Goal: Task Accomplishment & Management: Use online tool/utility

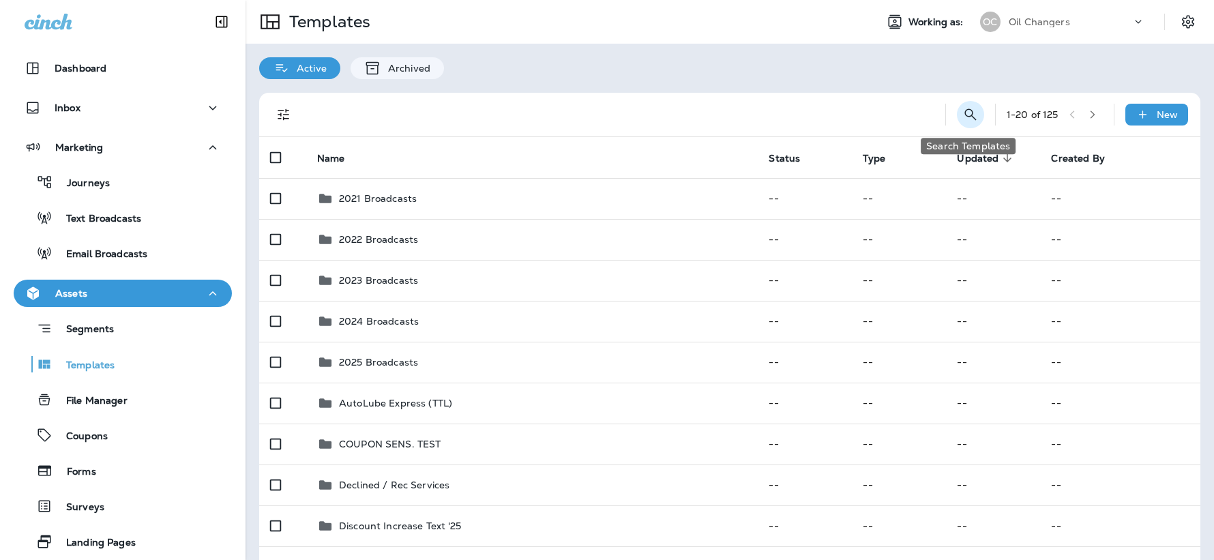
click at [963, 115] on icon "Search Templates" at bounding box center [970, 114] width 16 height 16
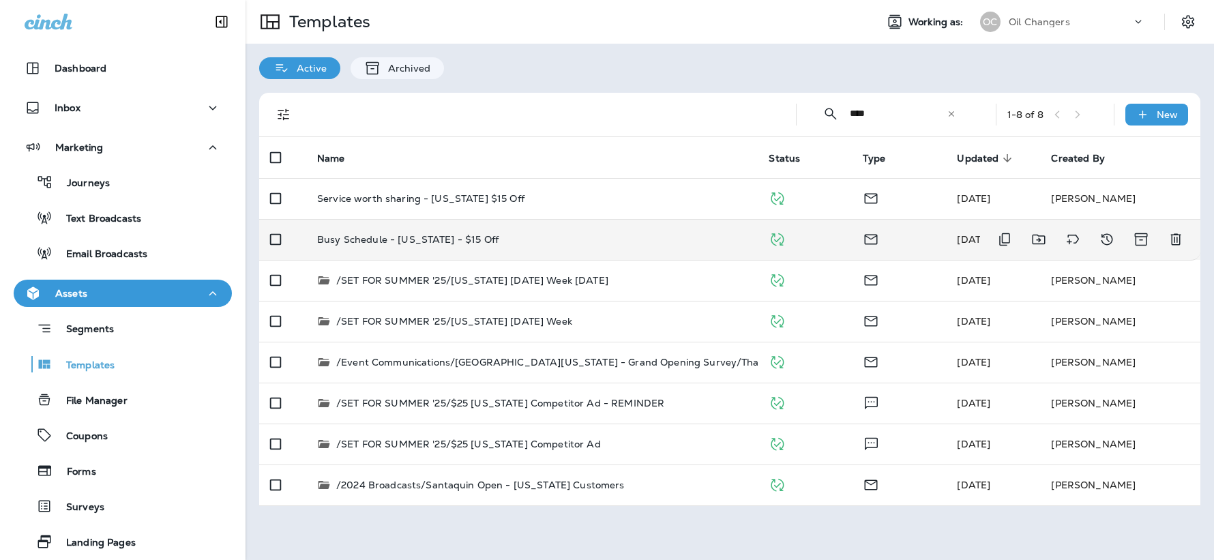
type input "****"
click at [548, 245] on td "Busy Schedule - Utah - $15 Off" at bounding box center [531, 239] width 451 height 41
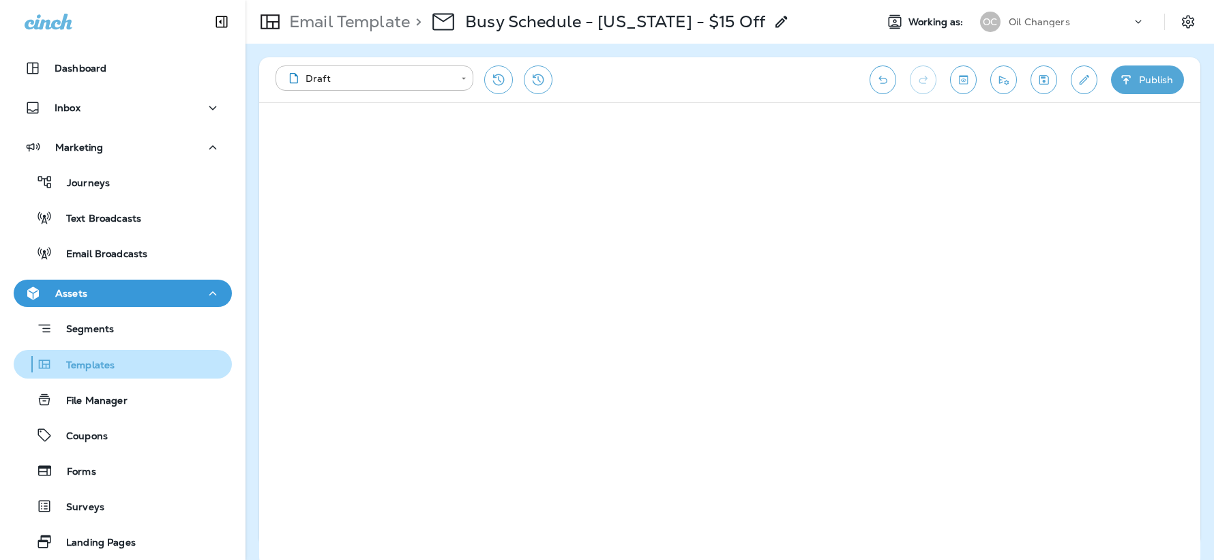
click at [118, 367] on div "Templates" at bounding box center [122, 364] width 207 height 20
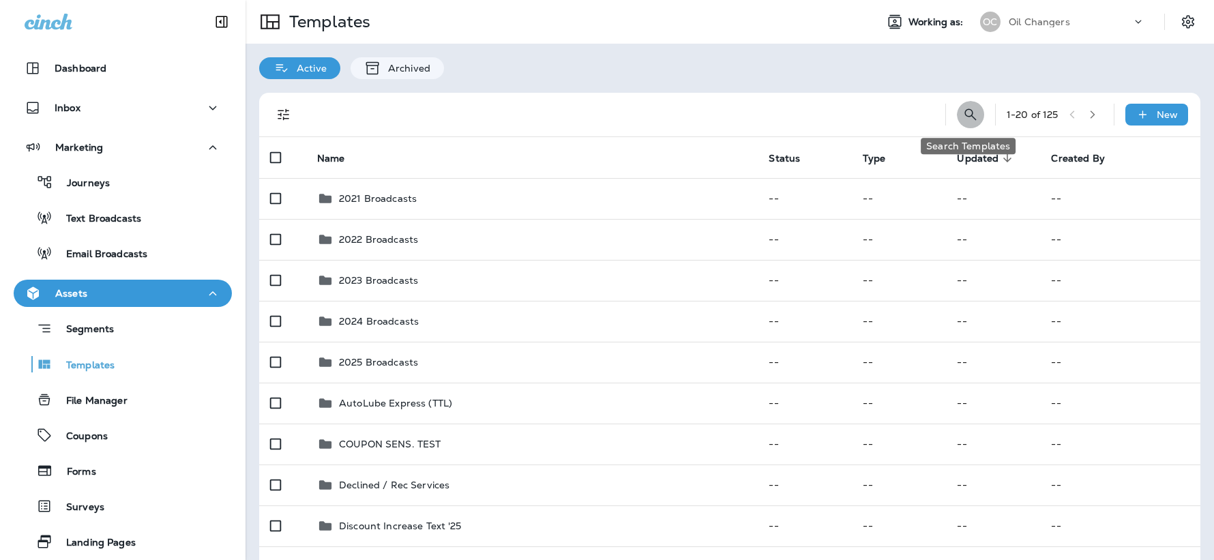
click at [970, 112] on icon "Search Templates" at bounding box center [970, 114] width 16 height 16
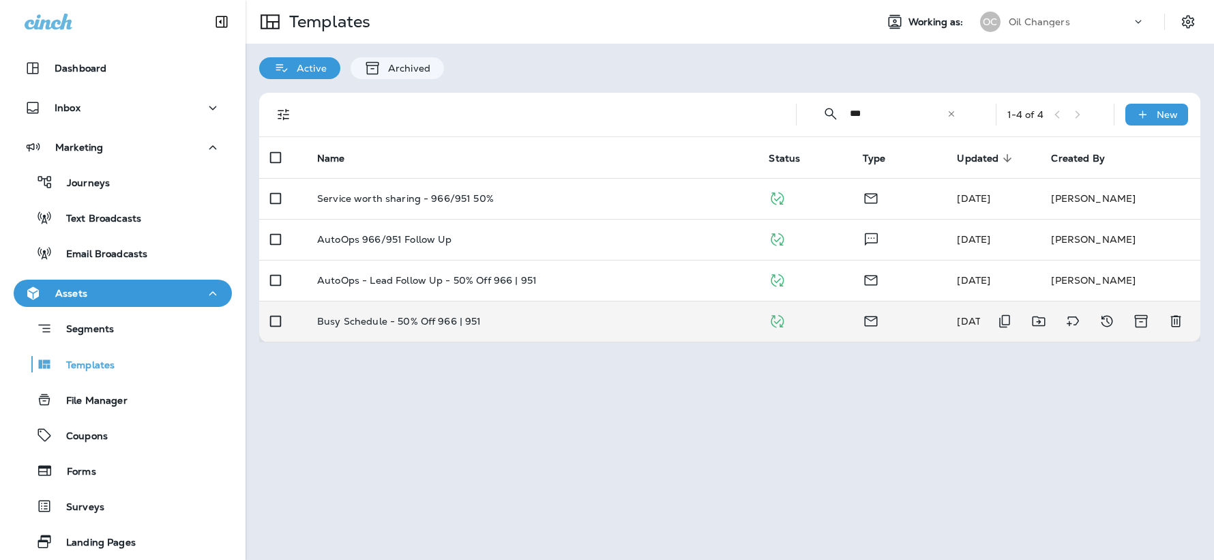
type input "***"
click at [617, 312] on td "Busy Schedule - 50% Off 966 | 951" at bounding box center [531, 321] width 451 height 41
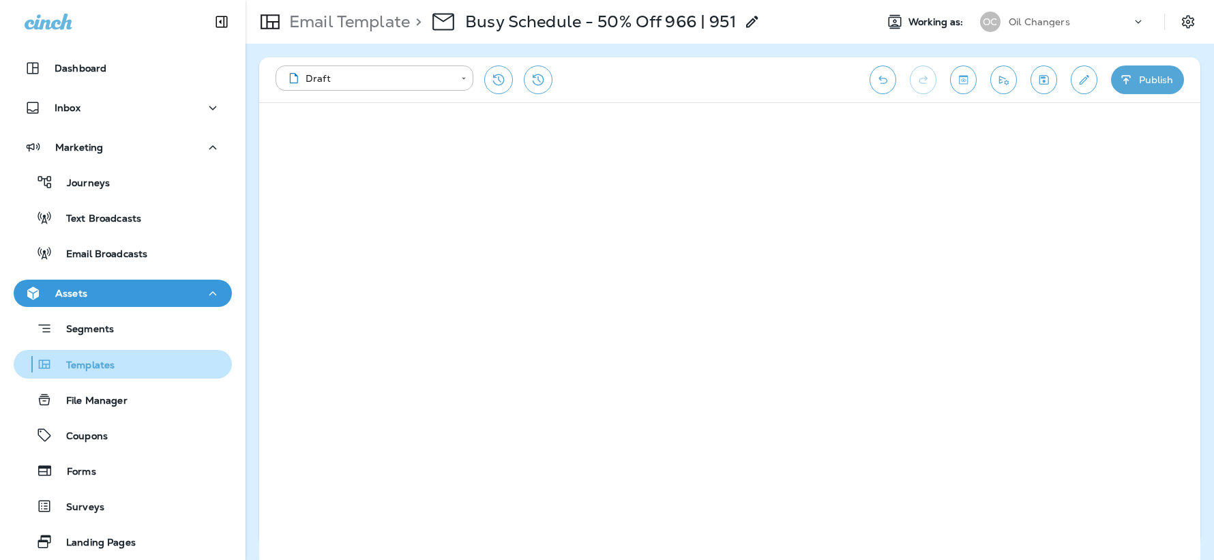
click at [84, 363] on p "Templates" at bounding box center [84, 365] width 62 height 13
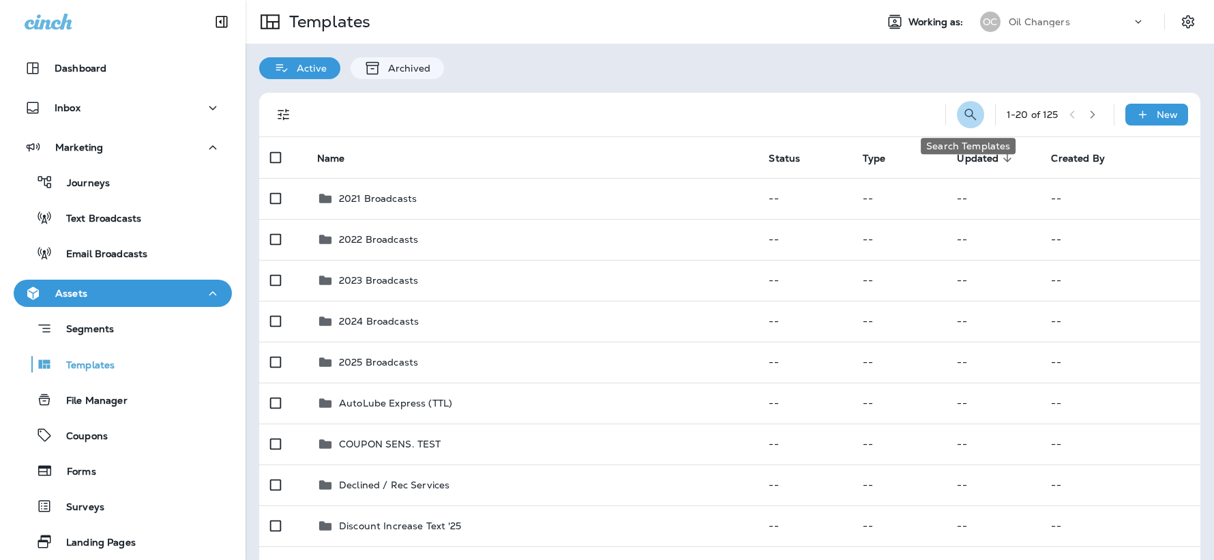
click at [971, 110] on icon "Search Templates" at bounding box center [970, 114] width 16 height 16
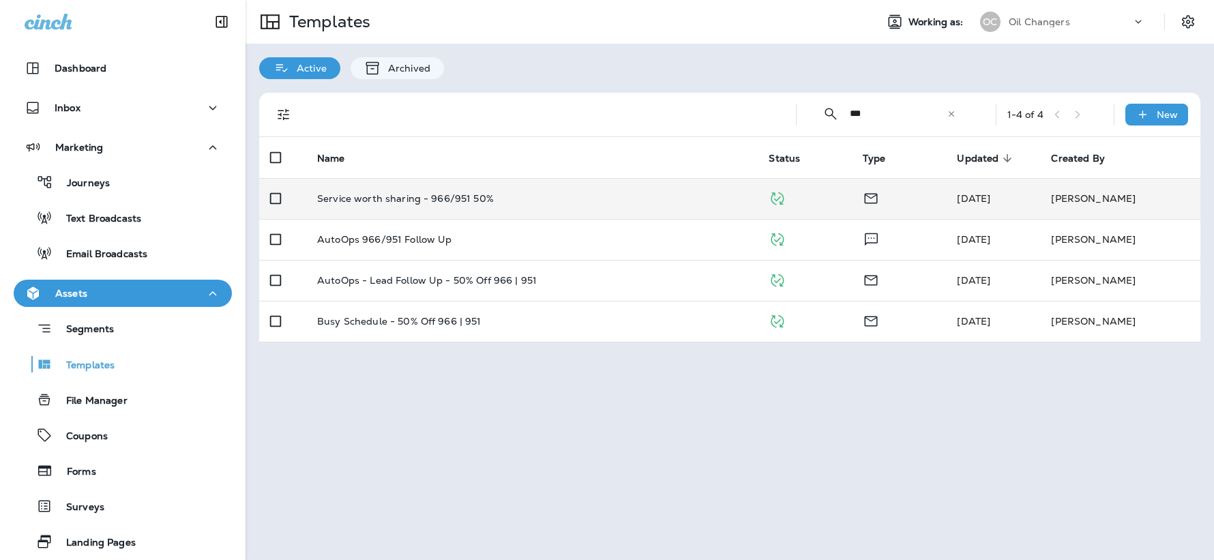
type input "***"
click at [604, 195] on div "Service worth sharing - 966/951 50%" at bounding box center [532, 198] width 430 height 11
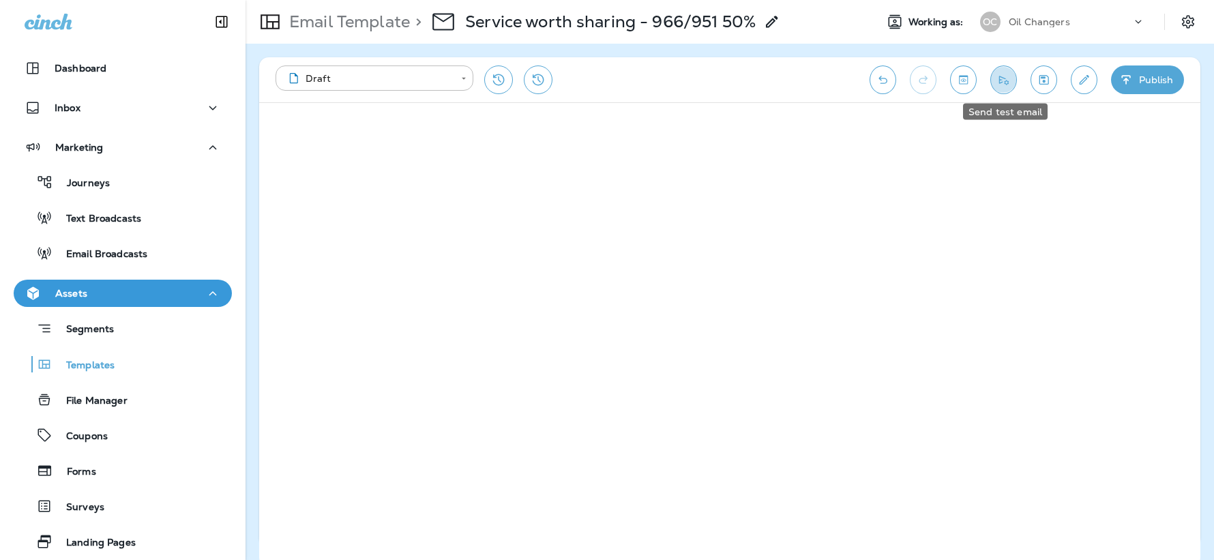
click at [1007, 86] on icon "Send test email" at bounding box center [1003, 80] width 14 height 14
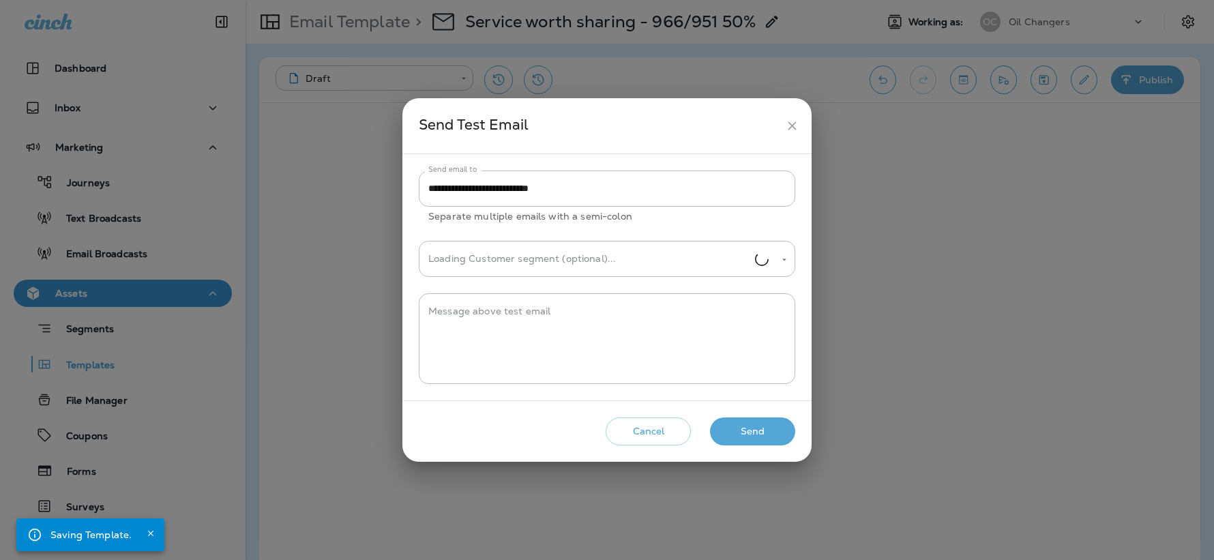
click at [767, 434] on button "Send" at bounding box center [752, 431] width 85 height 28
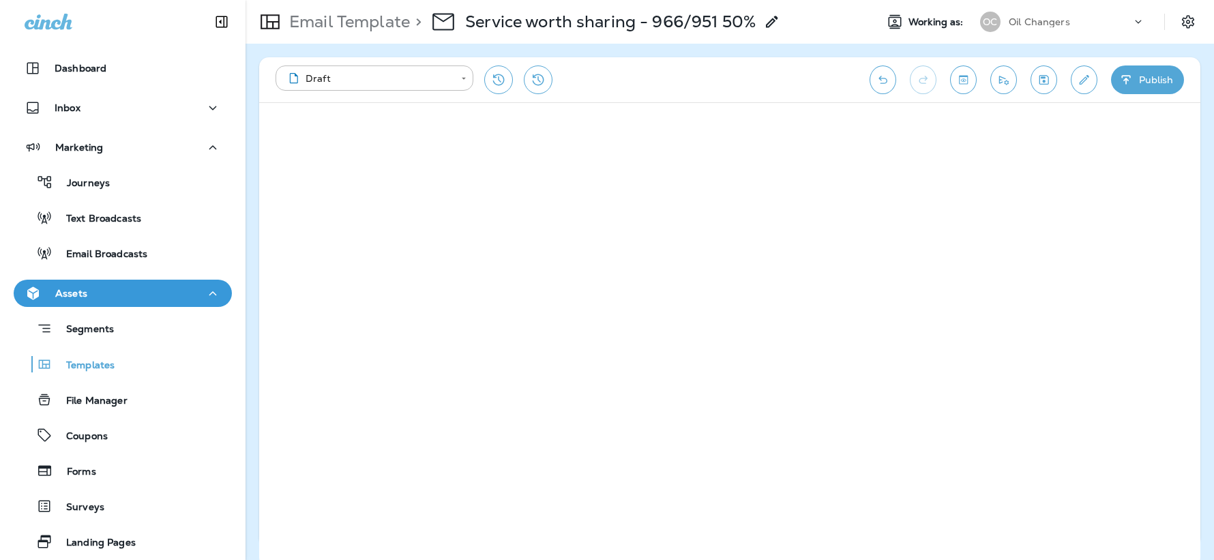
click at [1082, 81] on icon "Edit details" at bounding box center [1084, 80] width 14 height 14
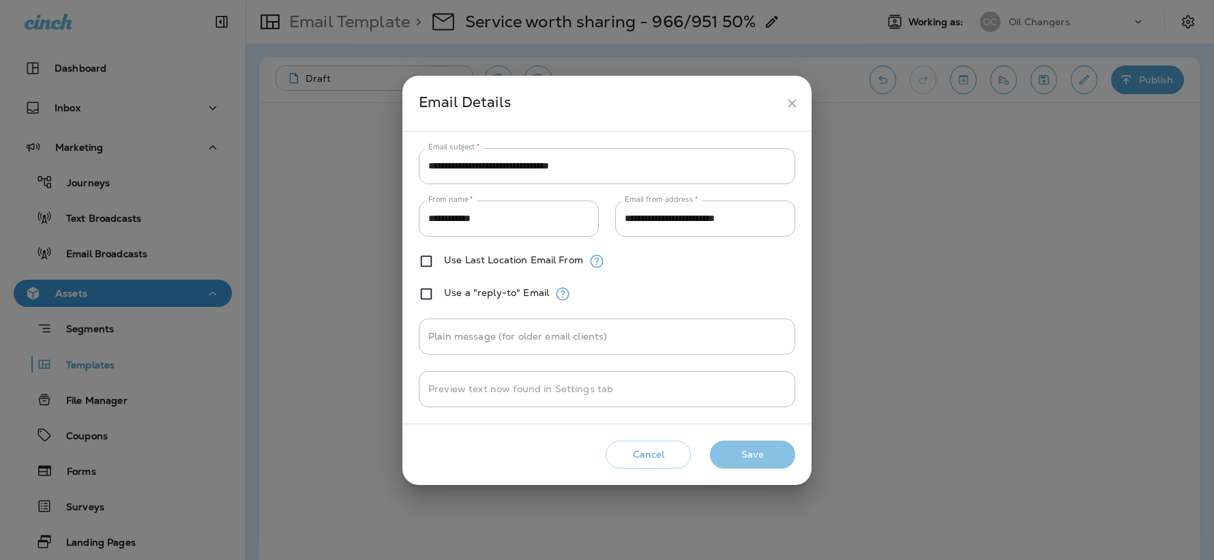
click at [766, 456] on button "Save" at bounding box center [752, 455] width 85 height 28
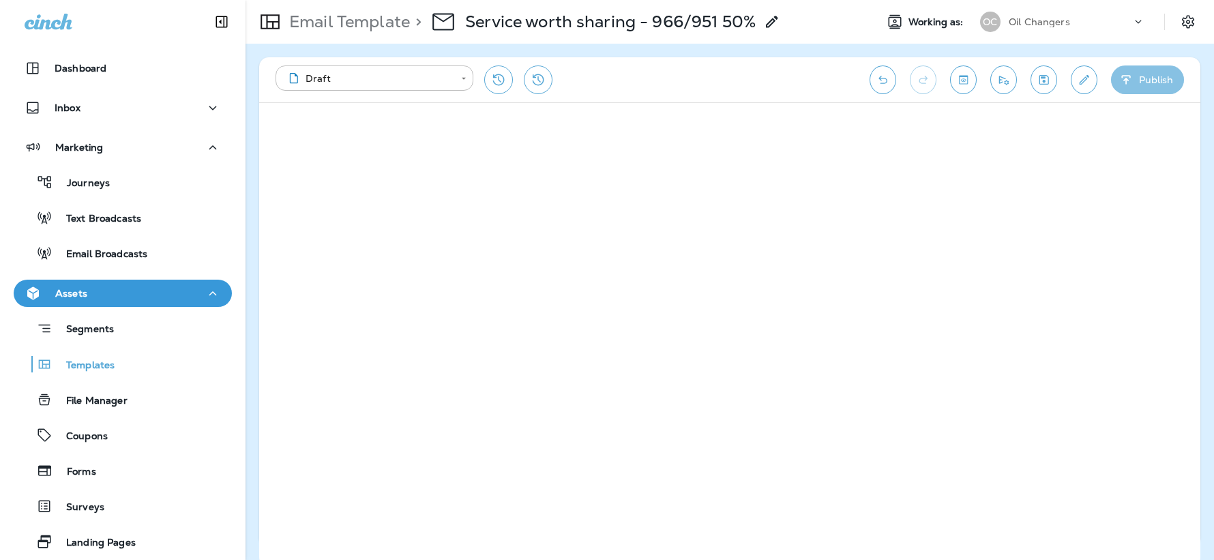
click at [1137, 82] on button "Publish" at bounding box center [1147, 79] width 73 height 29
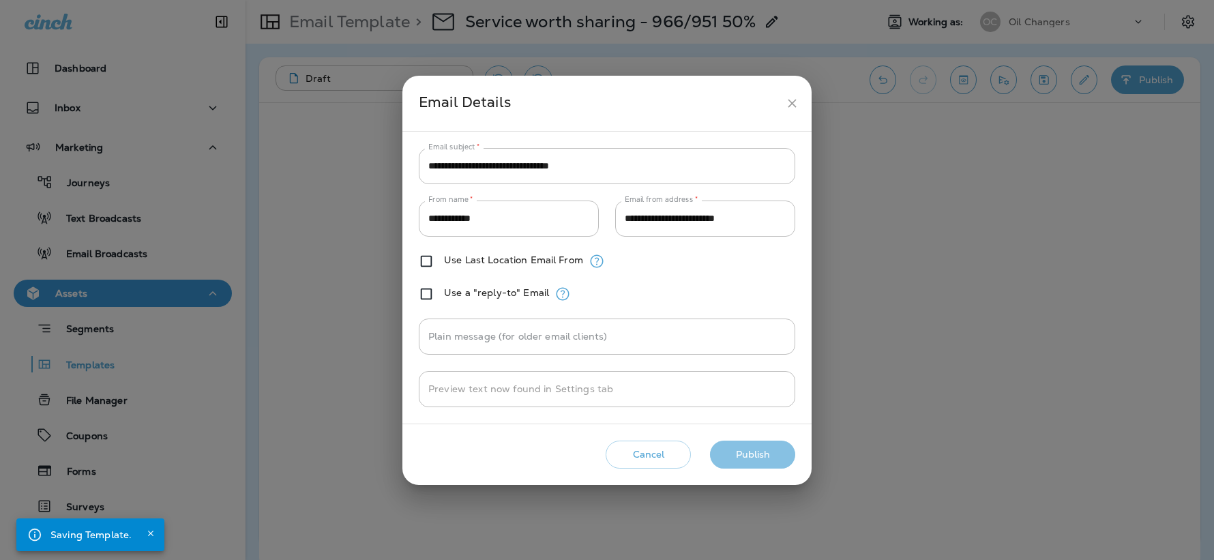
click at [756, 459] on button "Publish" at bounding box center [752, 455] width 85 height 28
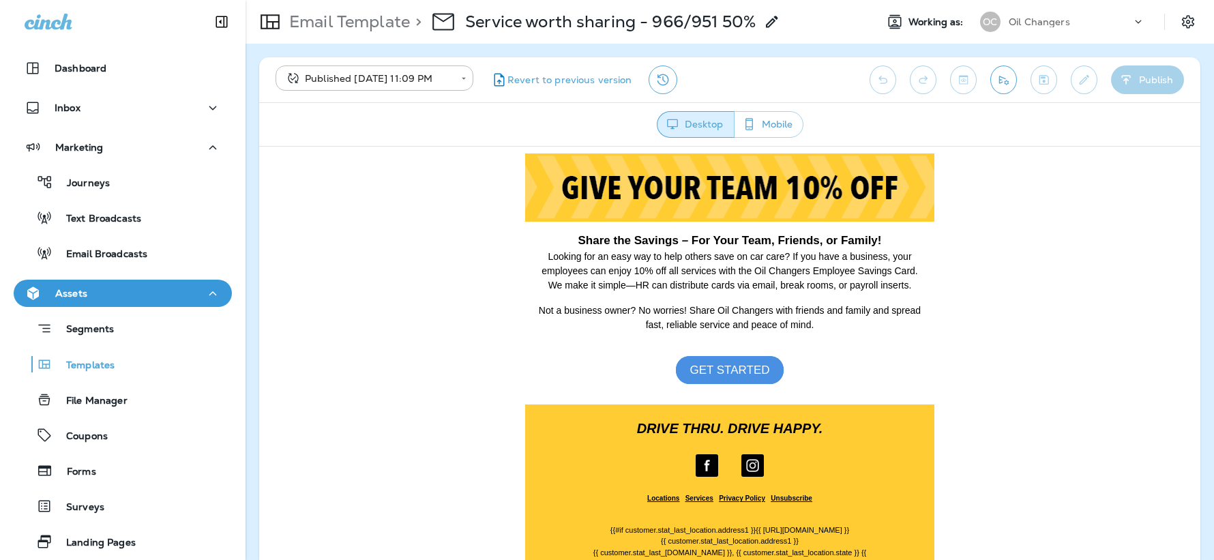
scroll to position [915, 0]
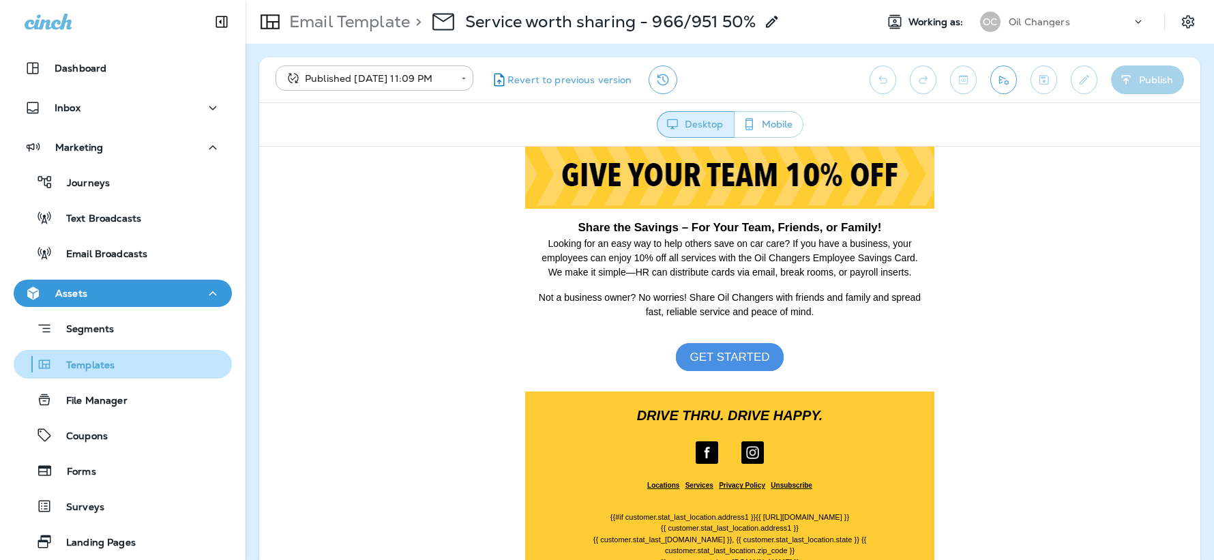
click at [106, 366] on p "Templates" at bounding box center [84, 365] width 62 height 13
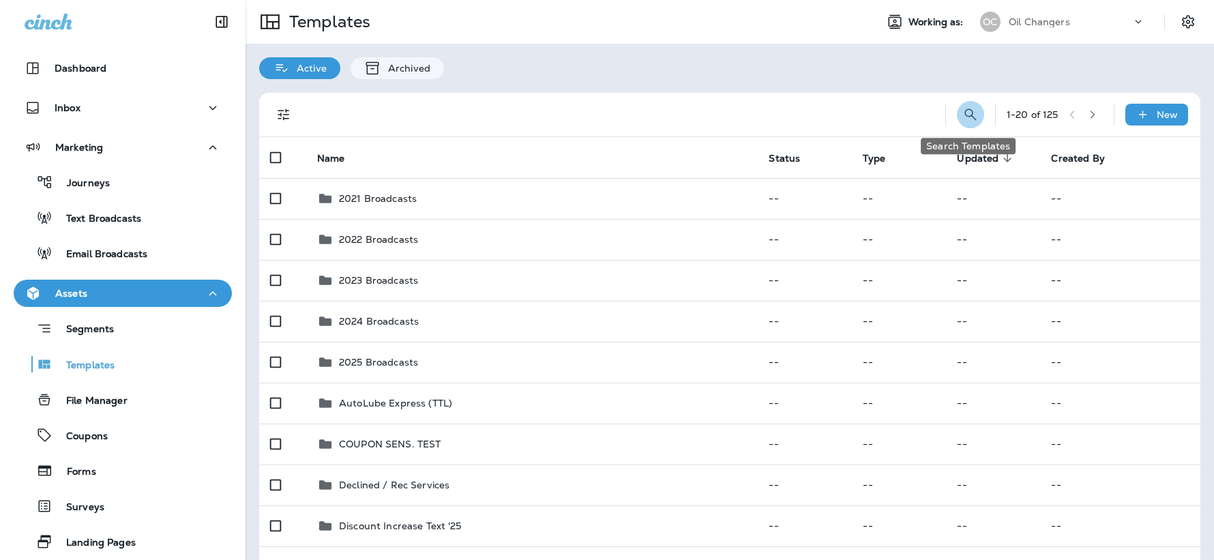
click at [964, 113] on icon "Search Templates" at bounding box center [970, 114] width 16 height 16
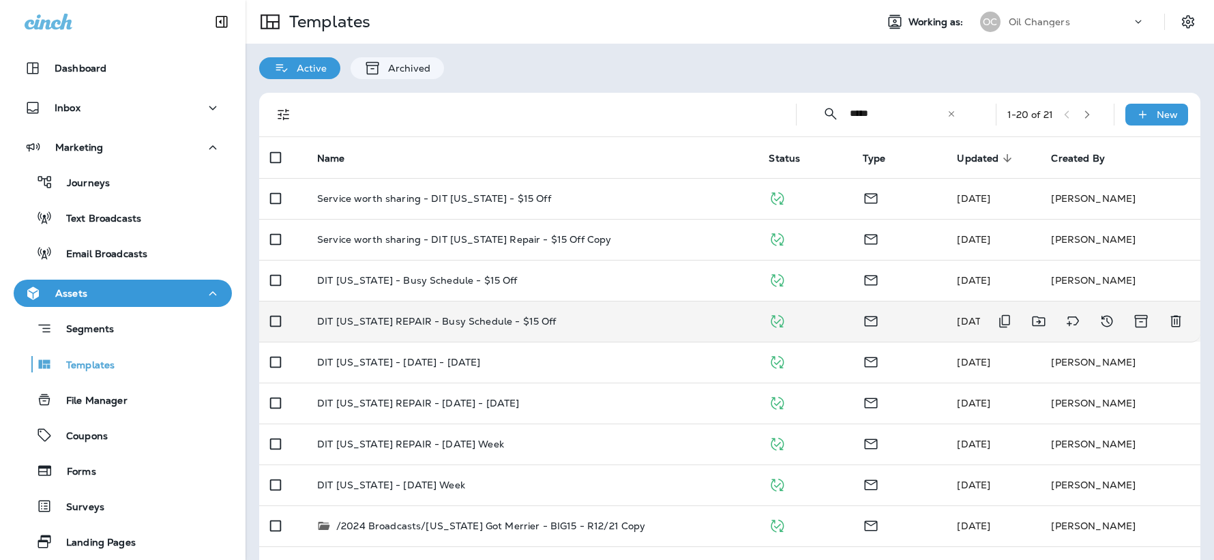
type input "*****"
click at [561, 318] on div "DIT [US_STATE] REPAIR - Busy Schedule - $15 Off" at bounding box center [532, 321] width 430 height 11
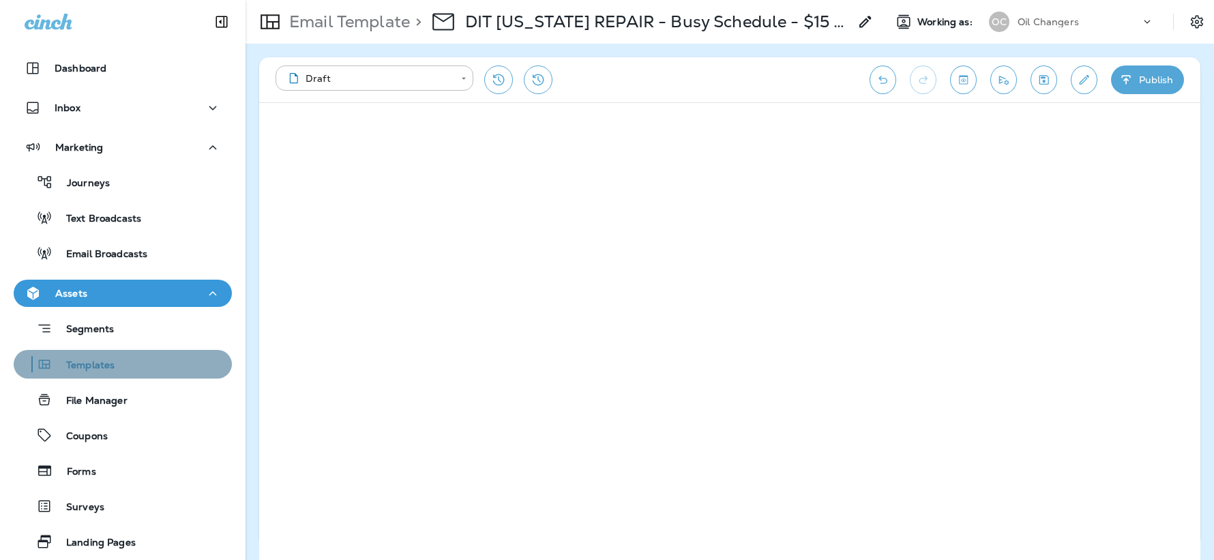
click at [100, 361] on p "Templates" at bounding box center [84, 365] width 62 height 13
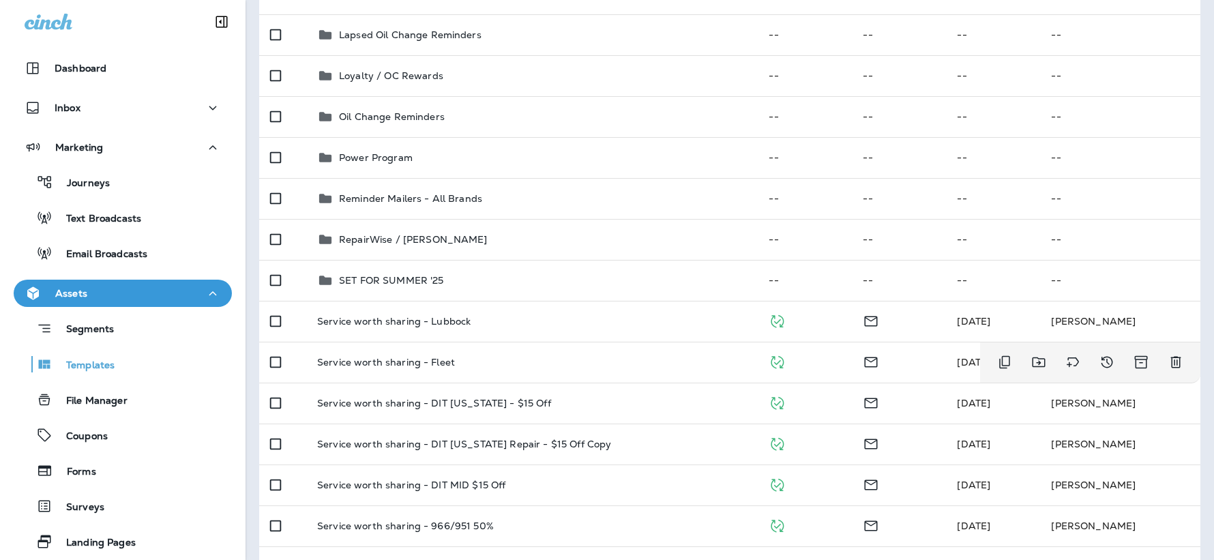
scroll to position [698, 0]
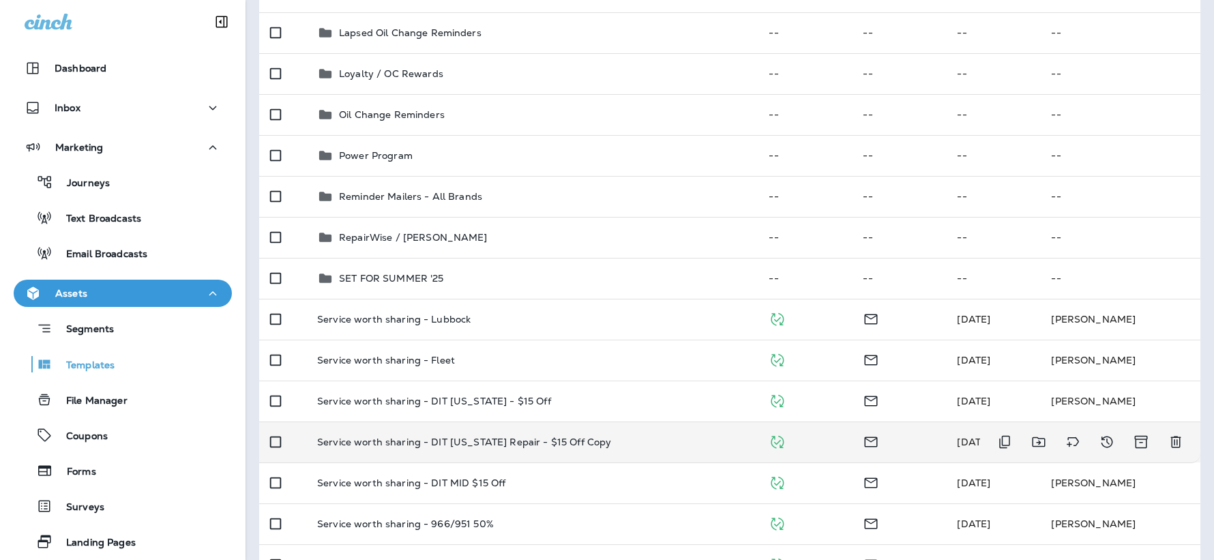
click at [626, 428] on td "Service worth sharing - DIT Texas Repair - $15 Off Copy" at bounding box center [531, 441] width 451 height 41
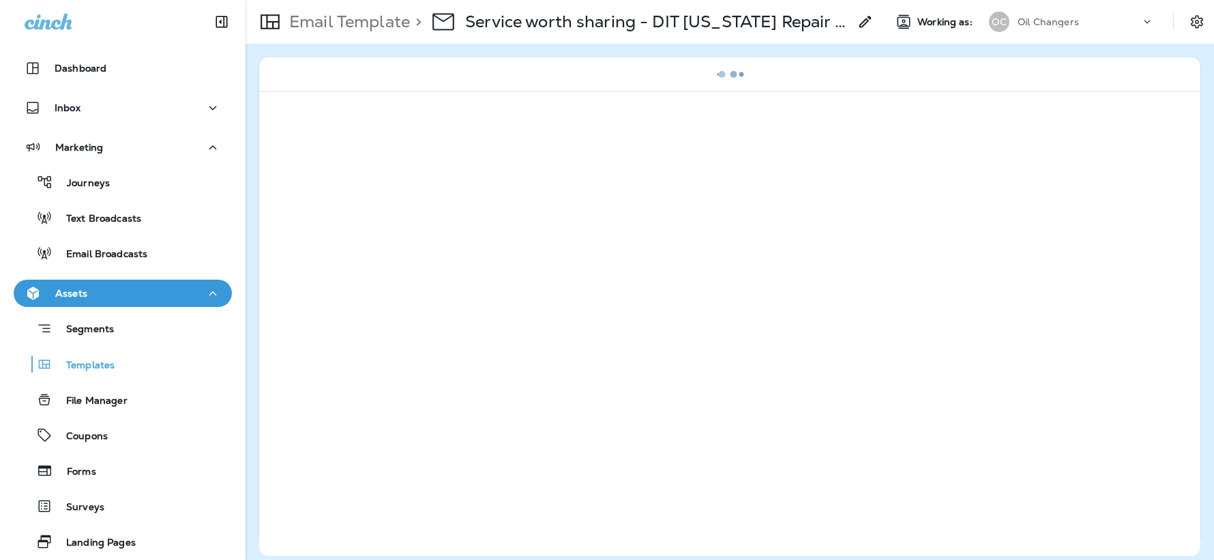
click at [864, 18] on icon at bounding box center [865, 22] width 16 height 16
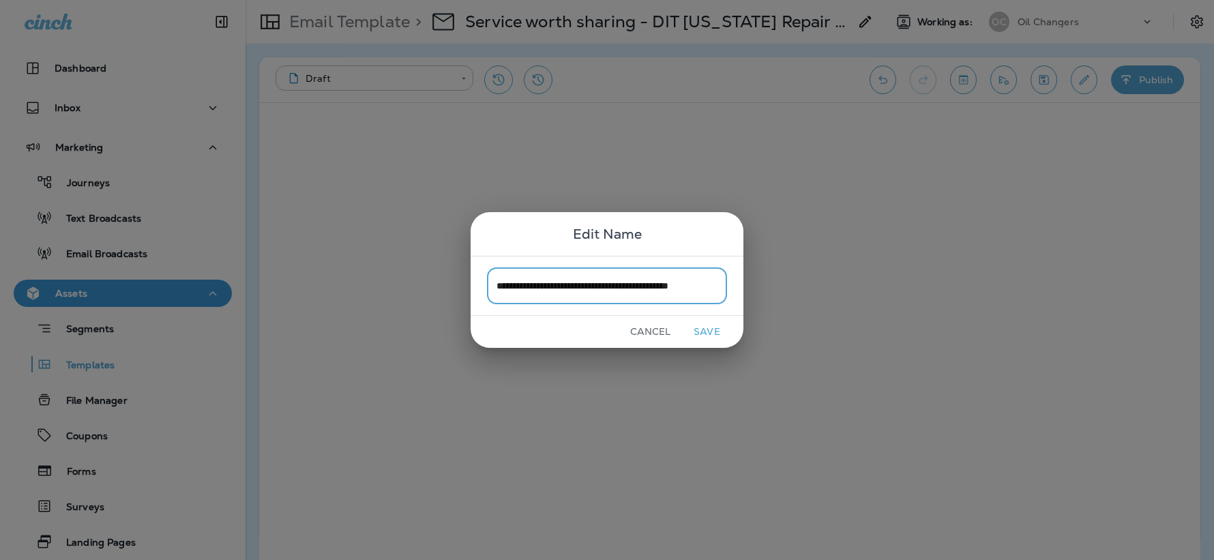
scroll to position [0, 8]
type input "**********"
click at [711, 325] on button "Save" at bounding box center [706, 331] width 51 height 21
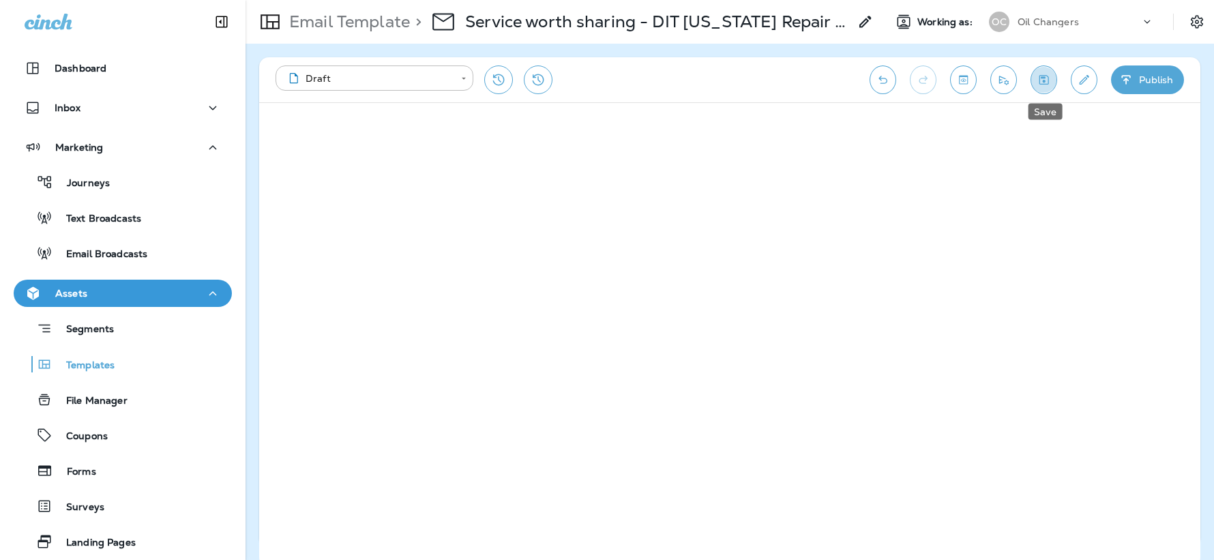
click at [1047, 87] on button "Save" at bounding box center [1043, 79] width 27 height 29
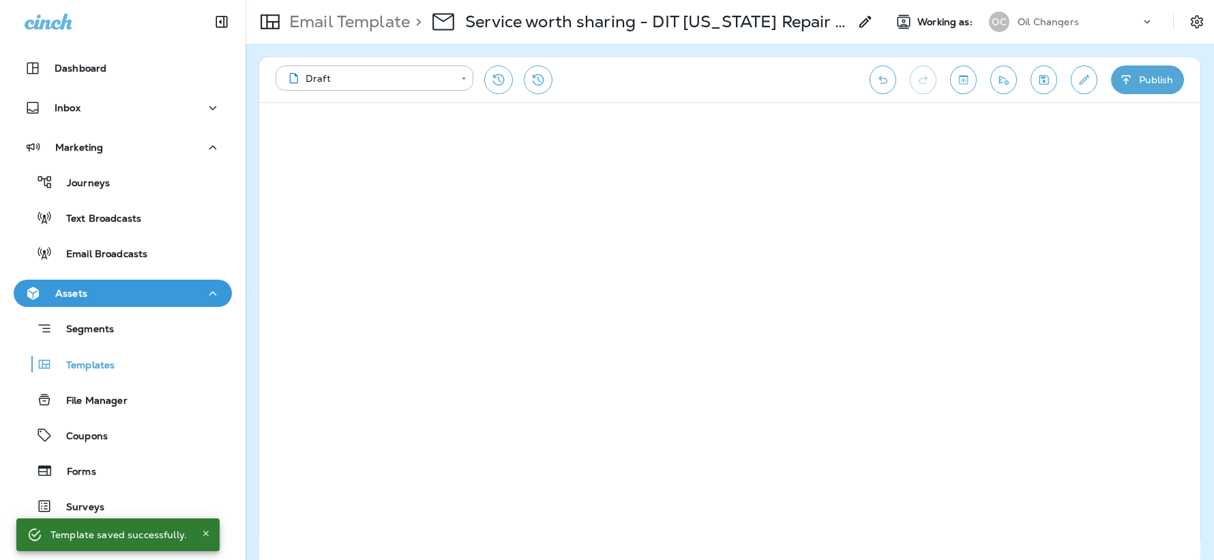
click at [1151, 74] on button "Publish" at bounding box center [1147, 79] width 73 height 29
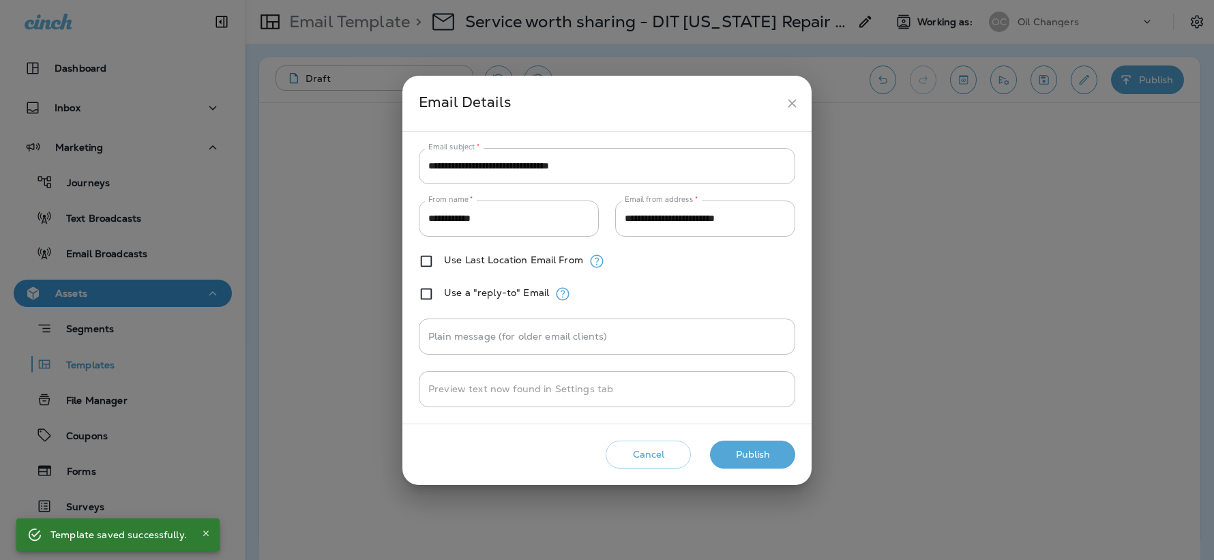
click at [764, 451] on button "Publish" at bounding box center [752, 455] width 85 height 28
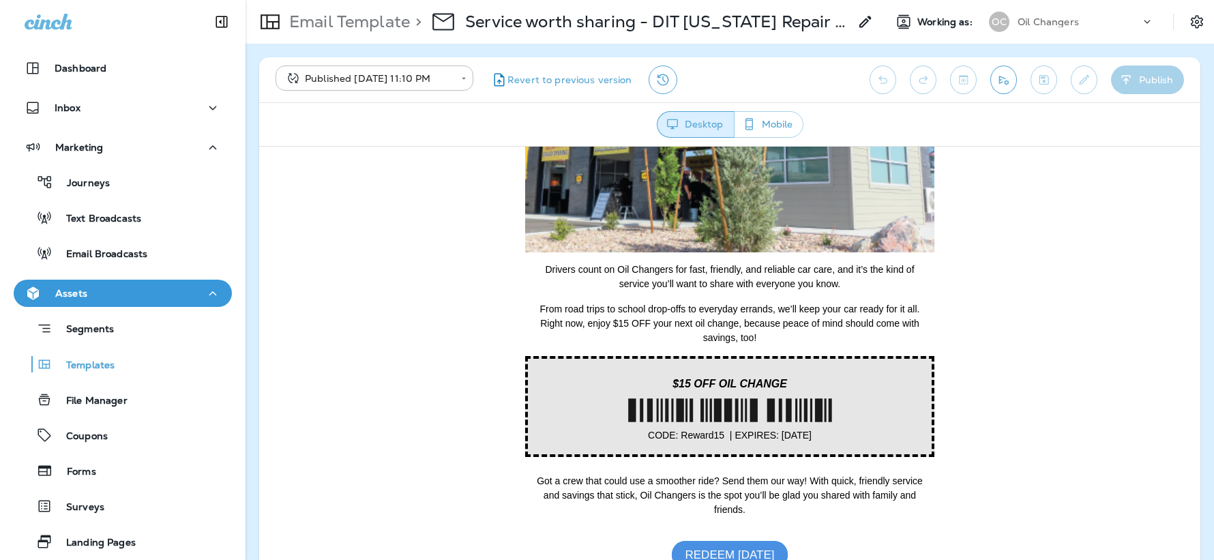
scroll to position [520, 0]
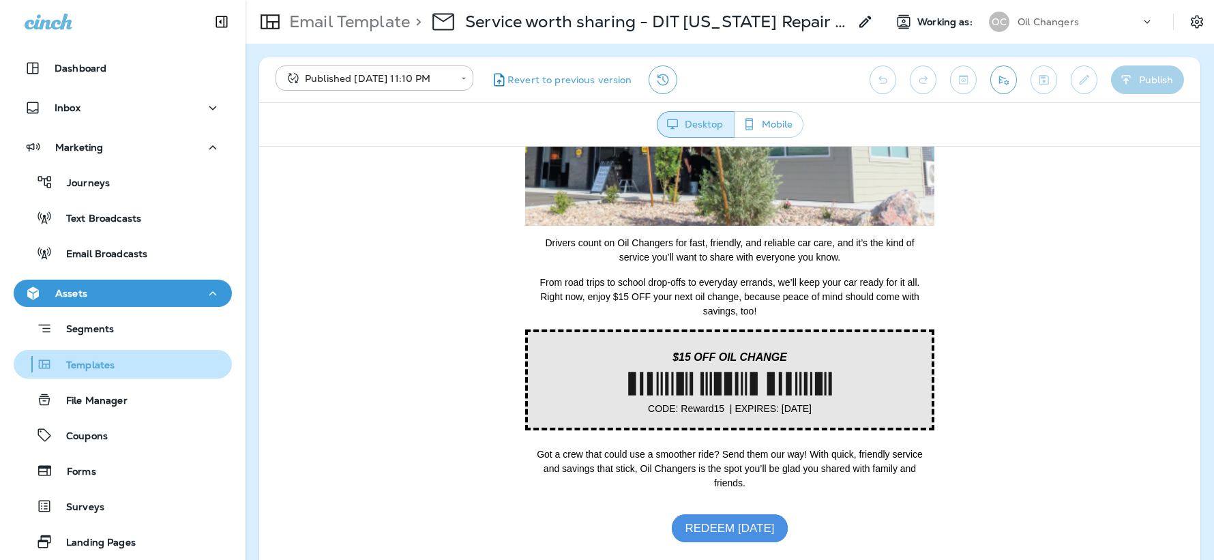
click at [110, 370] on p "Templates" at bounding box center [84, 365] width 62 height 13
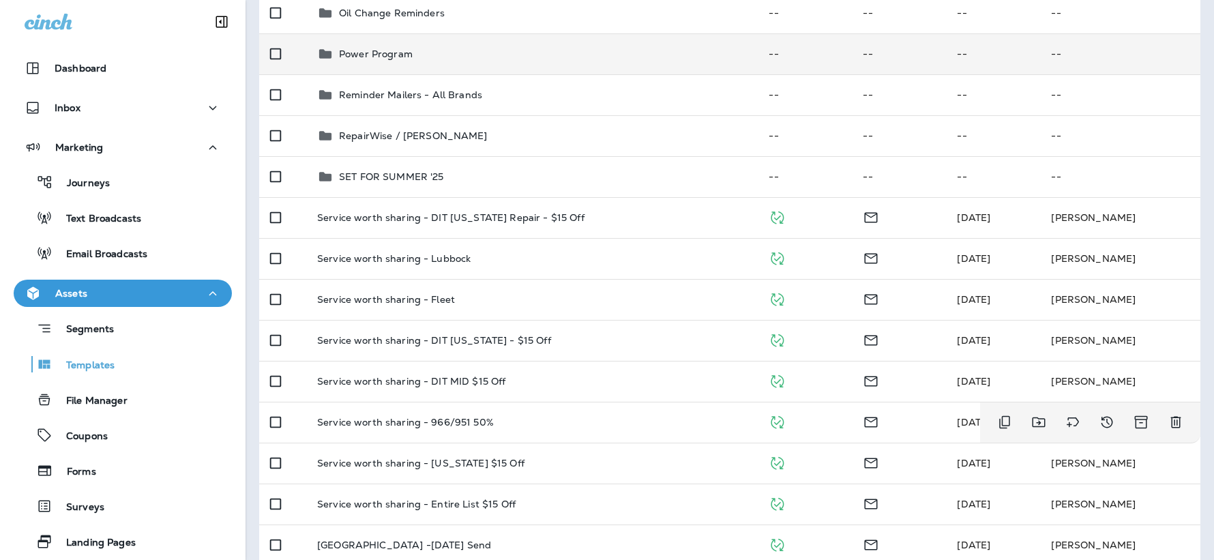
scroll to position [813, 0]
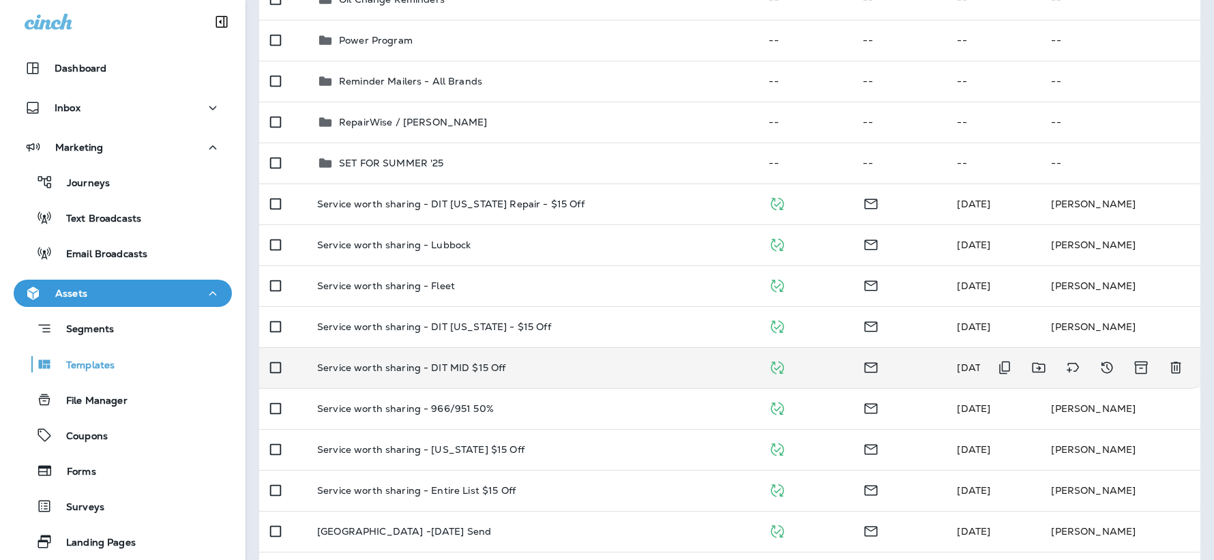
click at [553, 370] on div "Service worth sharing - DIT MID $15 Off" at bounding box center [532, 367] width 430 height 11
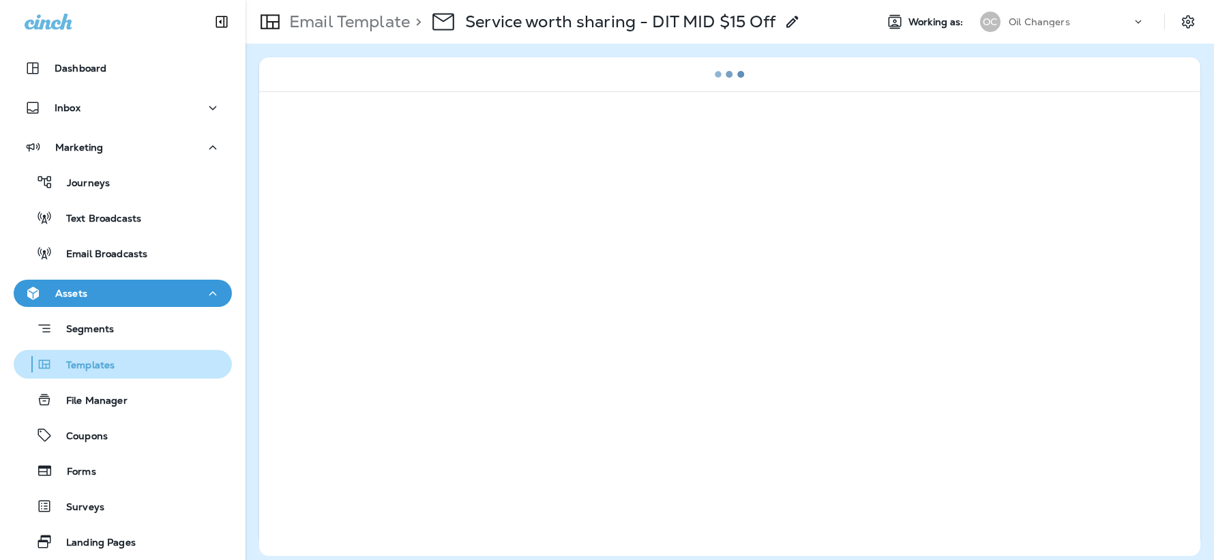
click at [108, 362] on p "Templates" at bounding box center [84, 365] width 62 height 13
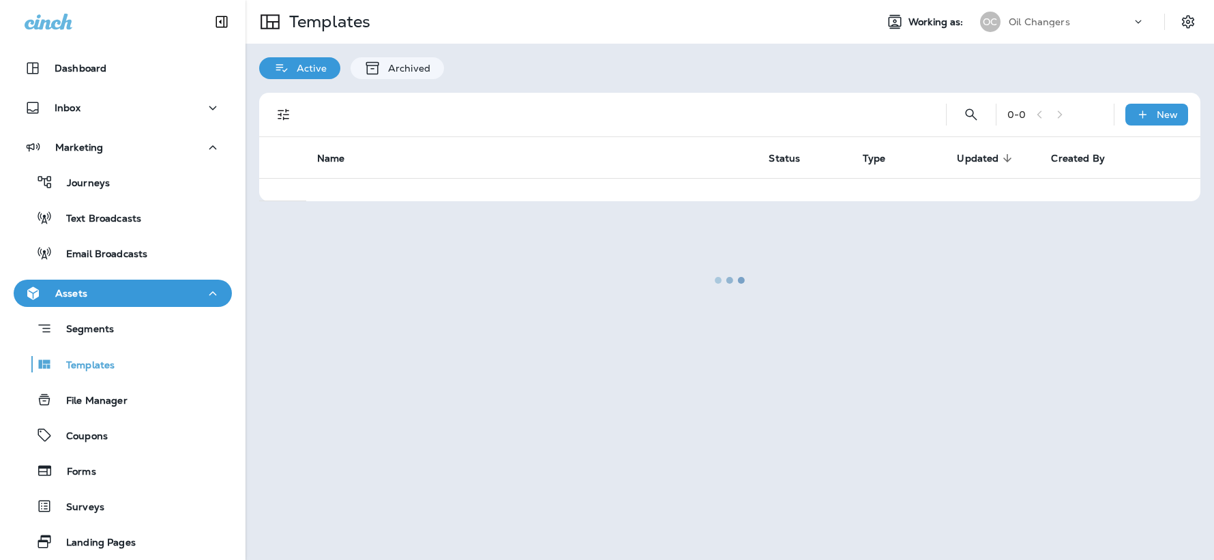
click at [970, 120] on div at bounding box center [730, 279] width 966 height 557
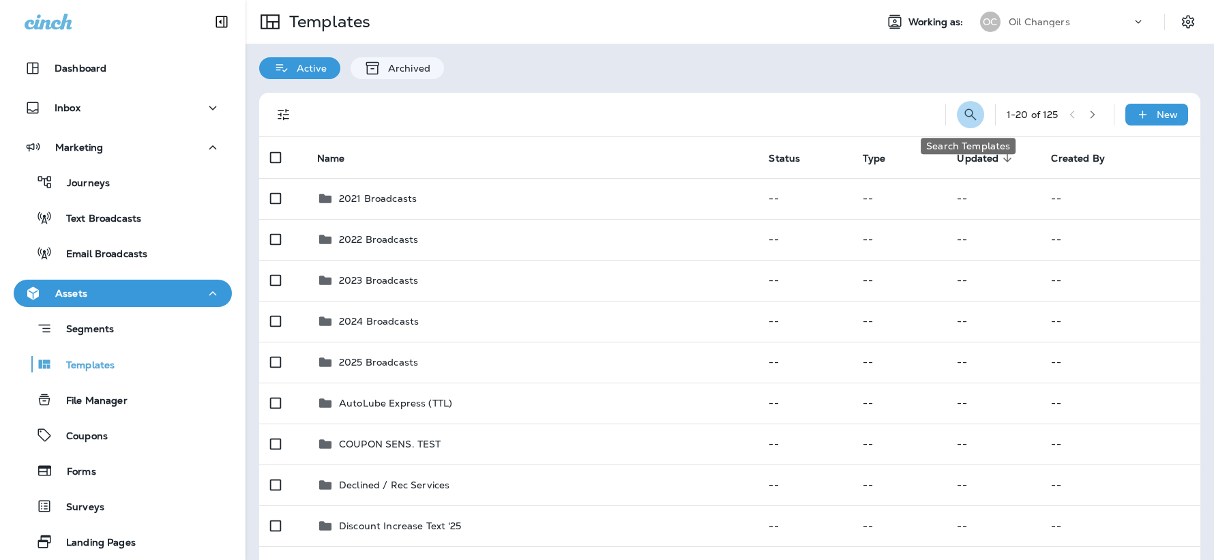
click at [970, 118] on icon "Search Templates" at bounding box center [970, 114] width 12 height 12
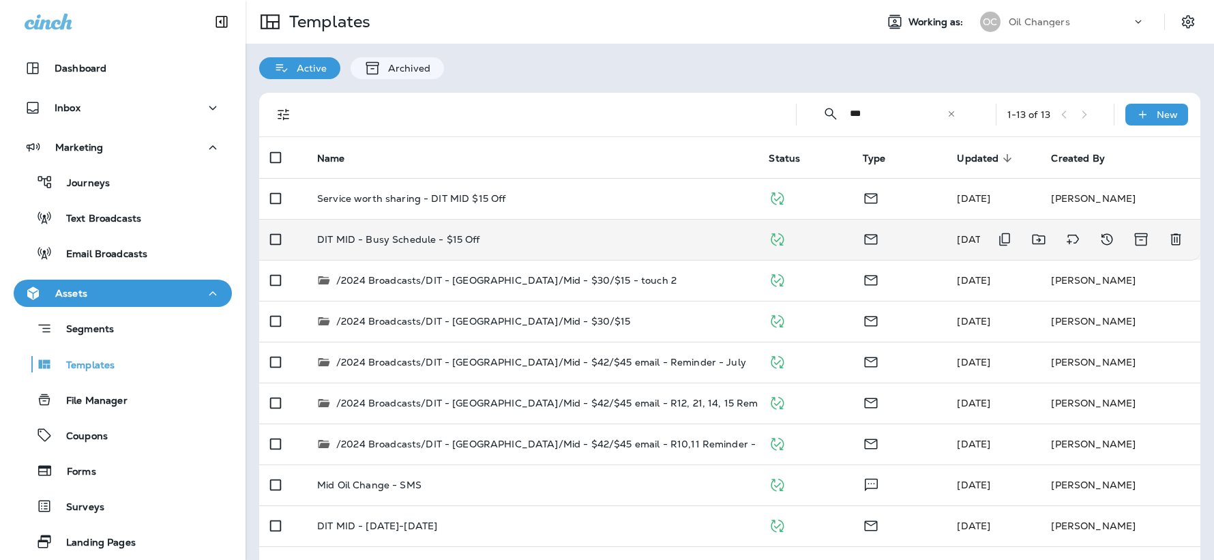
type input "***"
click at [651, 240] on div "DIT MID - Busy Schedule - $15 Off" at bounding box center [532, 239] width 430 height 11
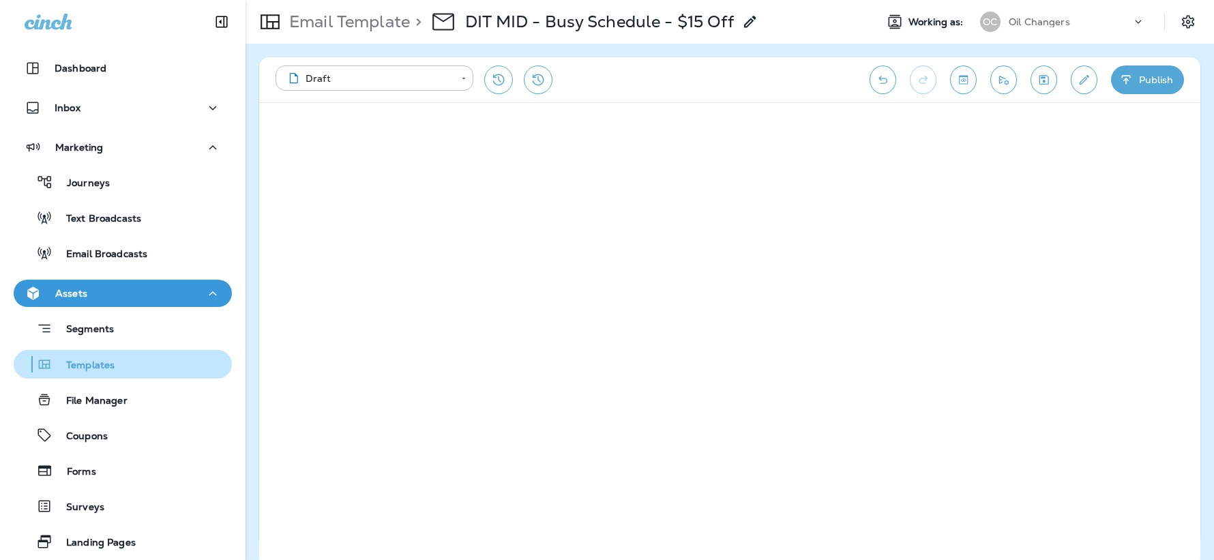
click at [91, 368] on p "Templates" at bounding box center [84, 365] width 62 height 13
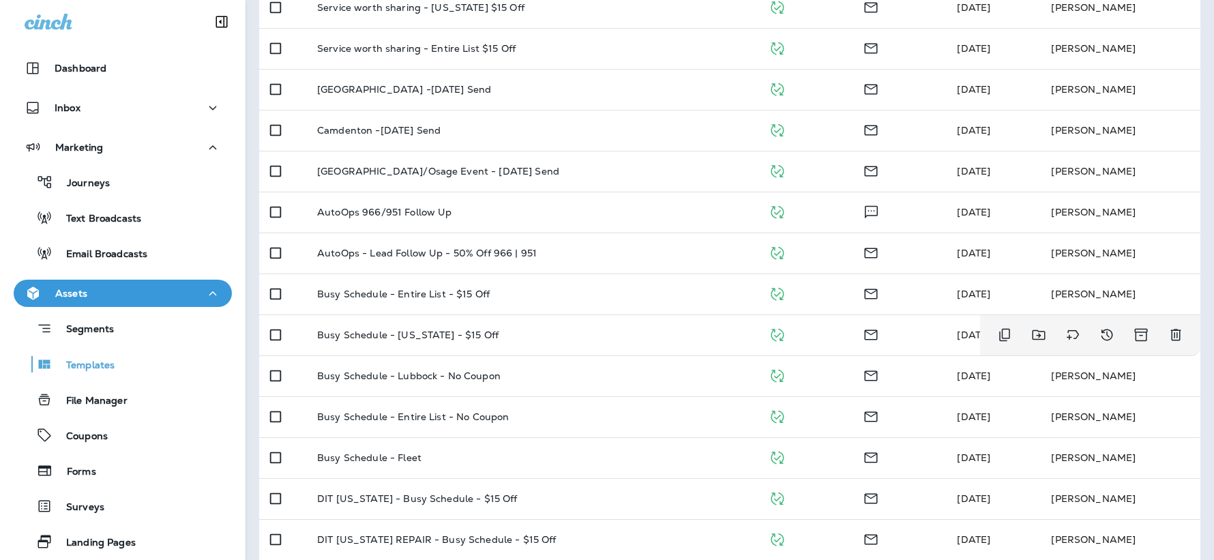
scroll to position [1268, 0]
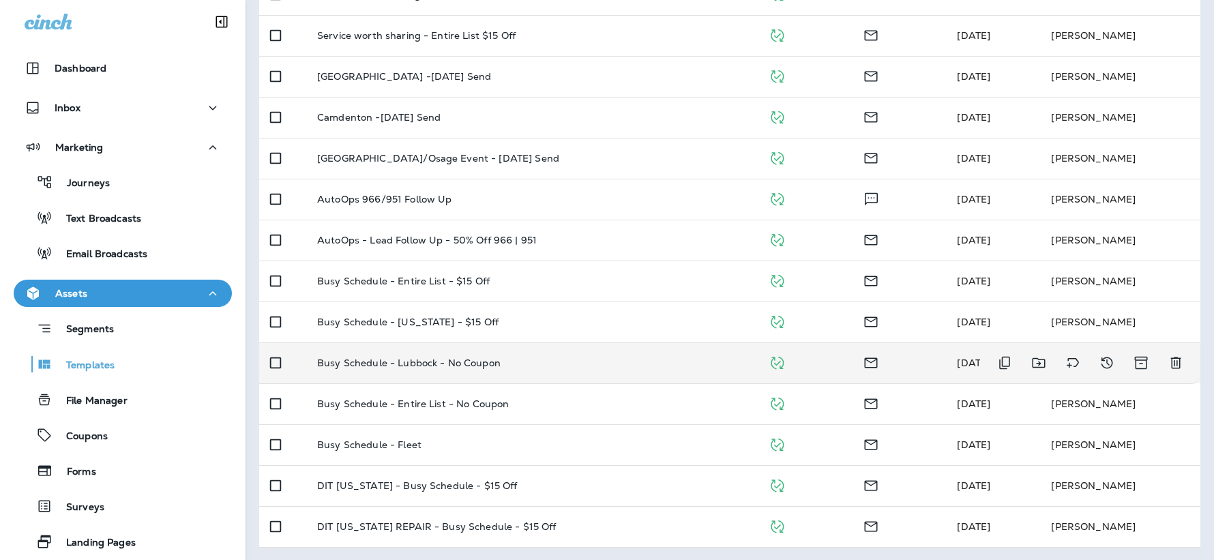
click at [535, 368] on td "Busy Schedule - Lubbock - No Coupon" at bounding box center [531, 362] width 451 height 41
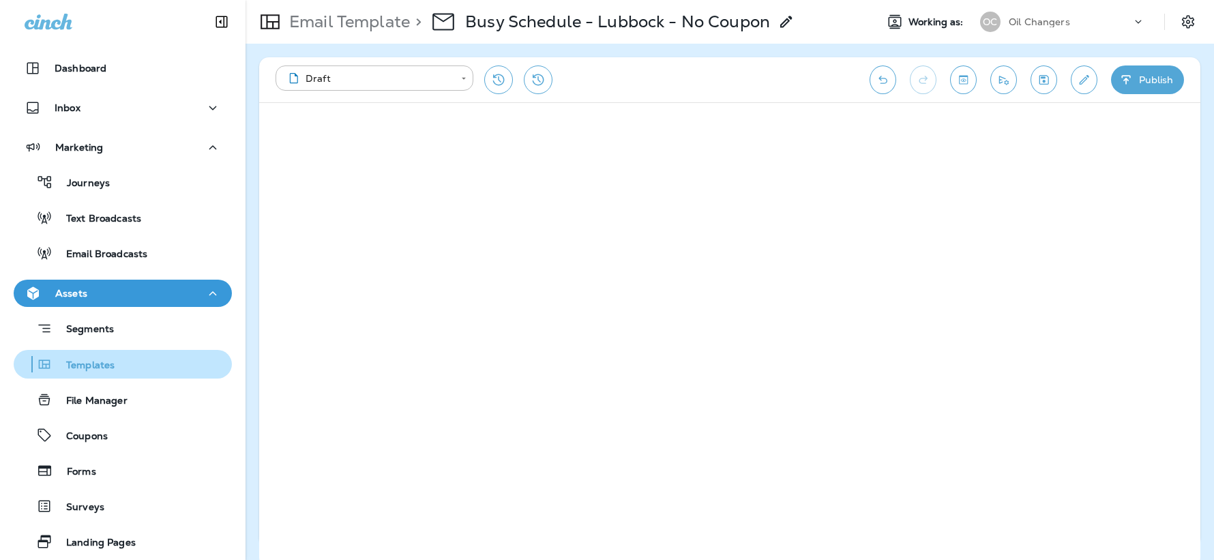
click at [92, 357] on div "Templates" at bounding box center [66, 364] width 95 height 20
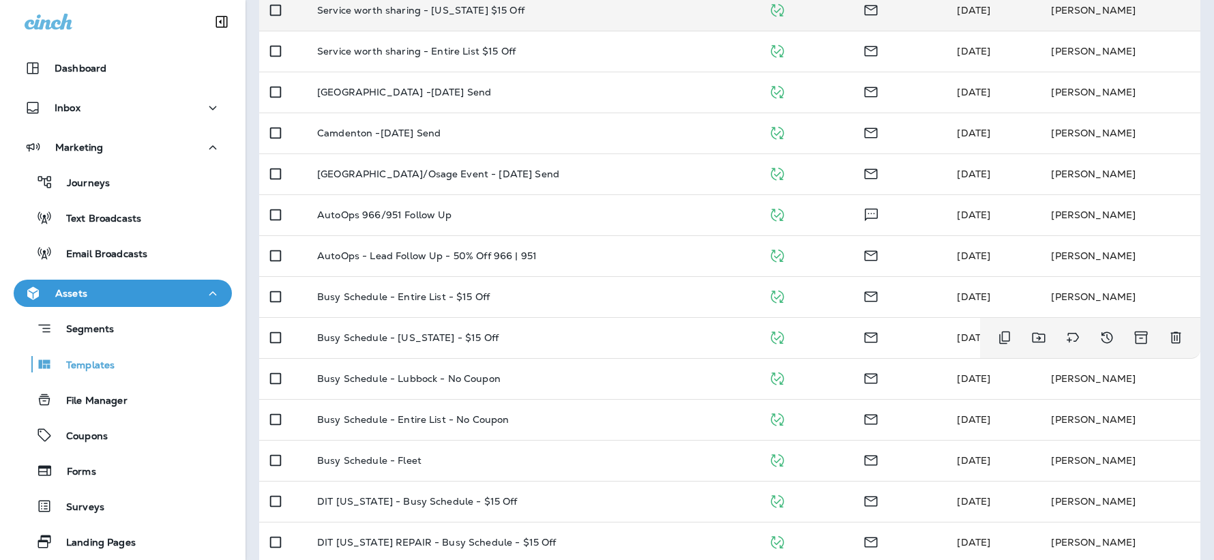
scroll to position [1268, 0]
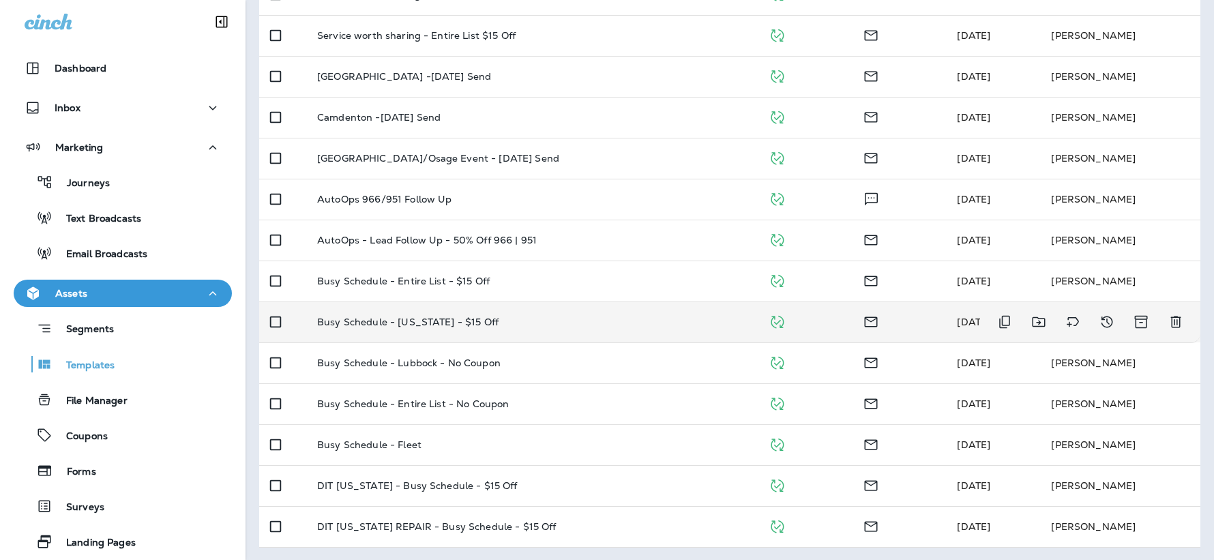
click at [427, 320] on p "Busy Schedule - Utah - $15 Off" at bounding box center [407, 321] width 181 height 11
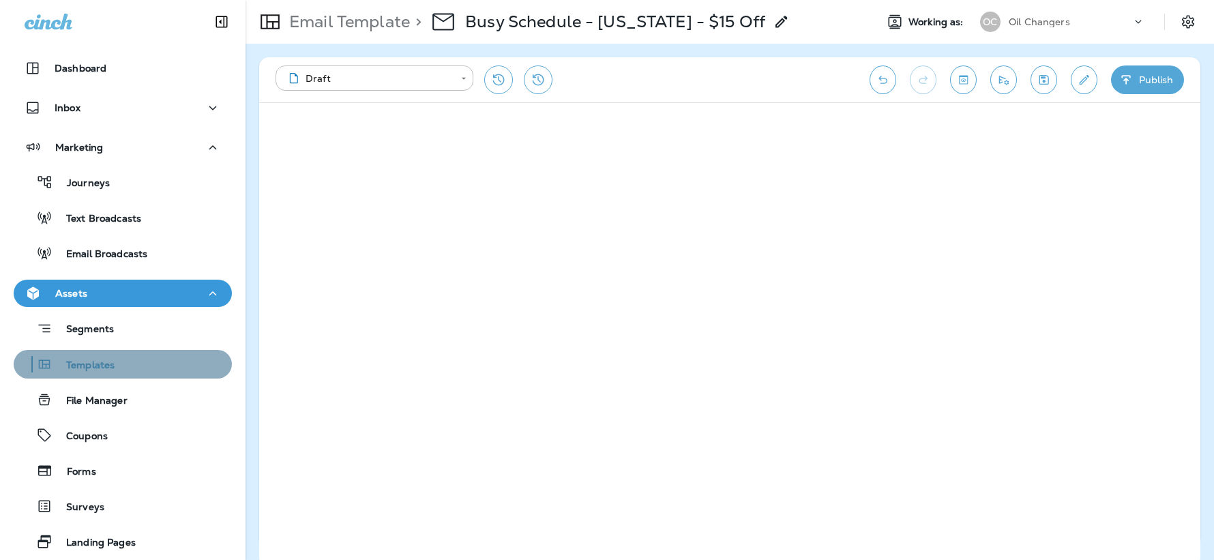
click at [83, 364] on p "Templates" at bounding box center [84, 365] width 62 height 13
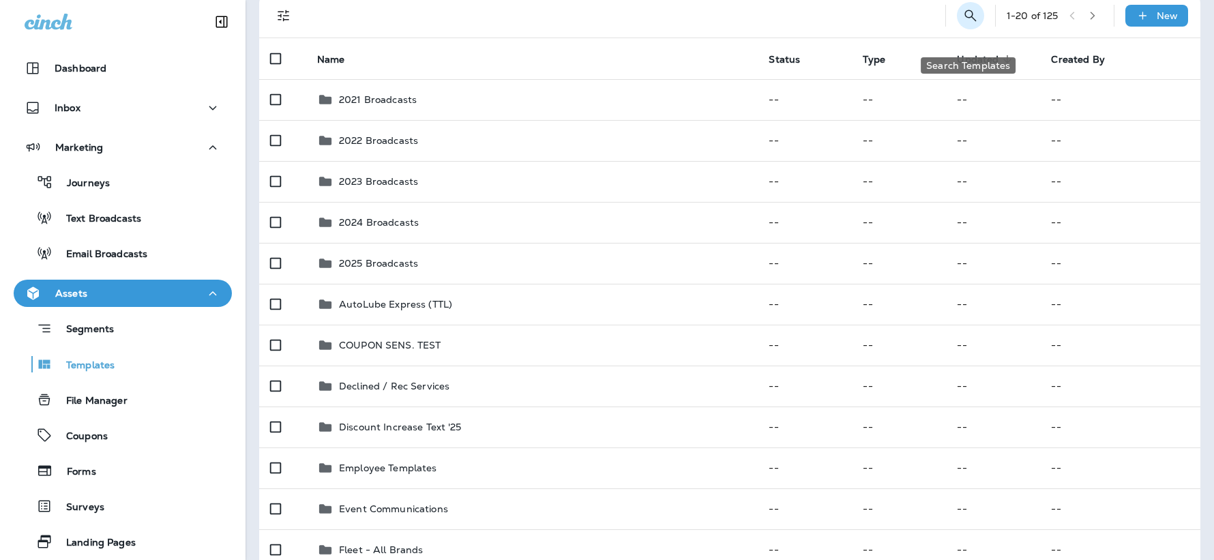
scroll to position [80, 0]
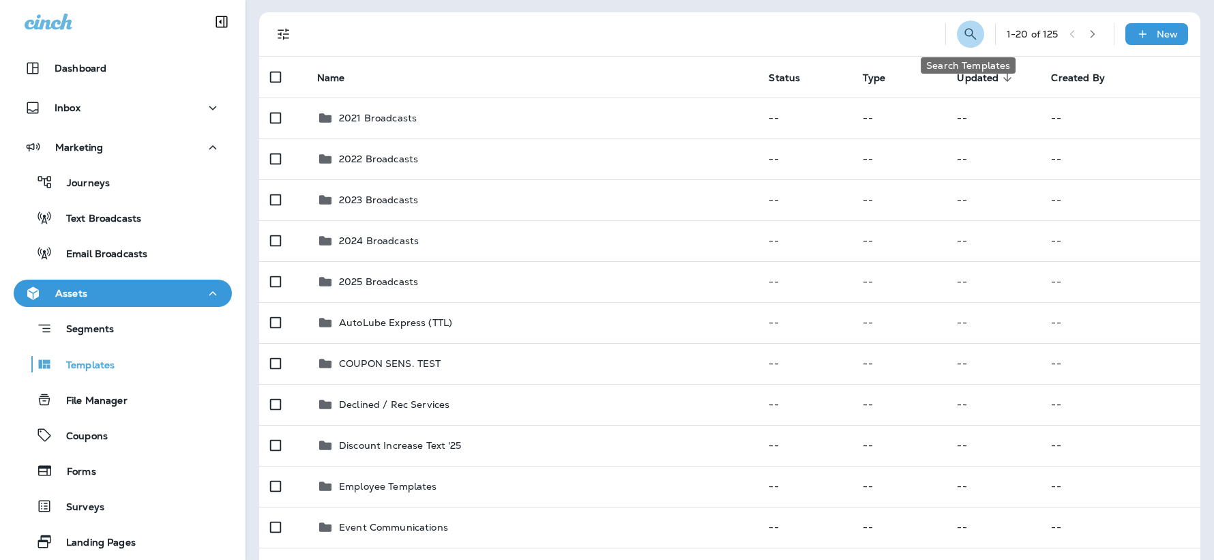
click at [972, 35] on icon "Search Templates" at bounding box center [970, 34] width 16 height 16
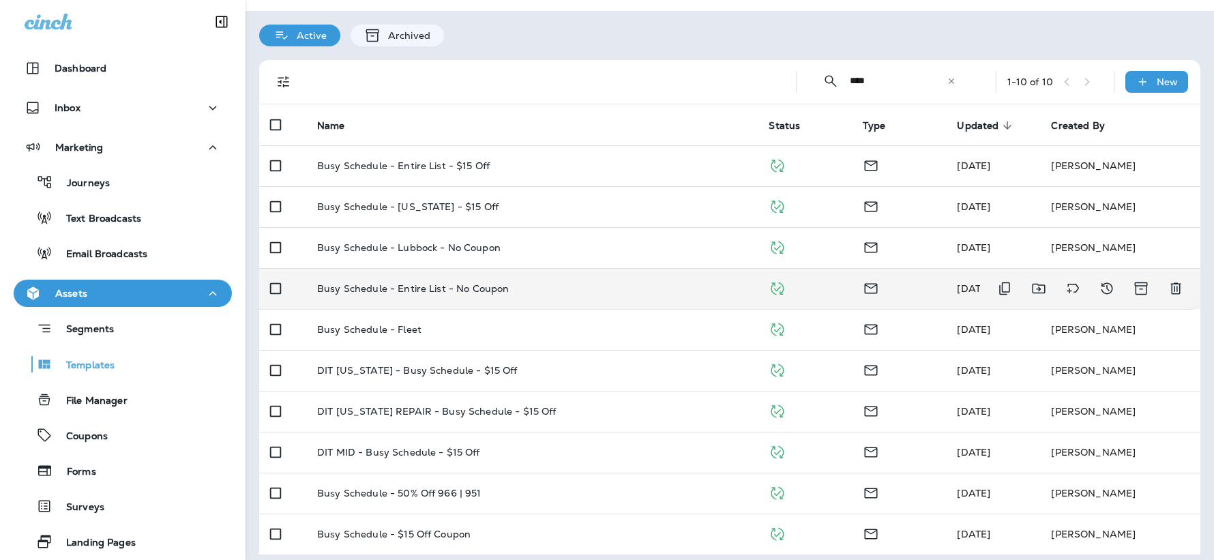
scroll to position [40, 0]
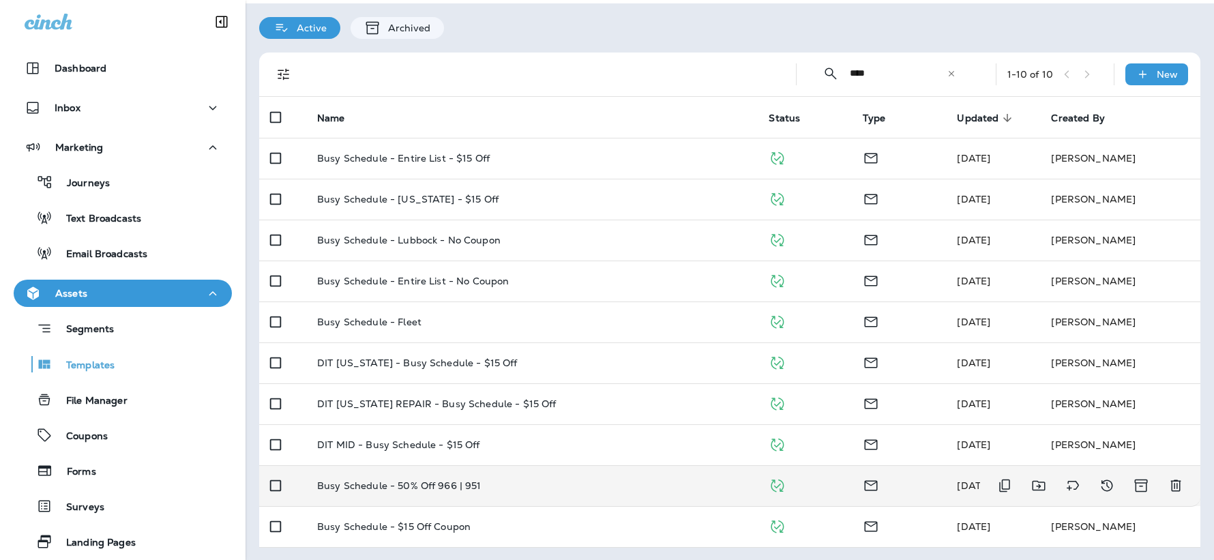
type input "****"
click at [490, 494] on td "Busy Schedule - 50% Off 966 | 951" at bounding box center [531, 485] width 451 height 41
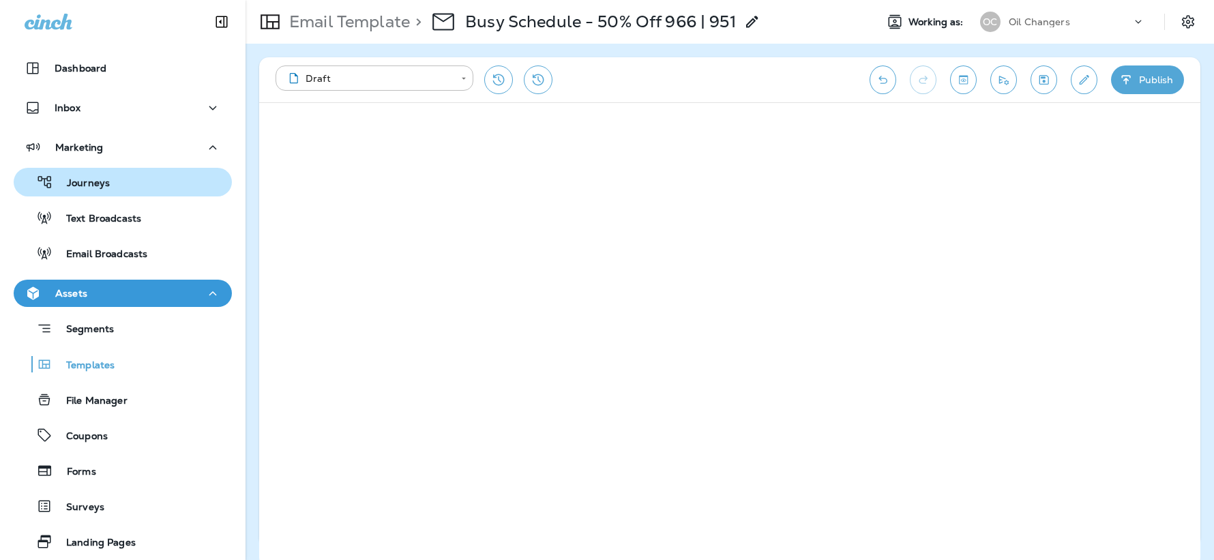
click at [96, 183] on p "Journeys" at bounding box center [81, 183] width 57 height 13
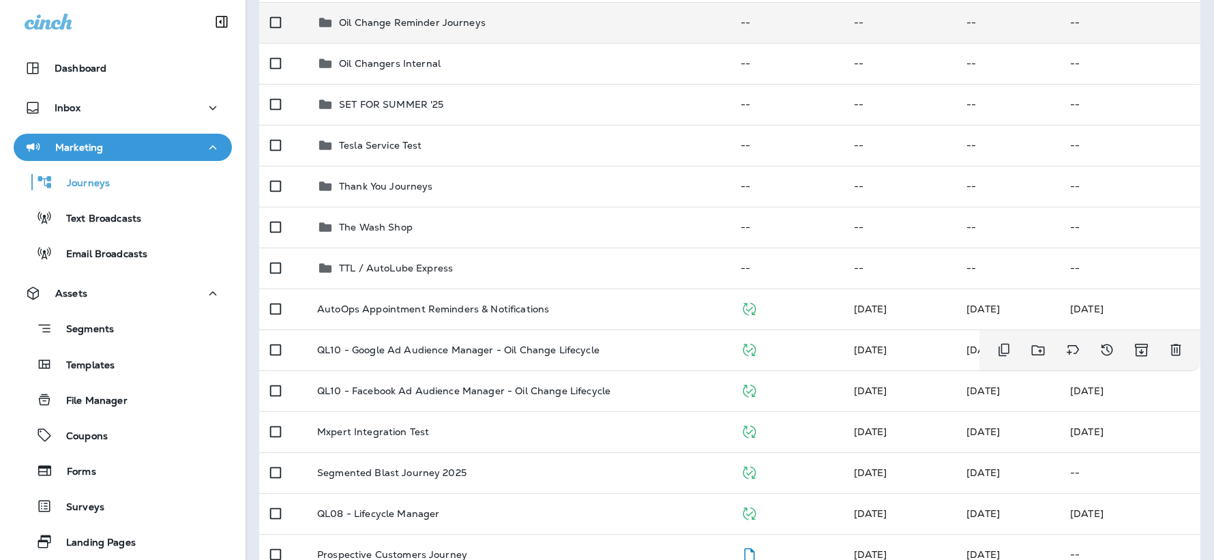
scroll to position [413, 0]
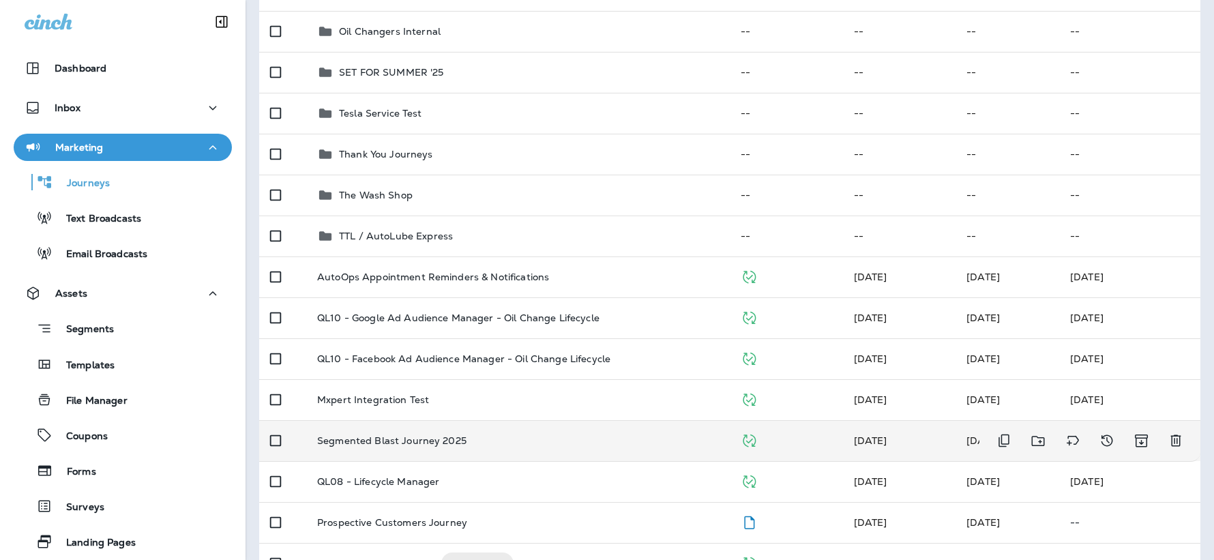
click at [453, 436] on p "Segmented Blast Journey 2025" at bounding box center [391, 440] width 149 height 11
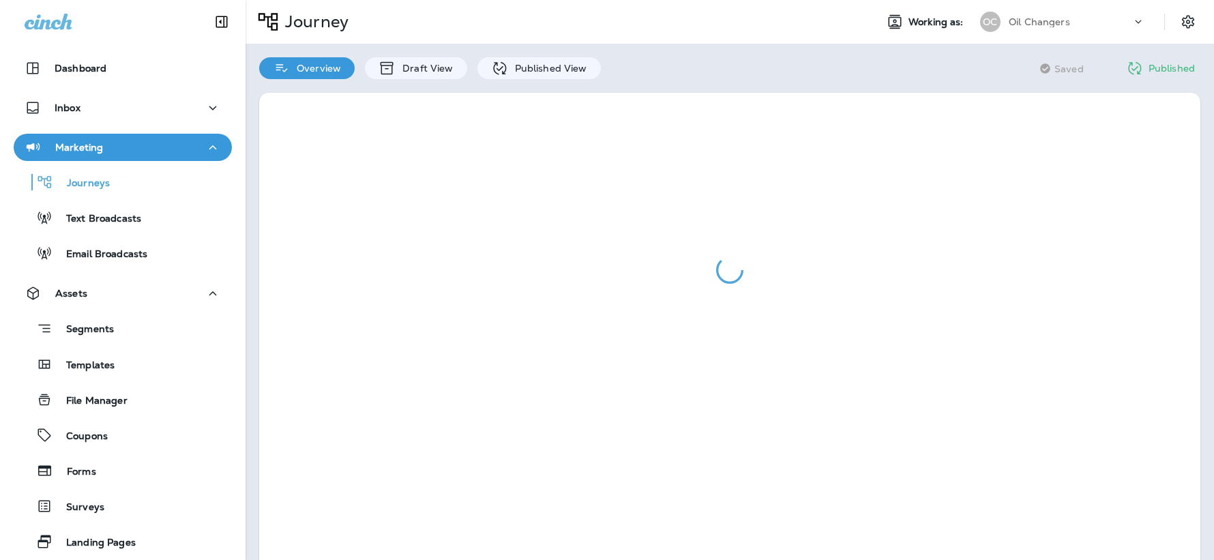
click at [429, 80] on div at bounding box center [729, 330] width 968 height 503
click at [417, 70] on p "Draft View" at bounding box center [424, 68] width 57 height 11
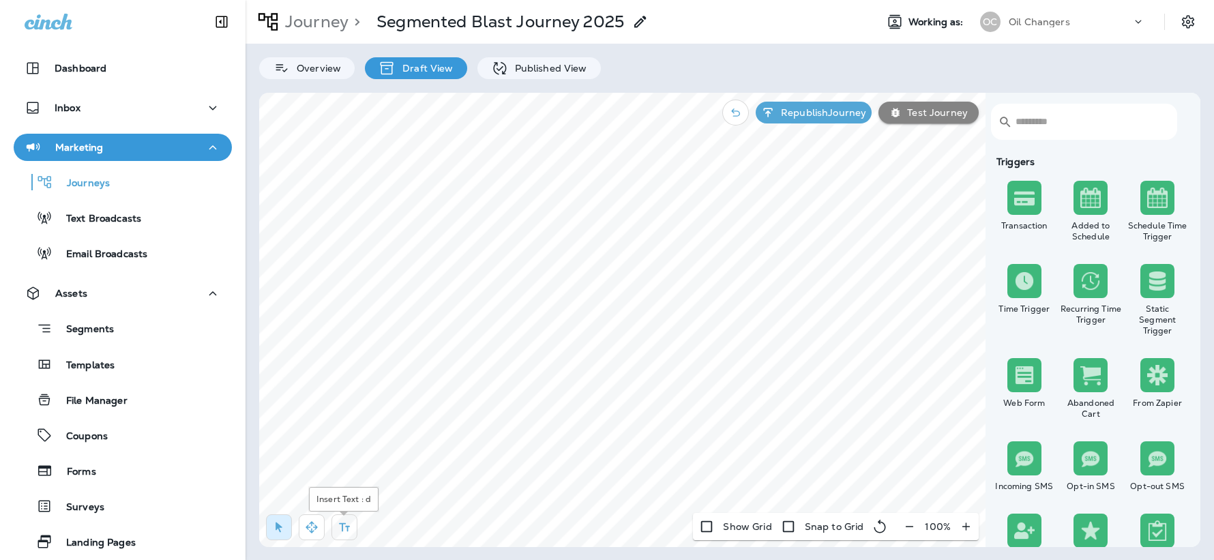
click at [342, 525] on icon "button" at bounding box center [345, 527] width 14 height 14
click at [447, 66] on body "Dashboard Inbox Marketing Journeys Text Broadcasts Email Broadcasts Assets Segm…" at bounding box center [607, 33] width 1214 height 66
click at [759, 307] on use at bounding box center [758, 308] width 5 height 5
click at [278, 523] on icon "button" at bounding box center [279, 527] width 14 height 14
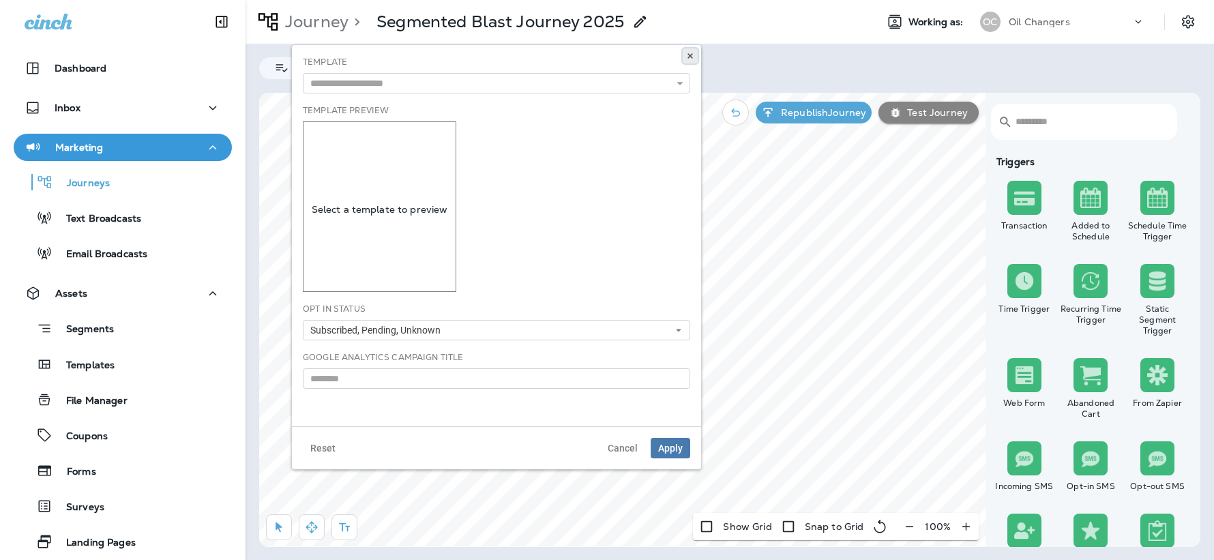
click at [693, 58] on icon at bounding box center [690, 56] width 8 height 8
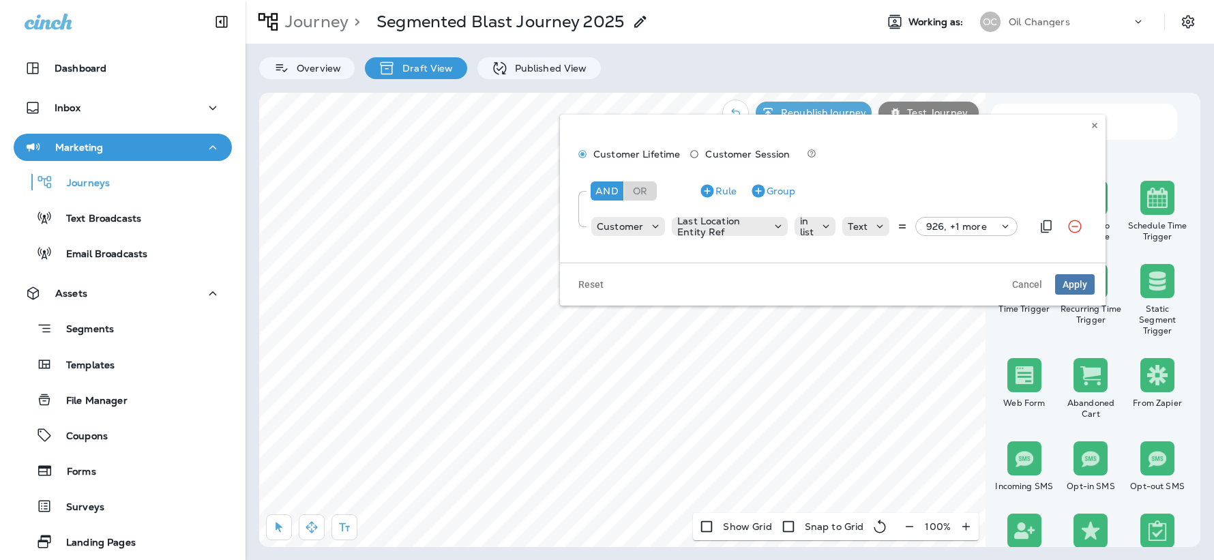
click at [1005, 228] on icon at bounding box center [1005, 227] width 14 height 14
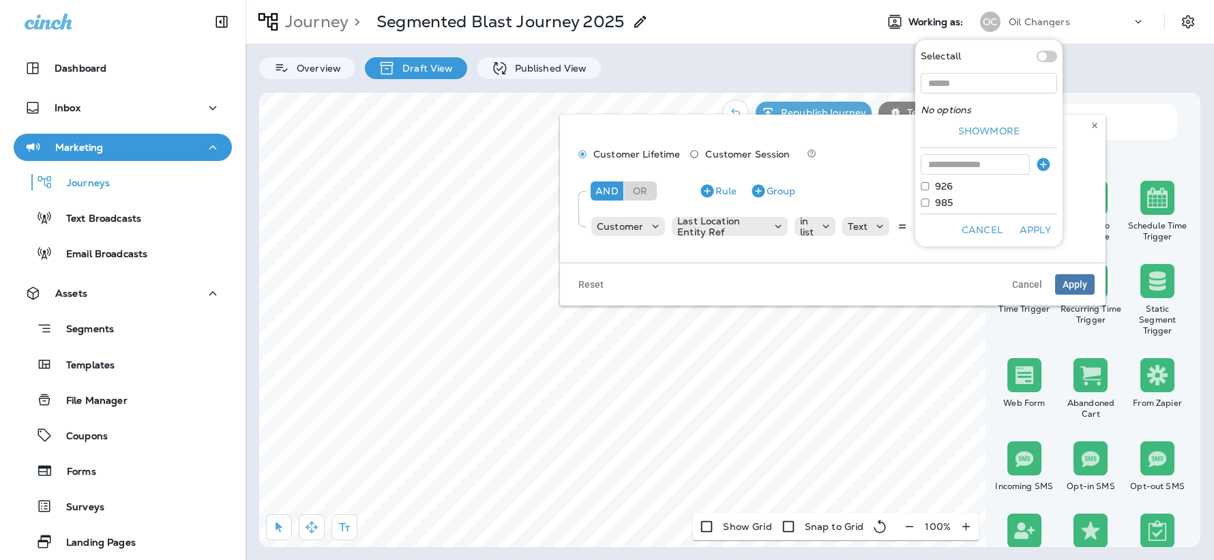
click at [1030, 234] on button "Apply" at bounding box center [1035, 230] width 44 height 21
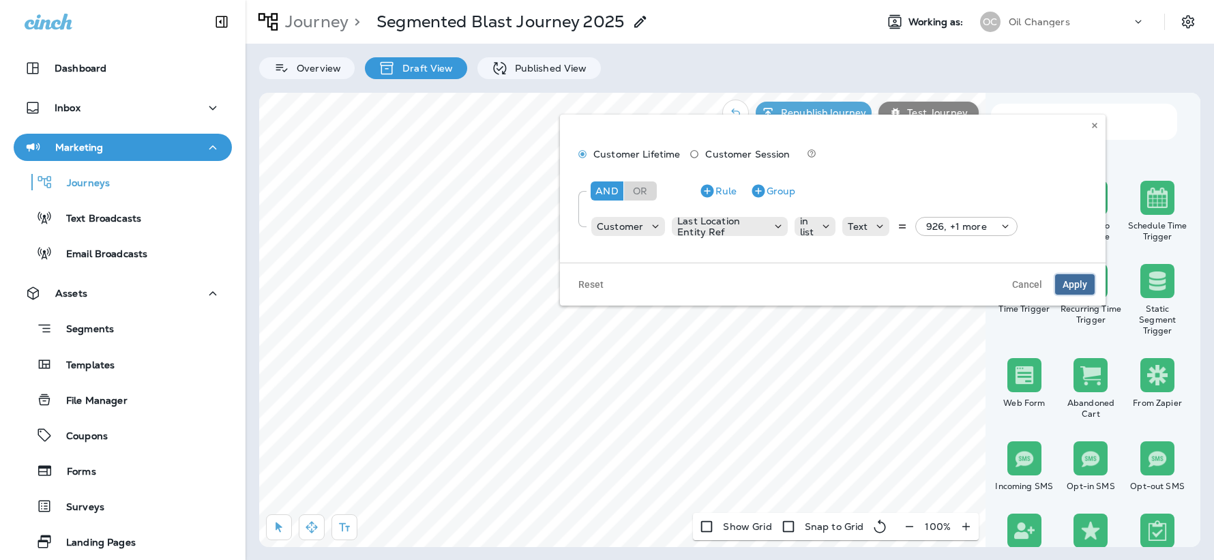
click at [1082, 282] on span "Apply" at bounding box center [1074, 285] width 25 height 10
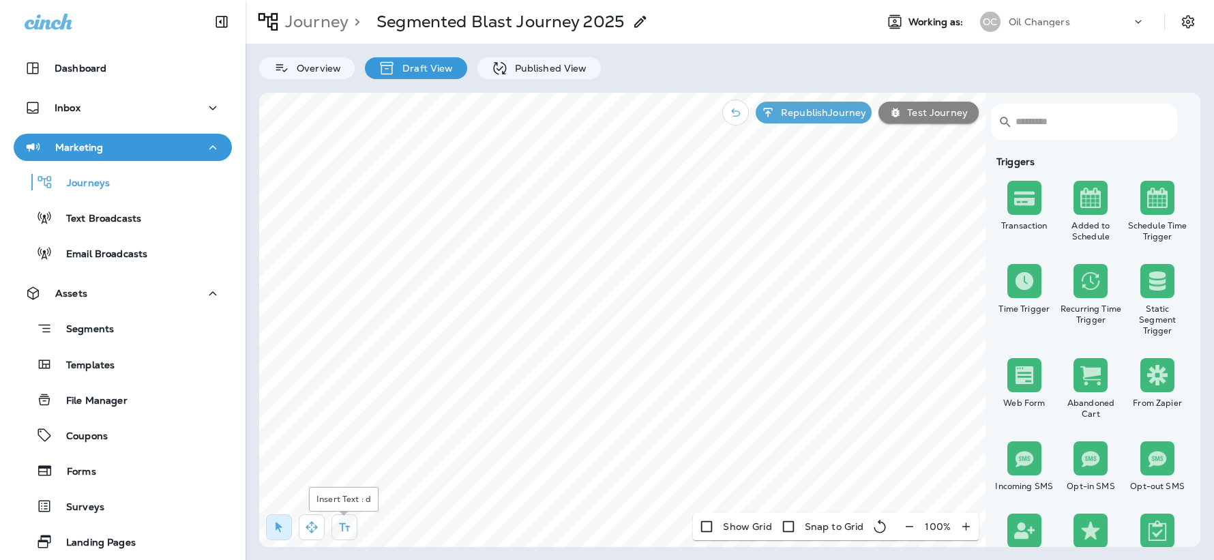
click at [343, 525] on icon "button" at bounding box center [345, 527] width 14 height 14
click at [588, 386] on div "rdw-editor" at bounding box center [657, 391] width 222 height 10
click at [754, 450] on span "Apply" at bounding box center [755, 450] width 25 height 10
click at [823, 308] on icon at bounding box center [824, 308] width 8 height 8
click at [275, 528] on icon "button" at bounding box center [279, 527] width 14 height 14
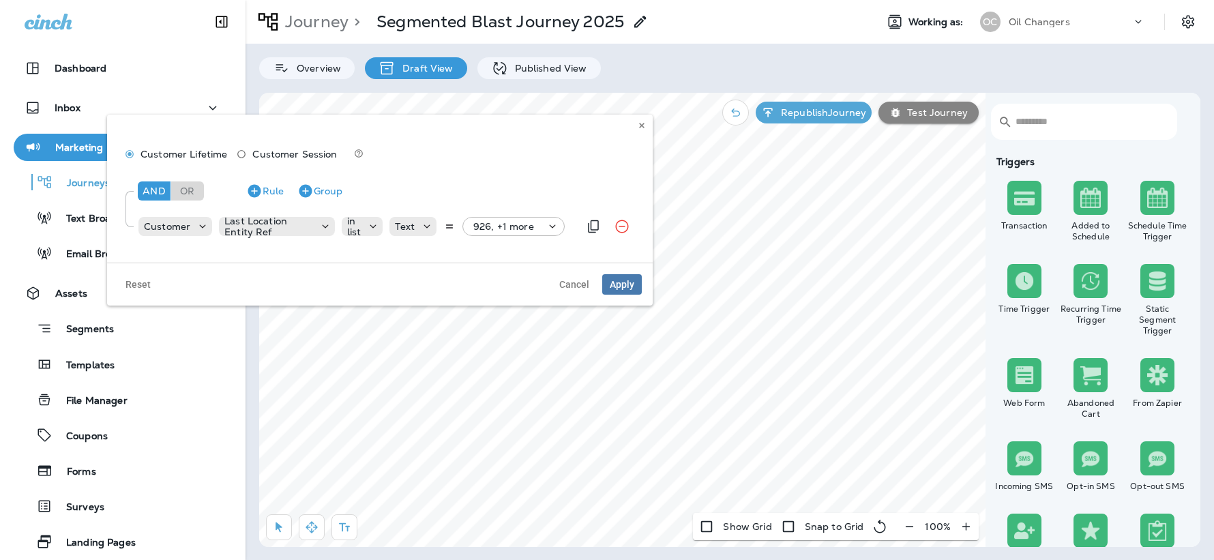
click at [548, 222] on icon at bounding box center [553, 227] width 14 height 14
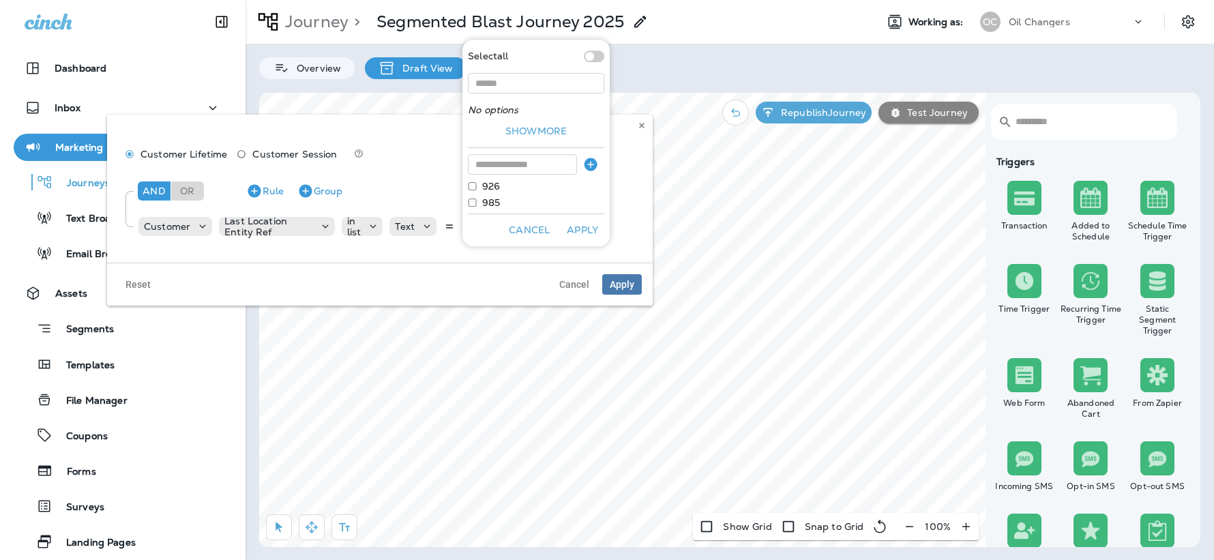
click at [586, 228] on button "Apply" at bounding box center [583, 230] width 44 height 21
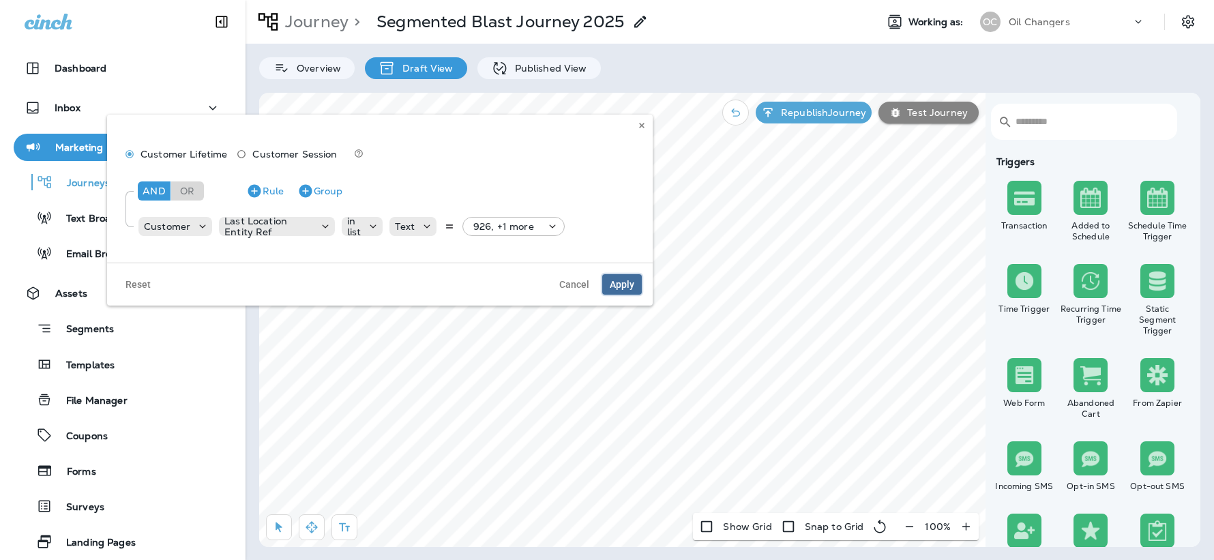
click at [625, 280] on span "Apply" at bounding box center [622, 285] width 25 height 10
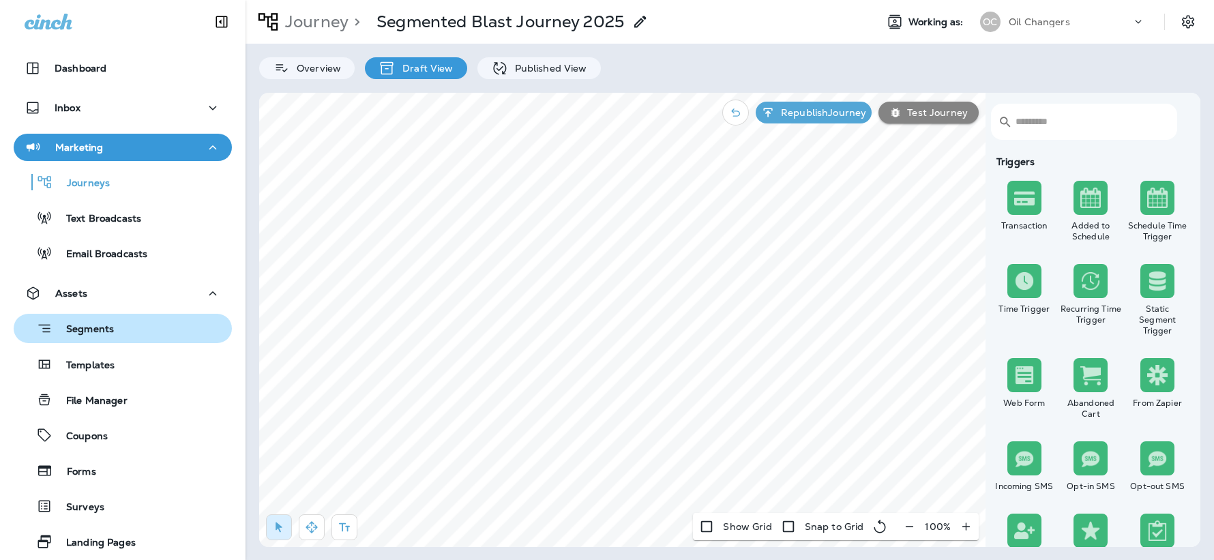
scroll to position [33, 0]
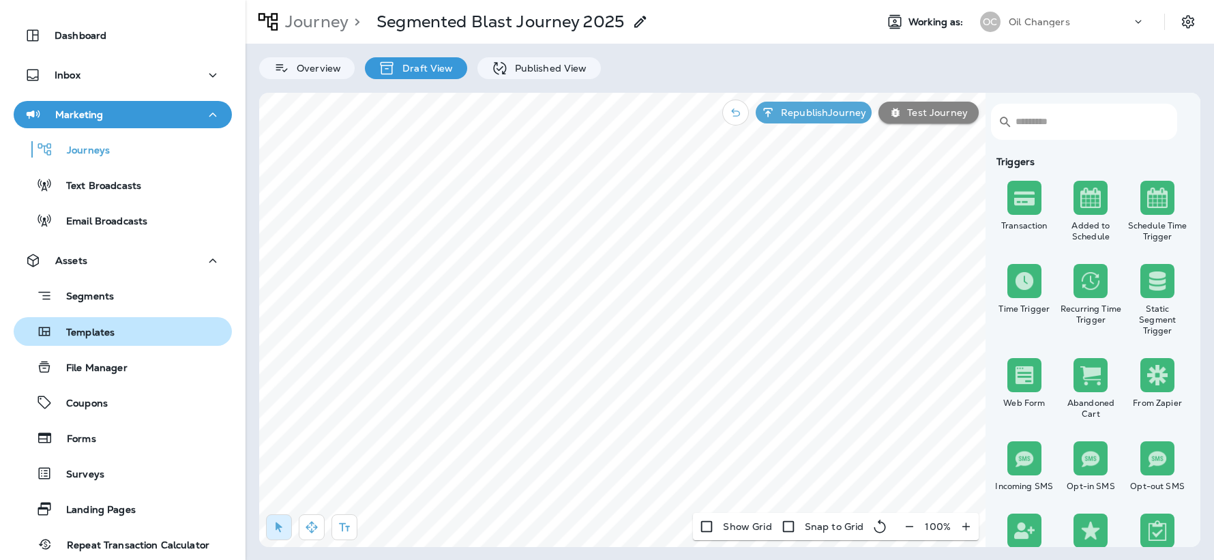
click at [110, 333] on p "Templates" at bounding box center [84, 333] width 62 height 13
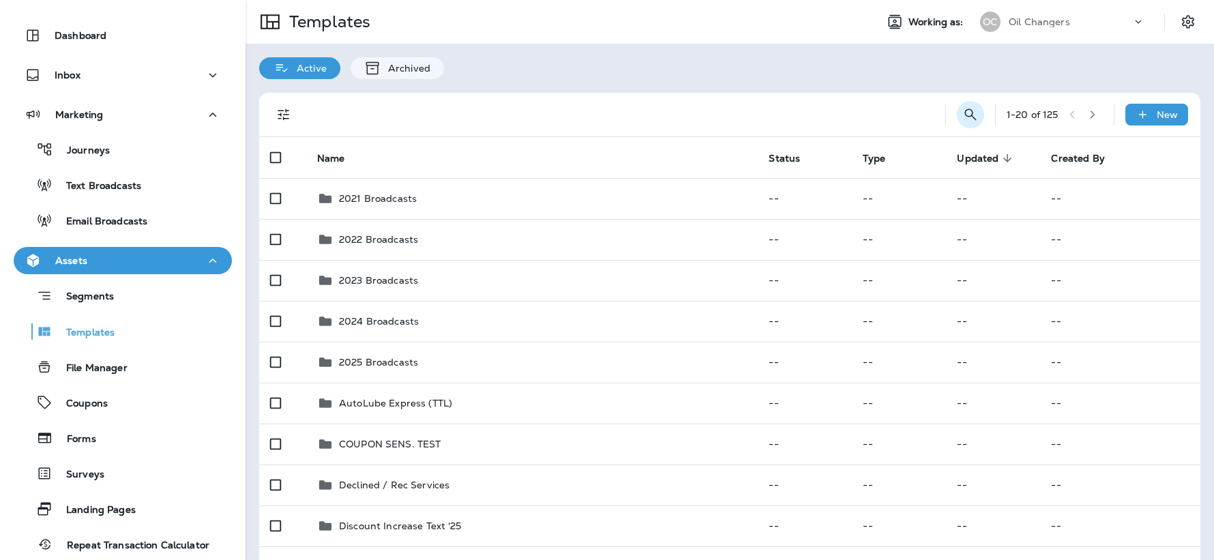
click at [964, 113] on icon "Search Templates" at bounding box center [970, 114] width 16 height 16
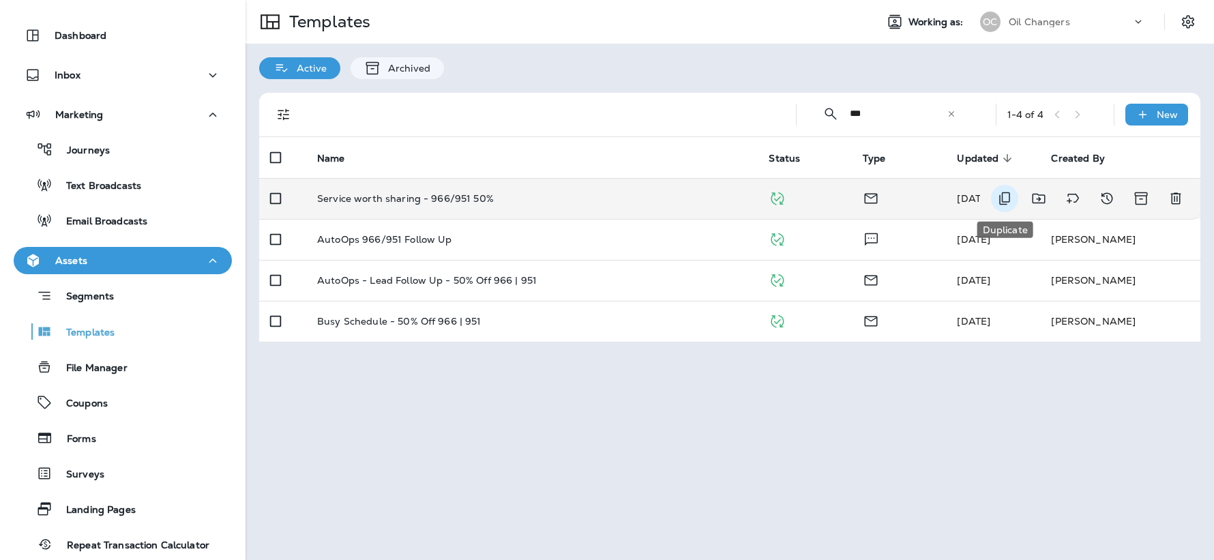
type input "***"
click at [1000, 196] on icon "Duplicate" at bounding box center [1004, 198] width 16 height 16
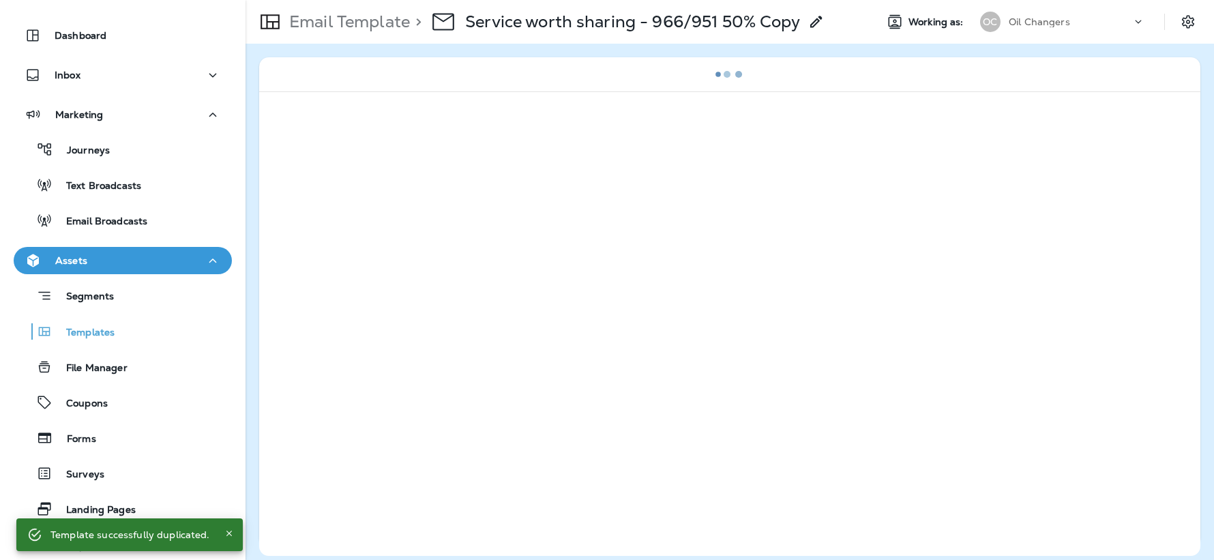
click at [824, 20] on icon at bounding box center [816, 22] width 16 height 16
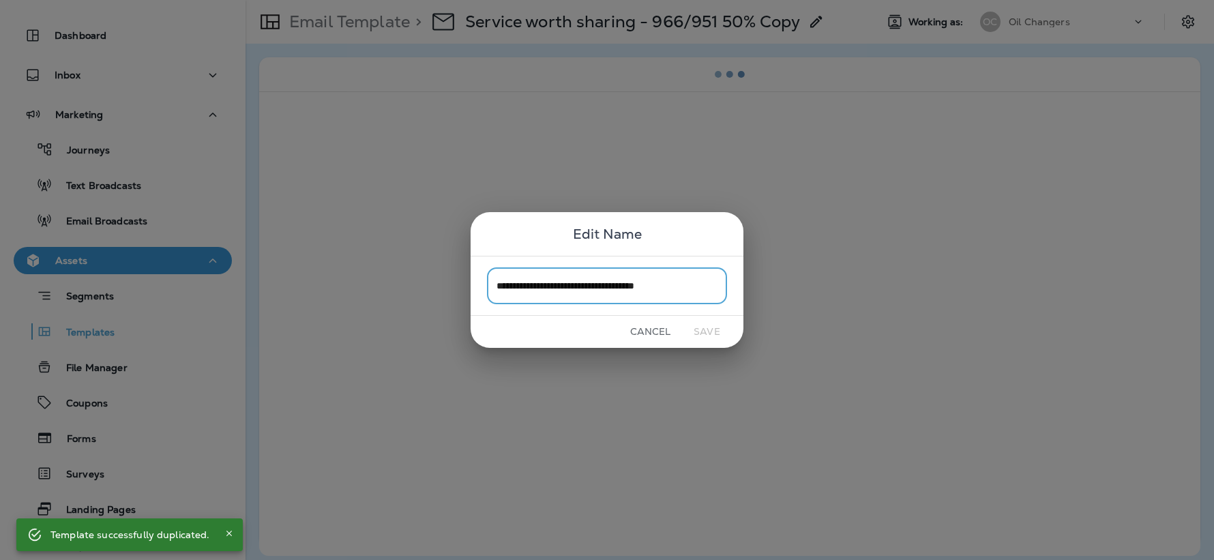
click at [635, 278] on input "**********" at bounding box center [607, 285] width 240 height 36
click at [644, 285] on input "**********" at bounding box center [607, 285] width 240 height 36
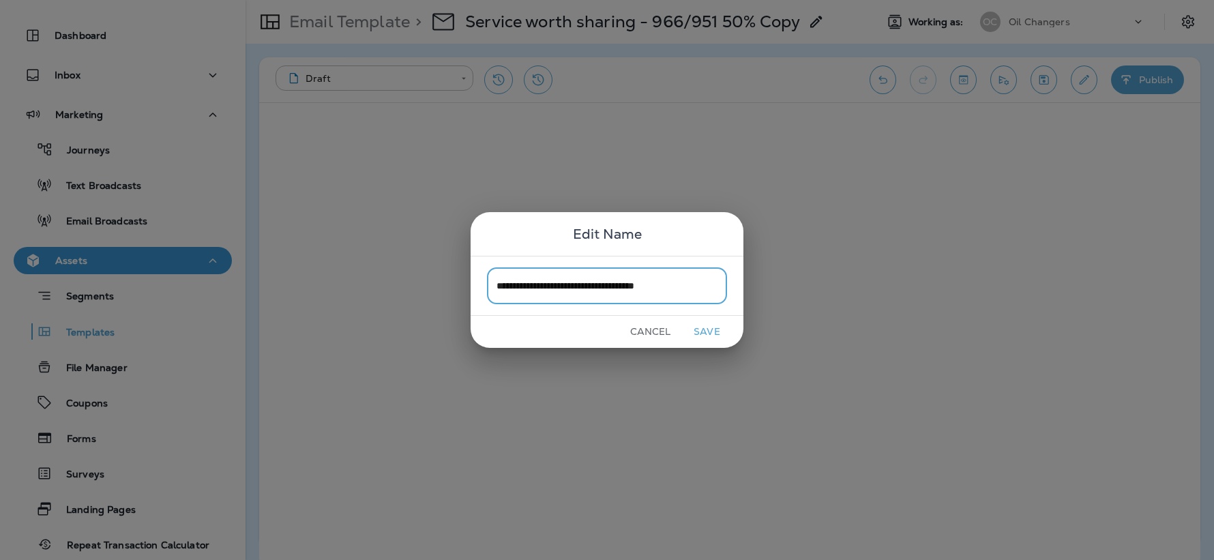
type input "**********"
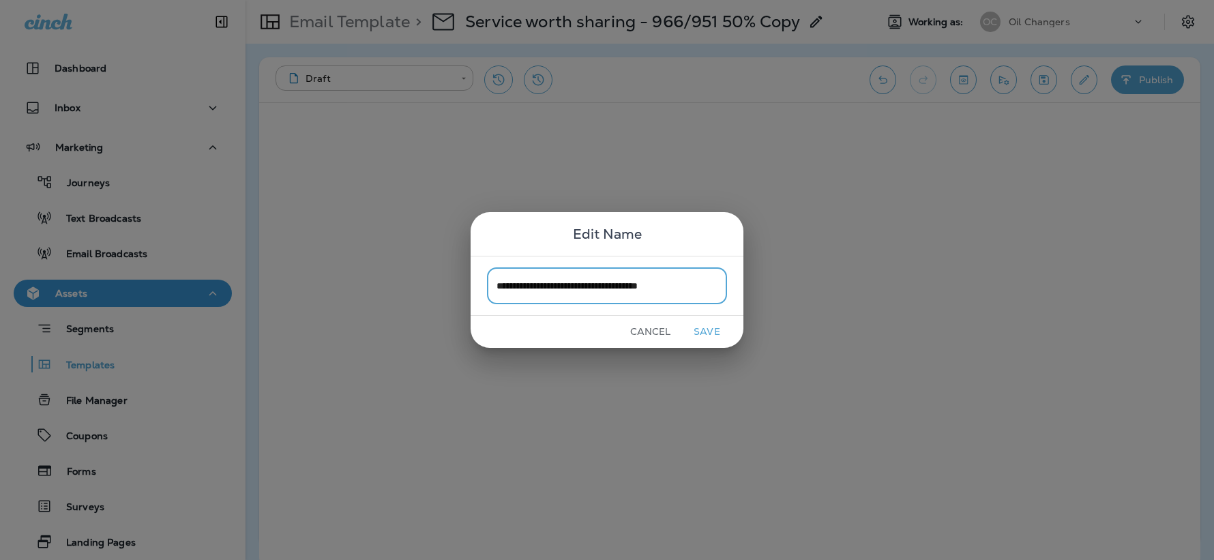
scroll to position [33, 0]
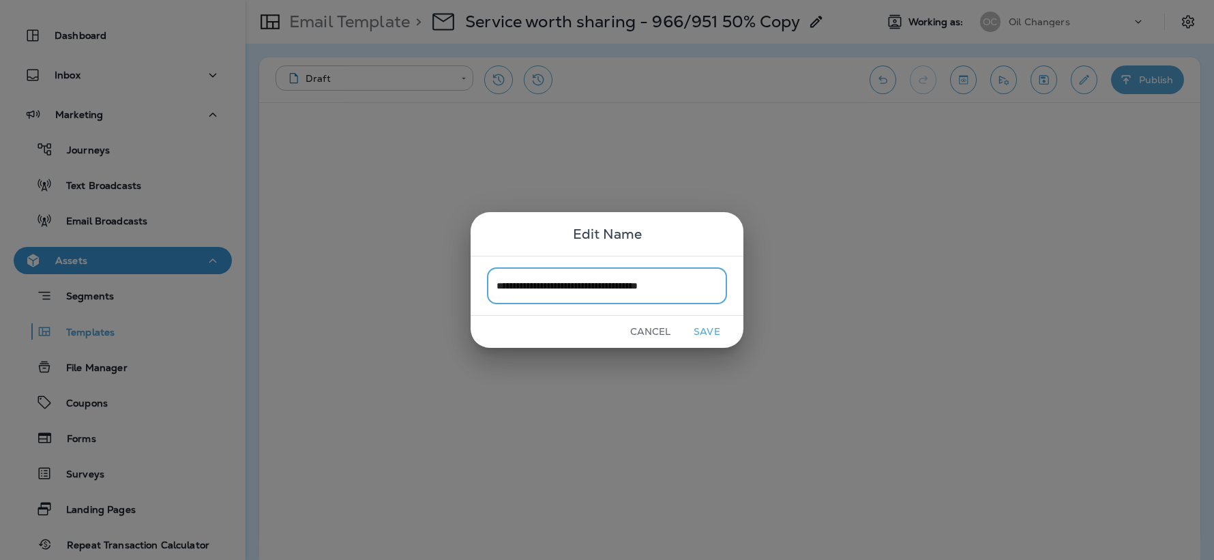
type input "**********"
click at [712, 333] on button "Save" at bounding box center [706, 331] width 51 height 21
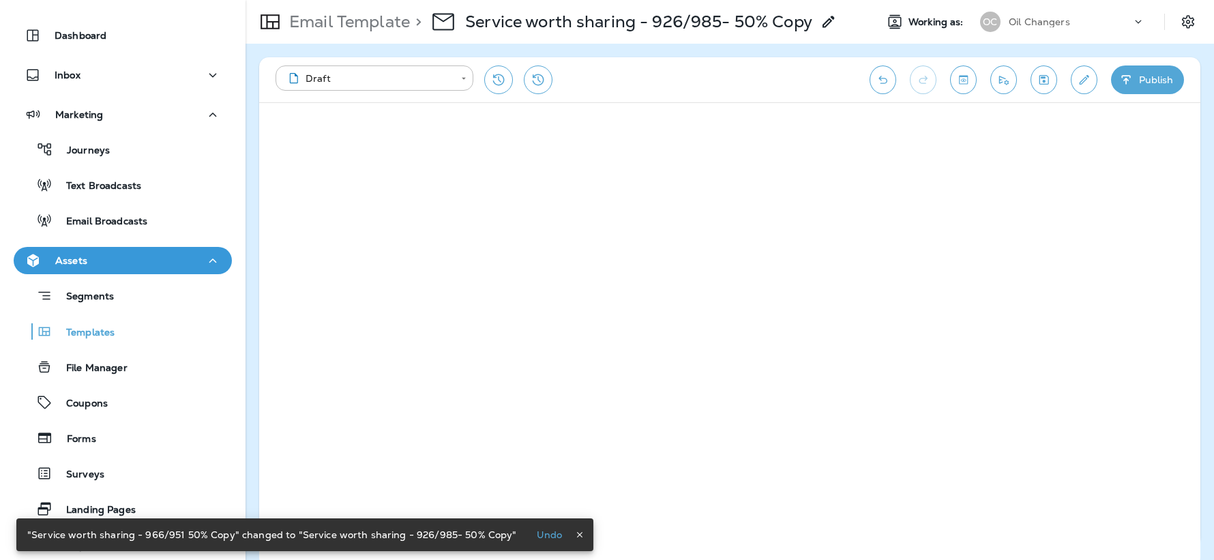
click at [1045, 82] on icon "Save" at bounding box center [1044, 80] width 10 height 10
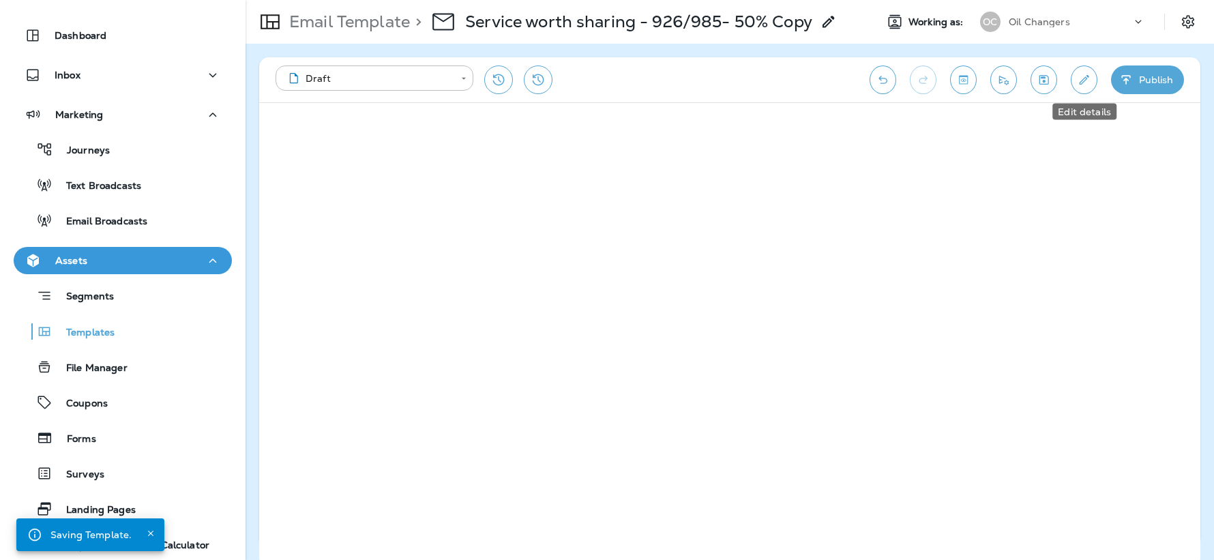
click at [1087, 81] on icon "Edit details" at bounding box center [1084, 80] width 14 height 14
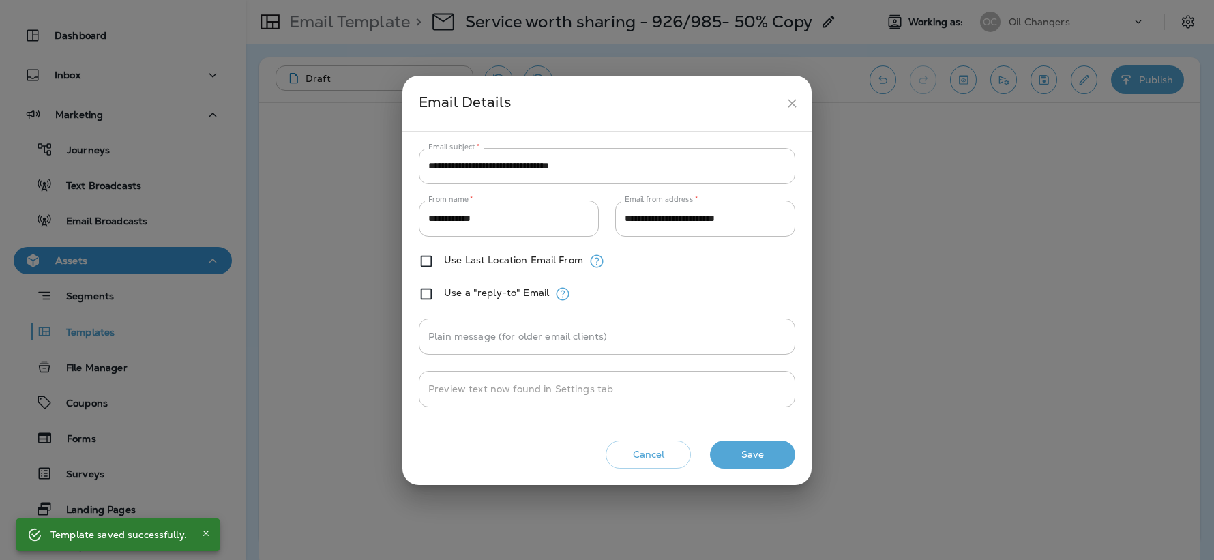
click at [748, 456] on button "Save" at bounding box center [752, 455] width 85 height 28
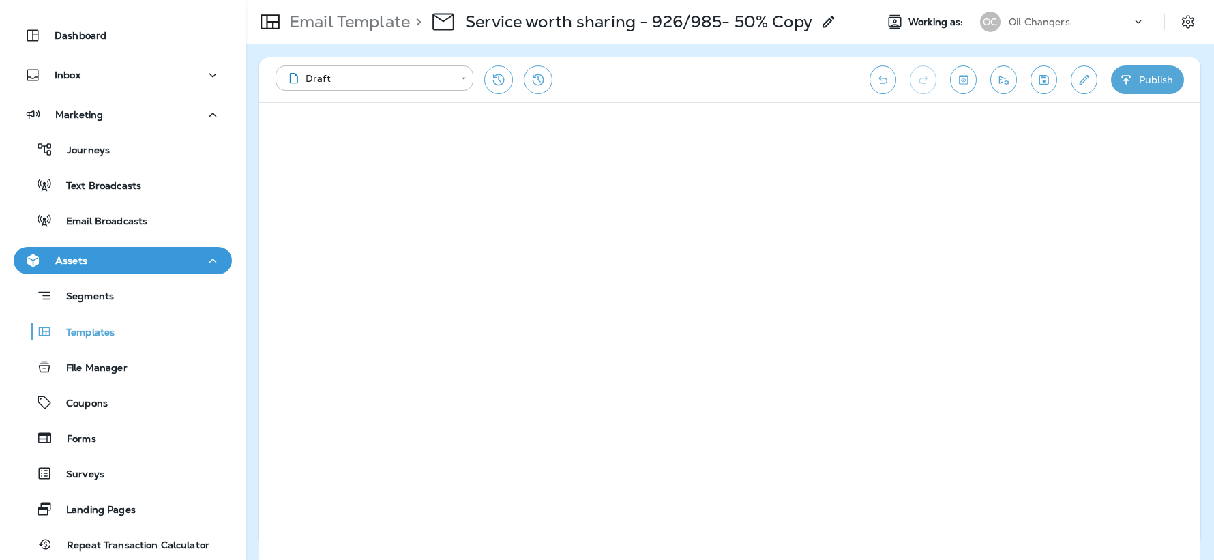
click at [1137, 94] on div "**********" at bounding box center [729, 79] width 941 height 45
click at [1137, 85] on button "Publish" at bounding box center [1147, 79] width 73 height 29
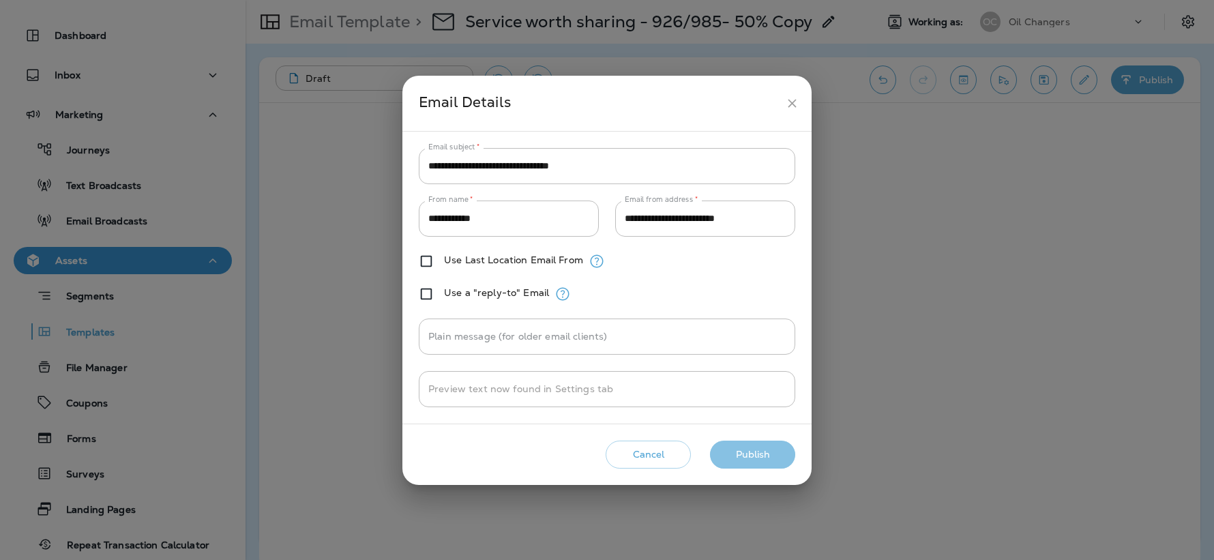
click at [755, 456] on button "Publish" at bounding box center [752, 455] width 85 height 28
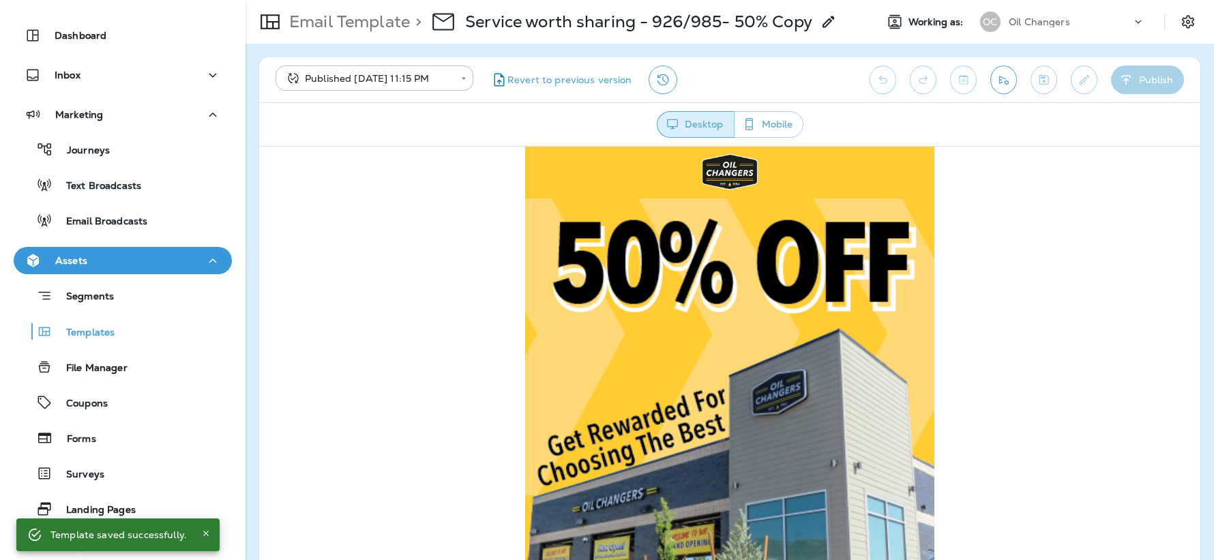
scroll to position [0, 0]
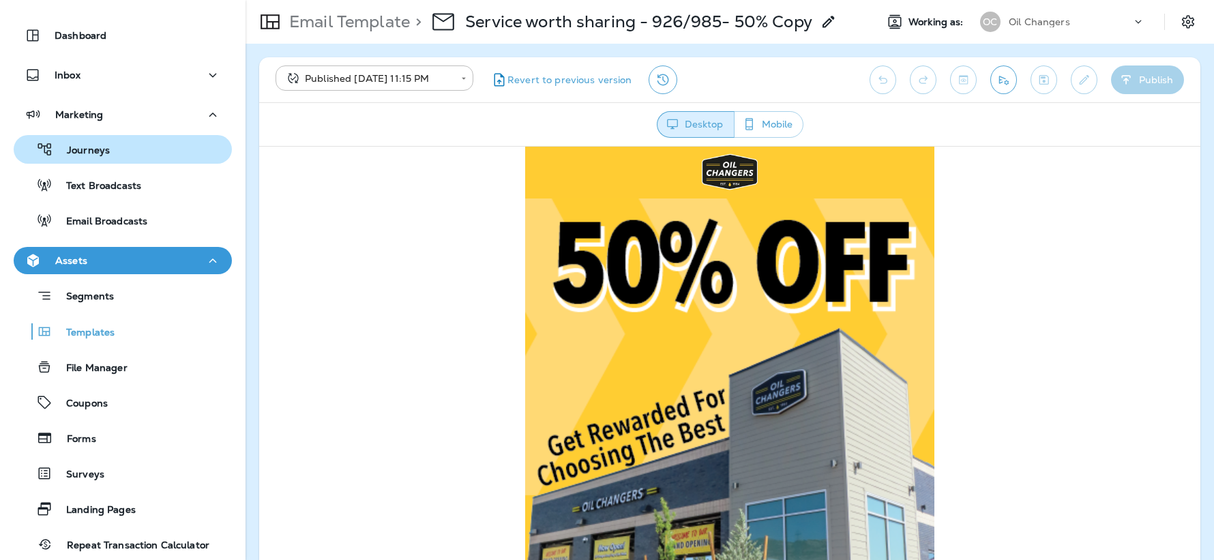
click at [111, 150] on div "Journeys" at bounding box center [122, 149] width 207 height 20
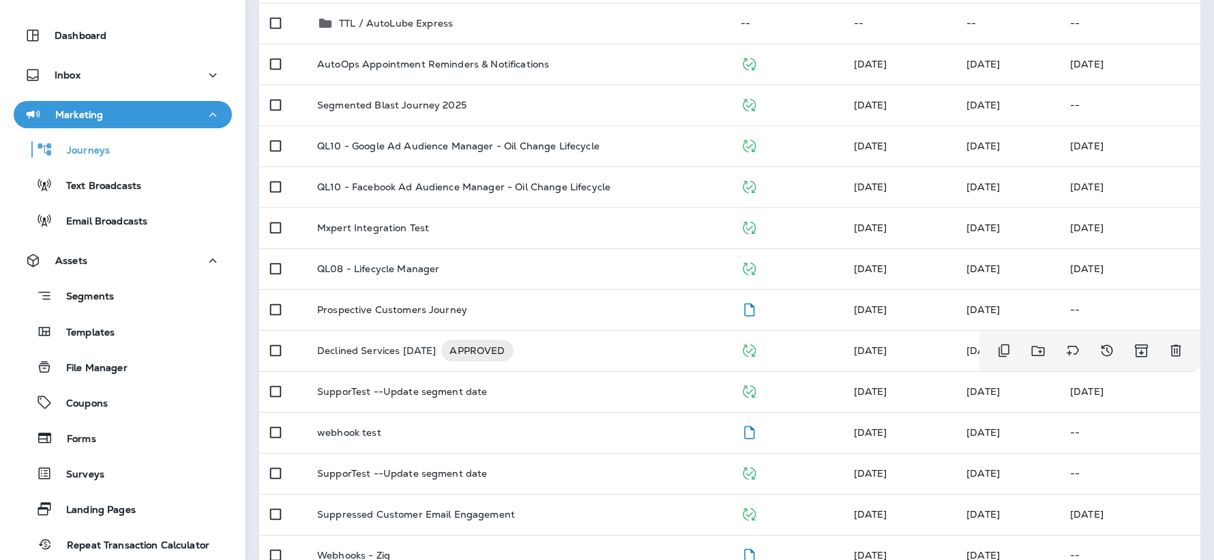
scroll to position [626, 0]
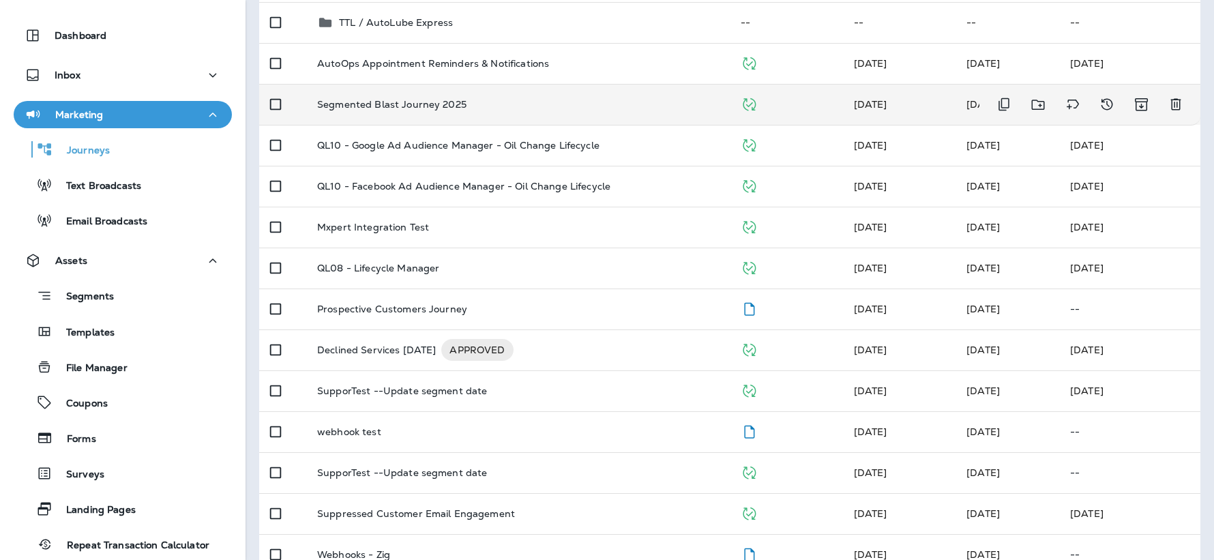
click at [437, 94] on td "Segmented Blast Journey 2025" at bounding box center [517, 104] width 423 height 41
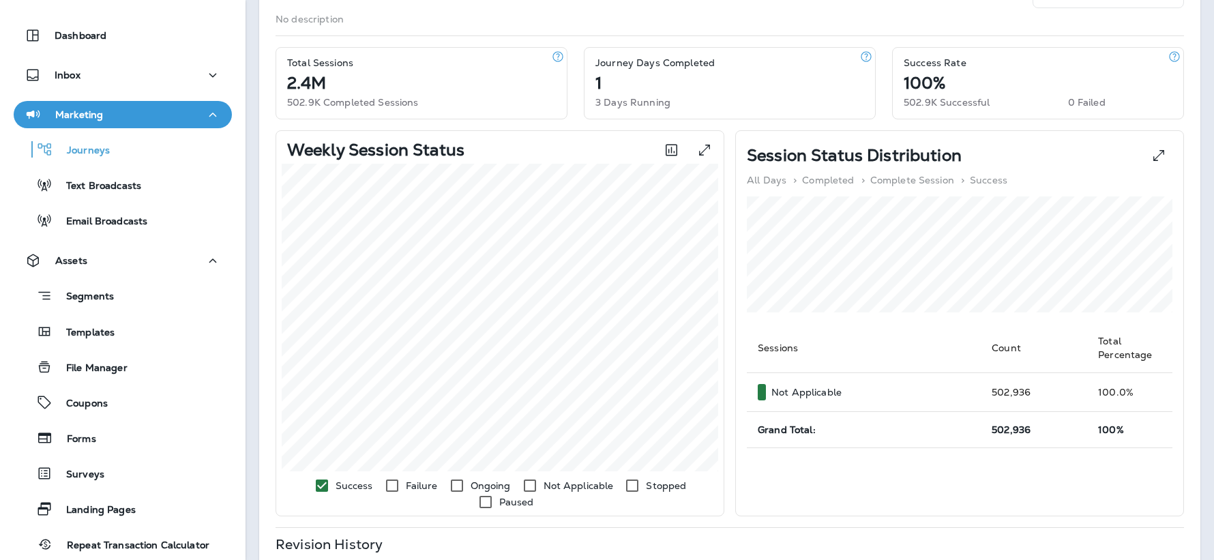
scroll to position [7, 0]
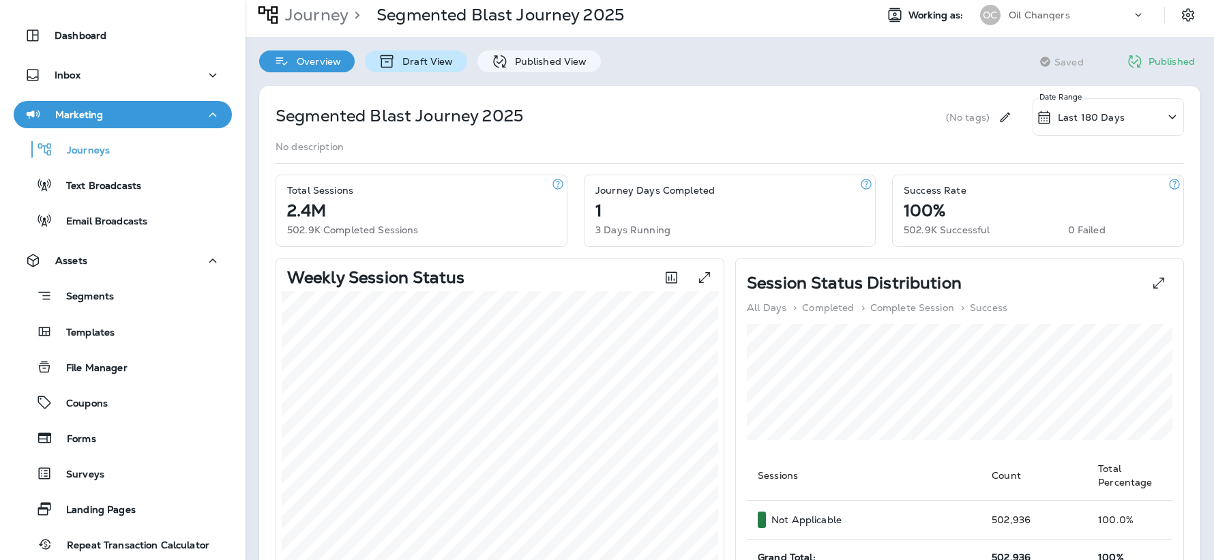
click at [426, 56] on p "Draft View" at bounding box center [424, 61] width 57 height 11
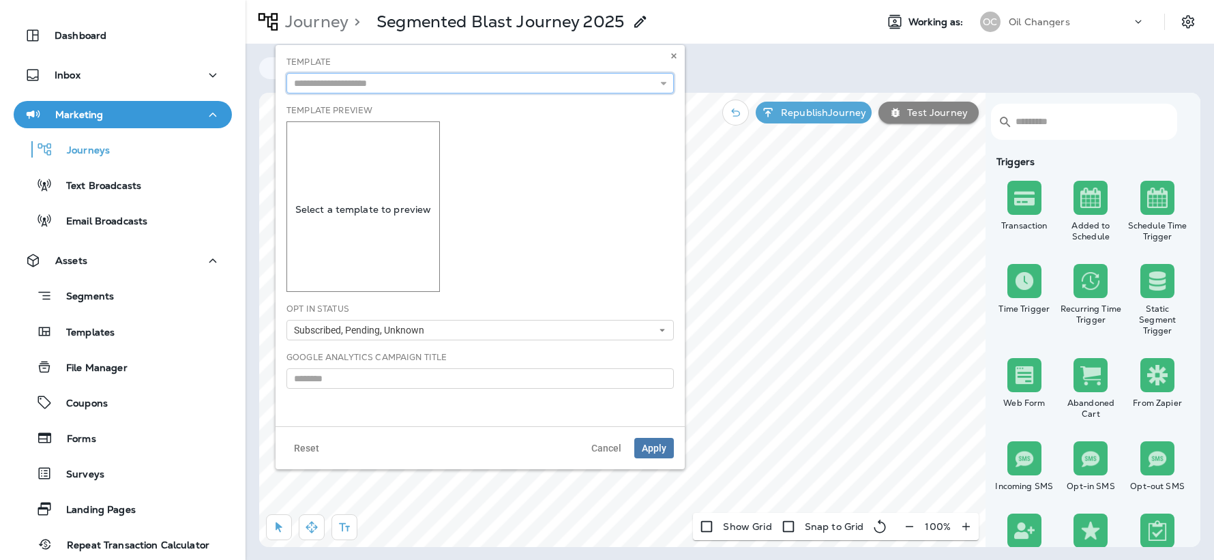
click at [424, 80] on input "text" at bounding box center [479, 83] width 387 height 20
type input "**********"
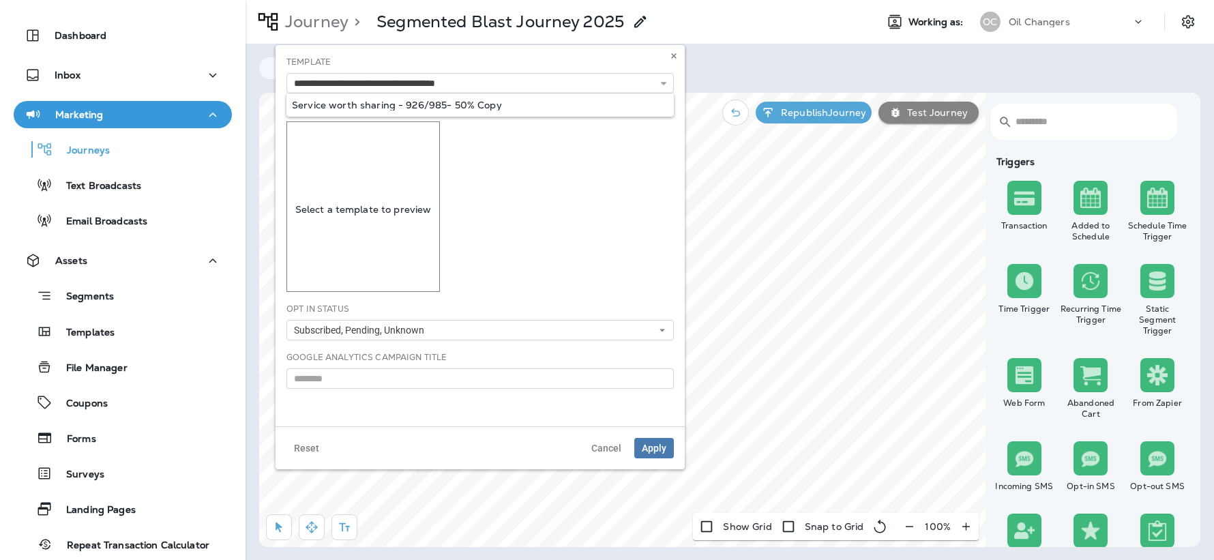
click at [500, 106] on div "**********" at bounding box center [479, 235] width 409 height 381
click at [661, 445] on span "Apply" at bounding box center [654, 448] width 25 height 10
click at [672, 52] on icon at bounding box center [674, 56] width 8 height 8
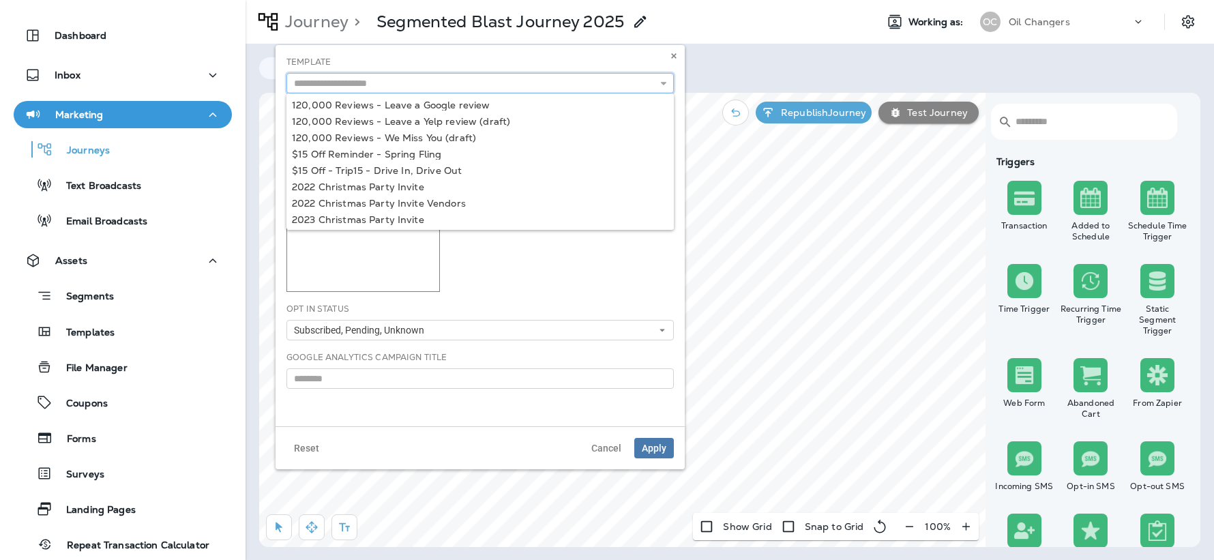
click at [423, 87] on input "text" at bounding box center [479, 83] width 387 height 20
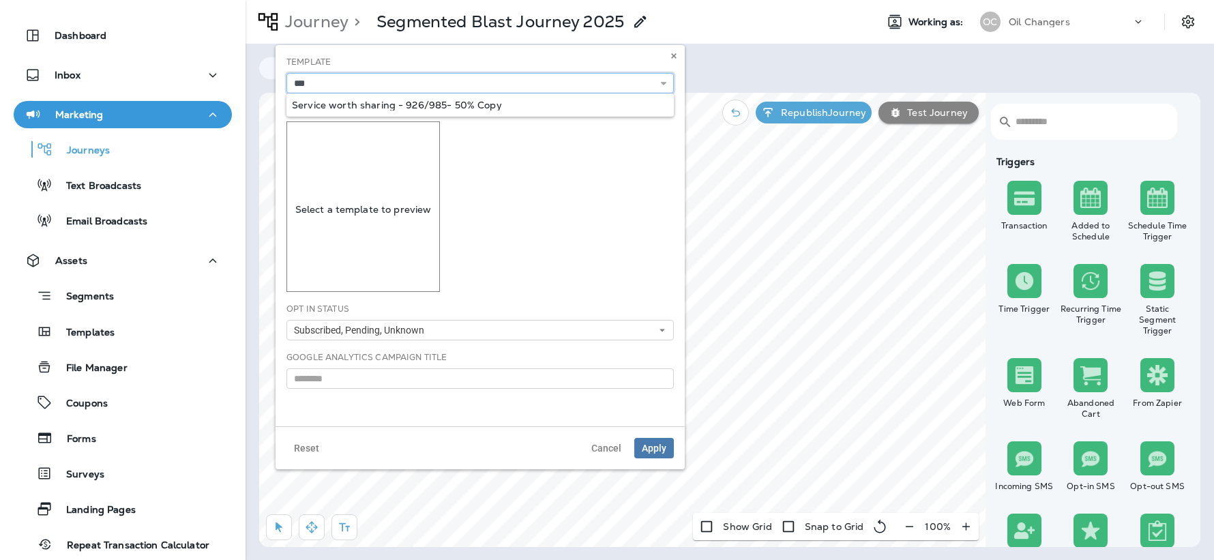
type input "**********"
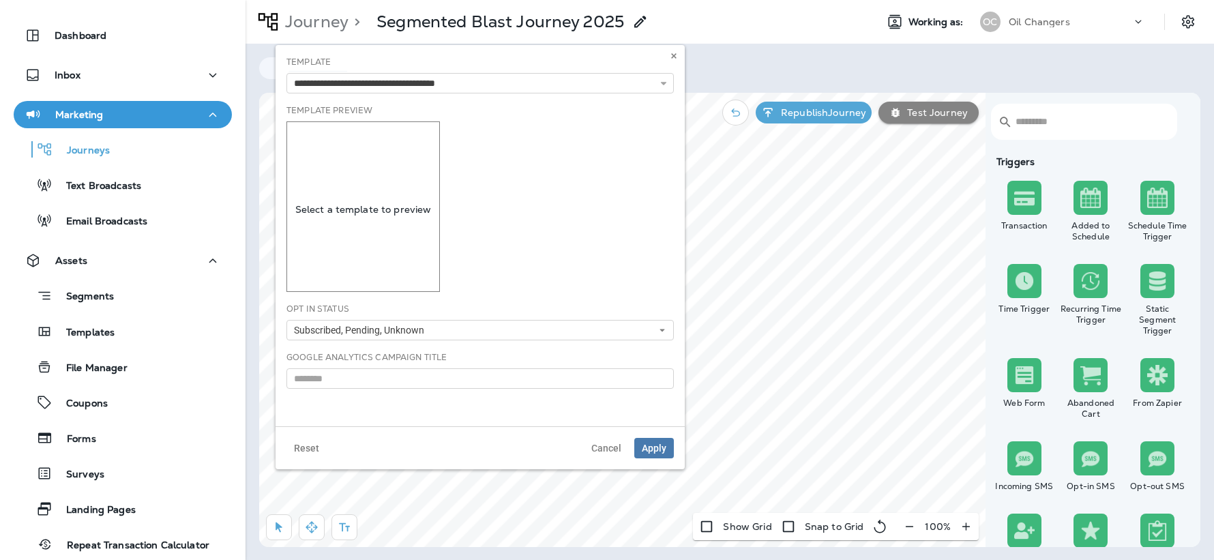
click at [475, 105] on div "**********" at bounding box center [479, 235] width 409 height 381
click at [654, 447] on span "Apply" at bounding box center [654, 448] width 25 height 10
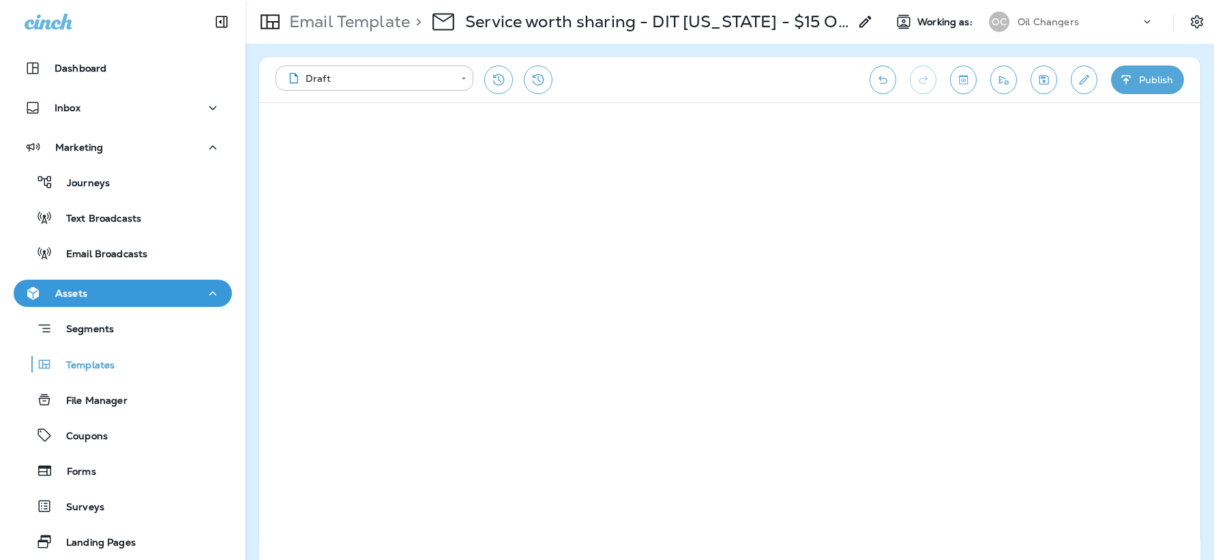
scroll to position [33, 0]
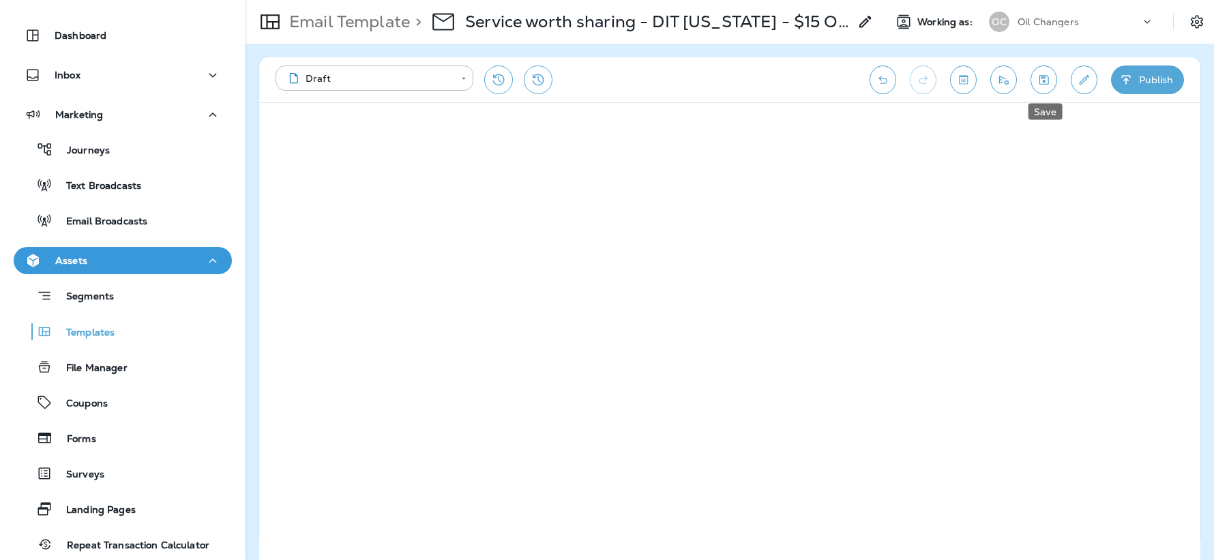
click at [1049, 84] on icon "Save" at bounding box center [1044, 80] width 14 height 14
click at [1154, 78] on button "Publish" at bounding box center [1147, 79] width 73 height 29
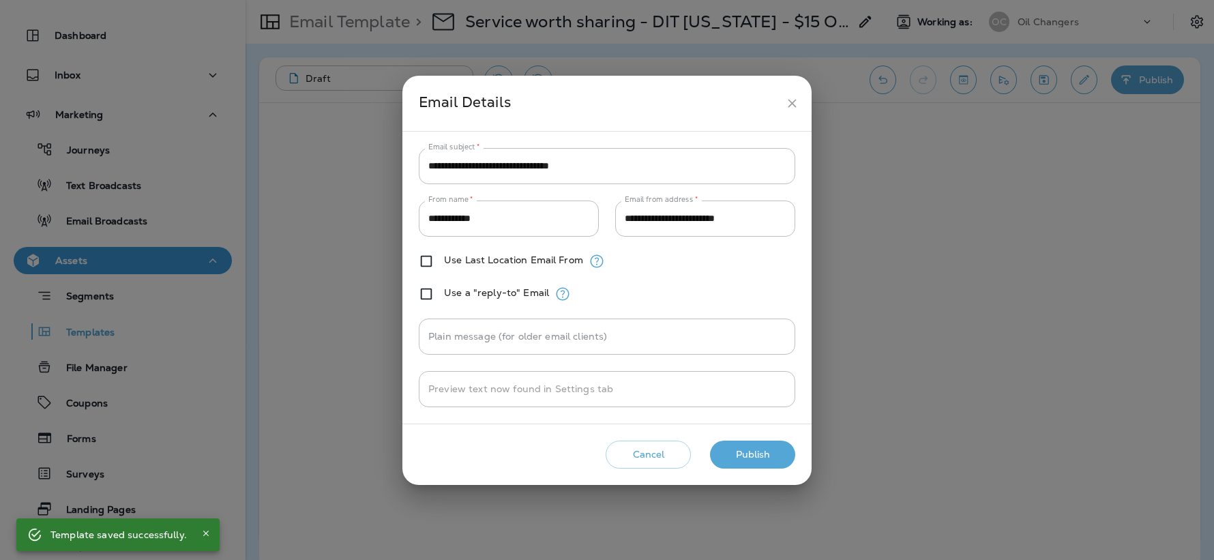
click at [749, 447] on button "Publish" at bounding box center [752, 455] width 85 height 28
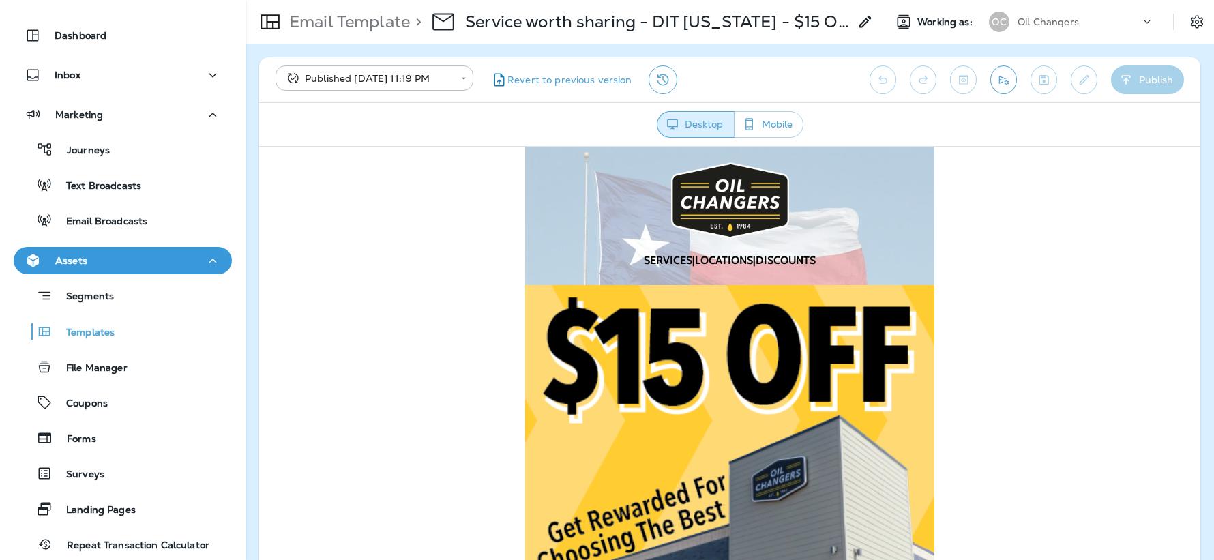
scroll to position [0, 0]
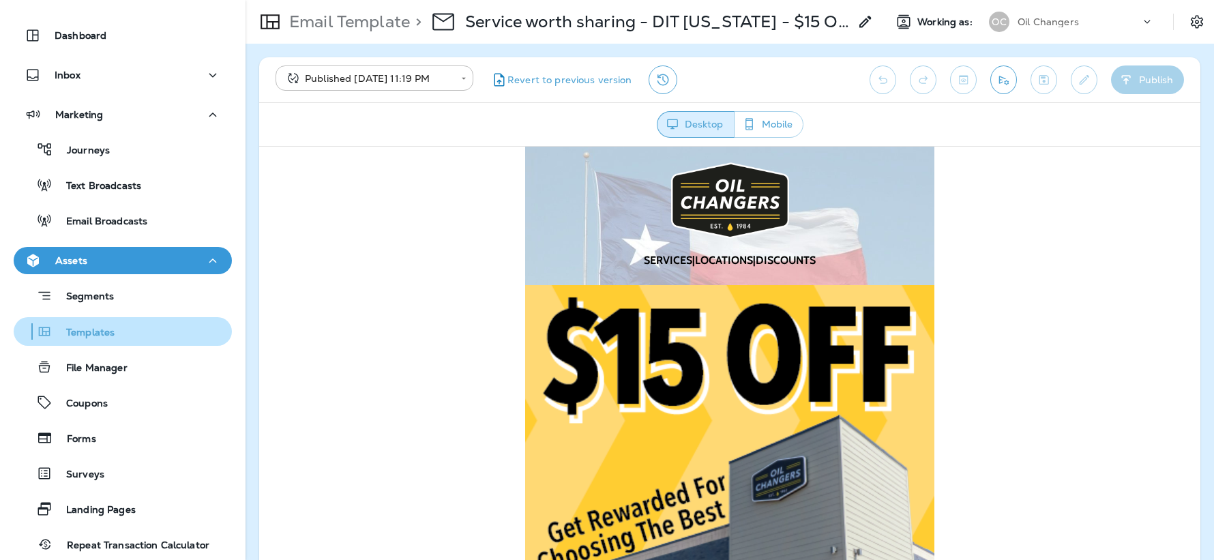
click at [92, 332] on p "Templates" at bounding box center [84, 333] width 62 height 13
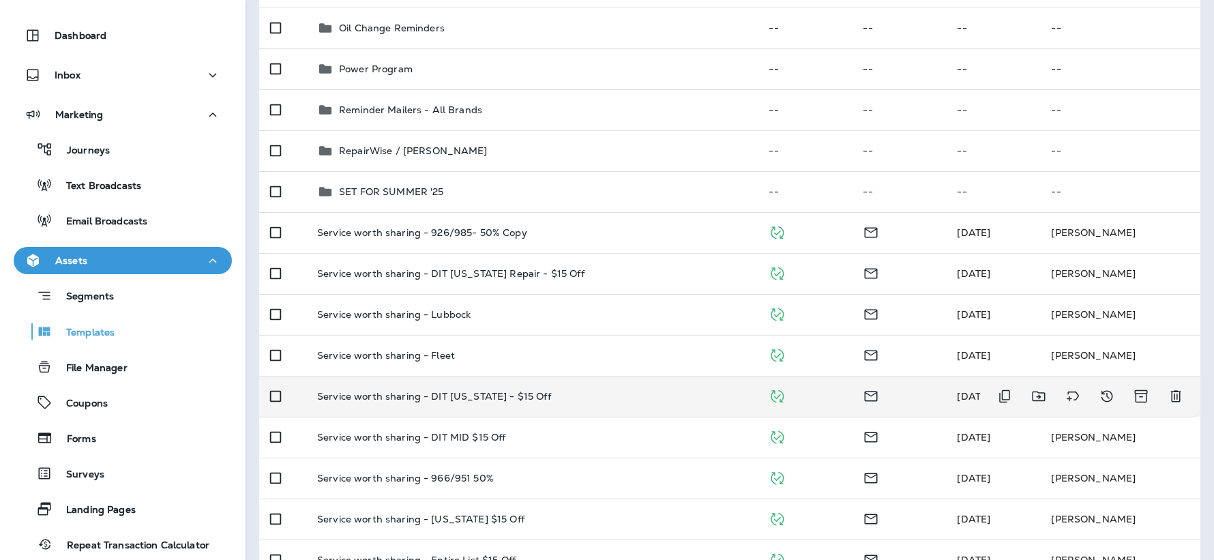
scroll to position [788, 0]
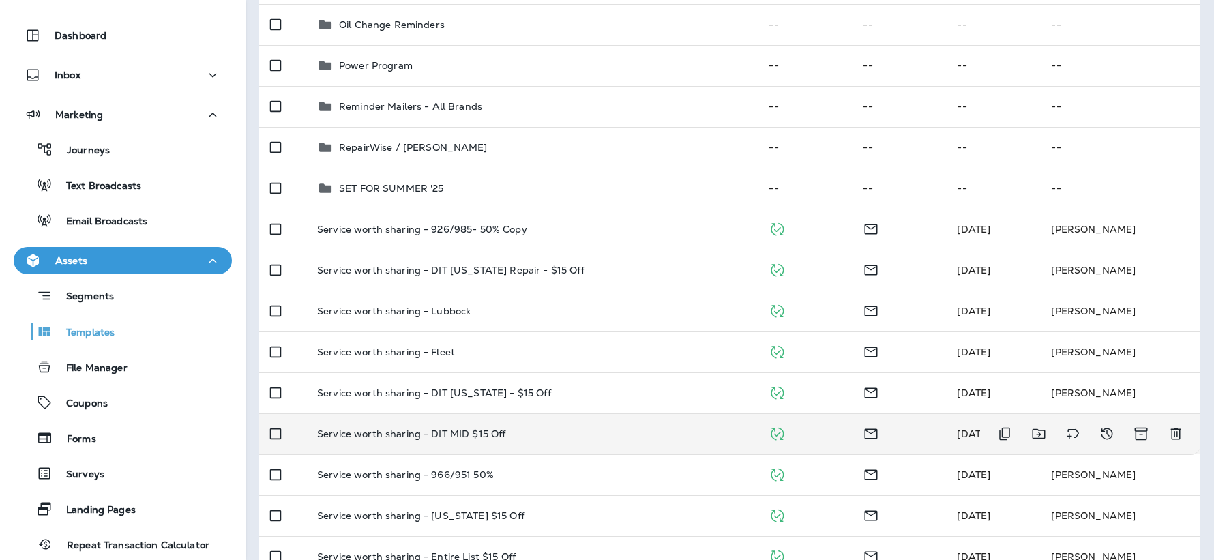
click at [567, 428] on div "Service worth sharing - DIT MID $15 Off" at bounding box center [532, 433] width 430 height 11
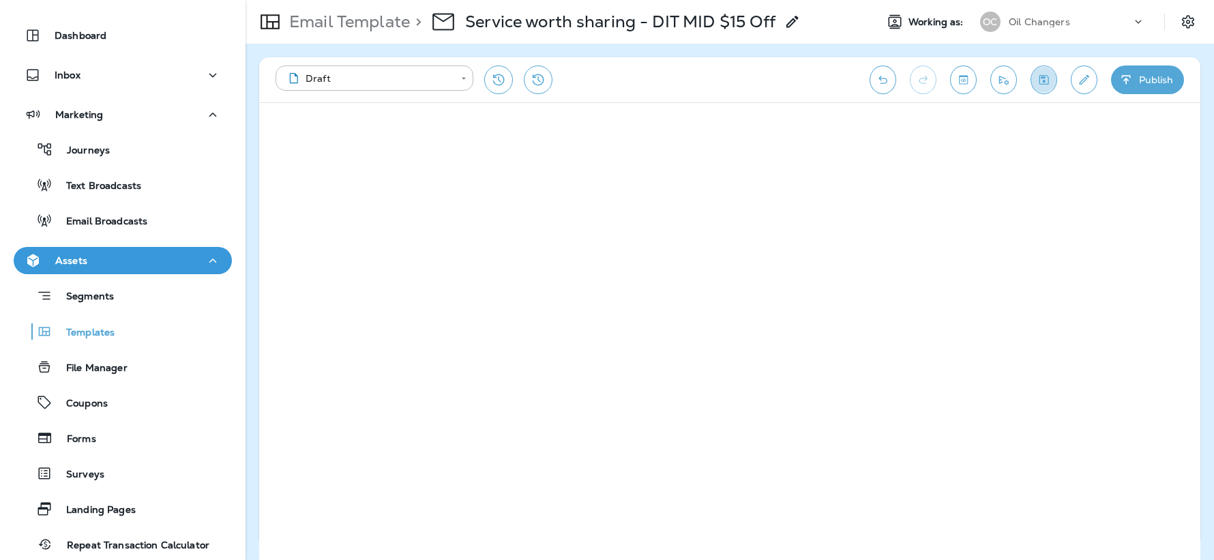
click at [1047, 82] on icon "Save" at bounding box center [1044, 80] width 14 height 14
click at [1155, 85] on button "Publish" at bounding box center [1147, 79] width 73 height 29
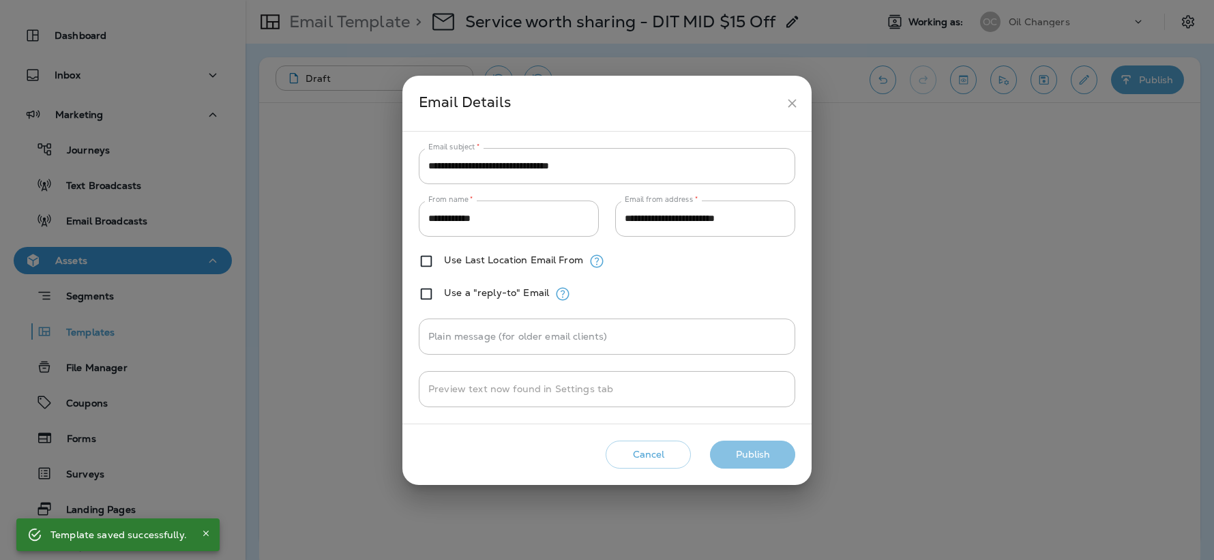
click at [767, 449] on button "Publish" at bounding box center [752, 455] width 85 height 28
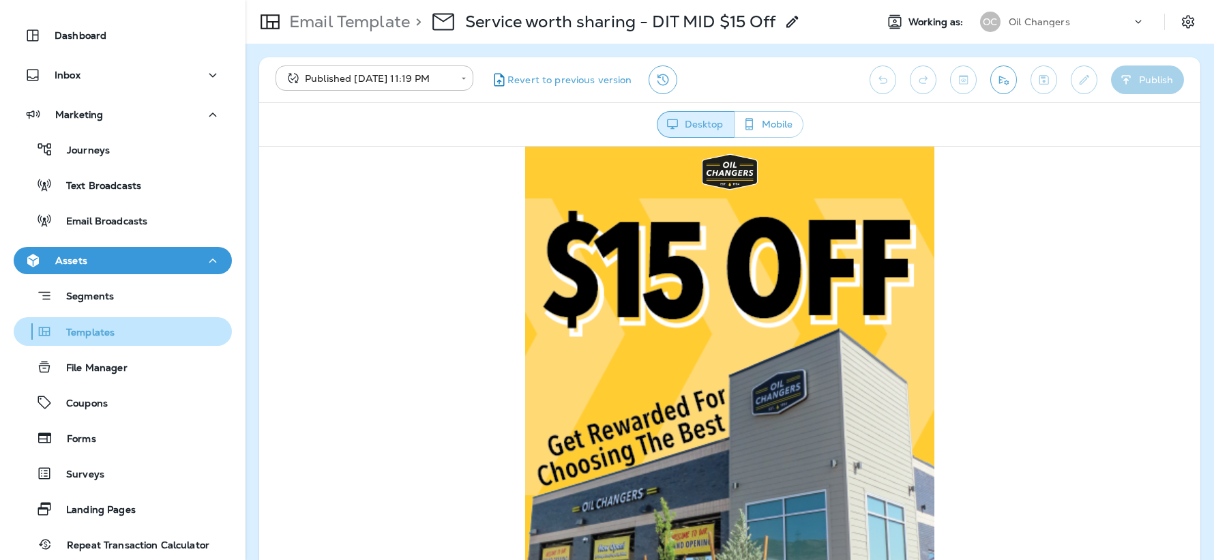
click at [104, 335] on p "Templates" at bounding box center [84, 333] width 62 height 13
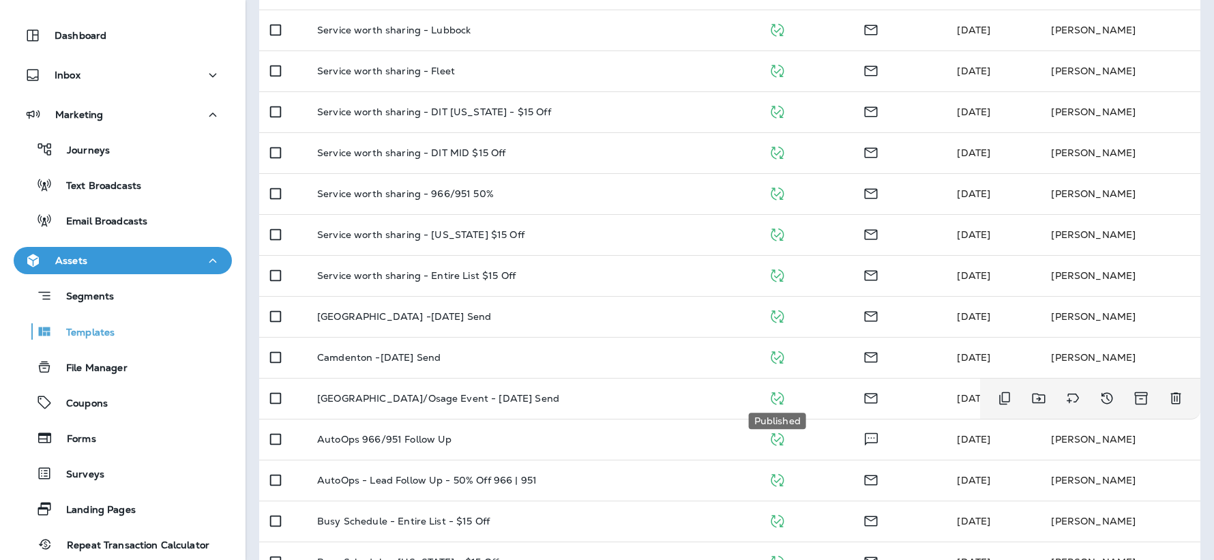
scroll to position [1075, 0]
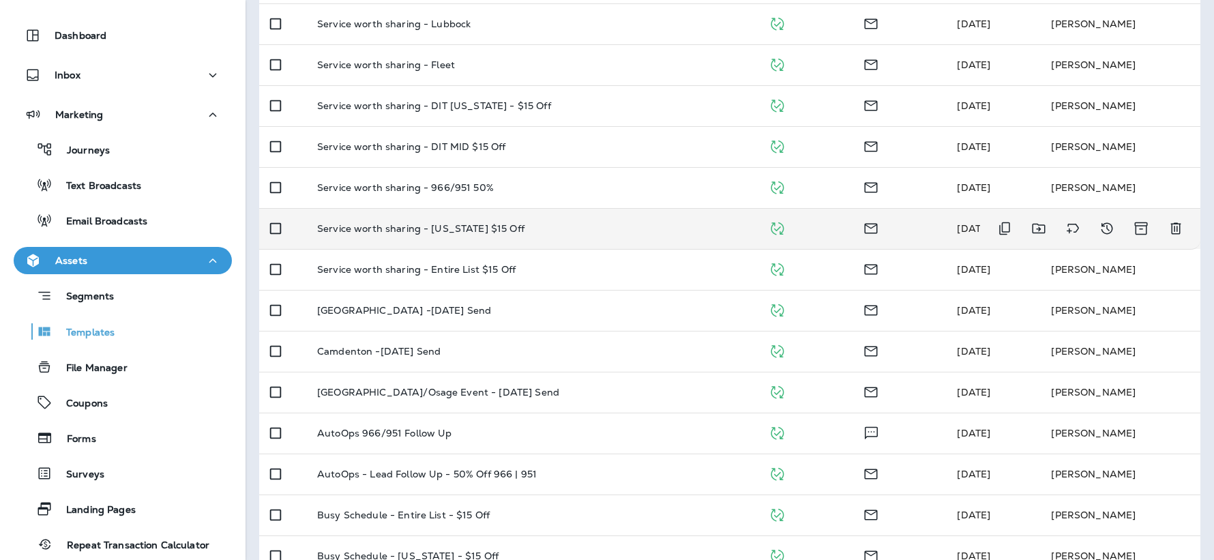
click at [620, 218] on td "Service worth sharing - [US_STATE] $15 Off" at bounding box center [531, 228] width 451 height 41
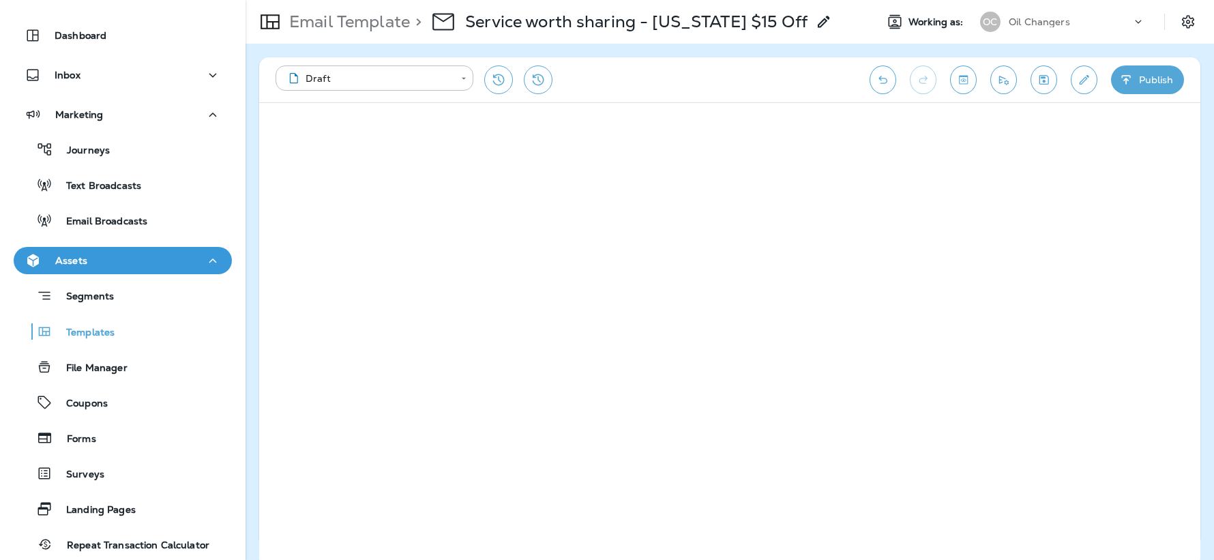
click at [1046, 83] on icon "Save" at bounding box center [1044, 80] width 14 height 14
click at [1138, 77] on button "Publish" at bounding box center [1147, 79] width 73 height 29
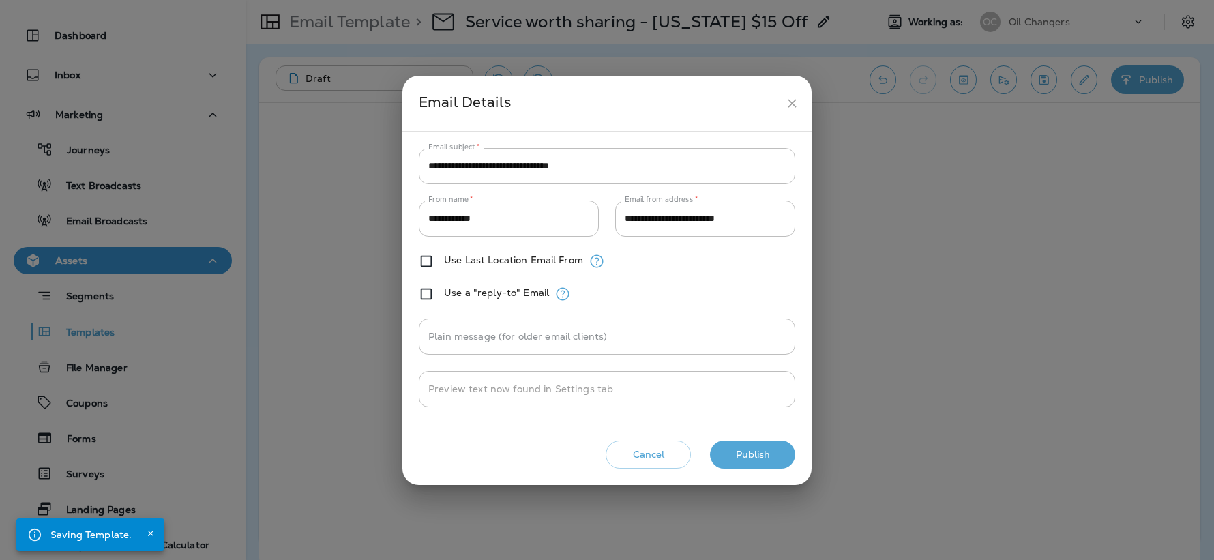
click at [754, 449] on button "Publish" at bounding box center [752, 455] width 85 height 28
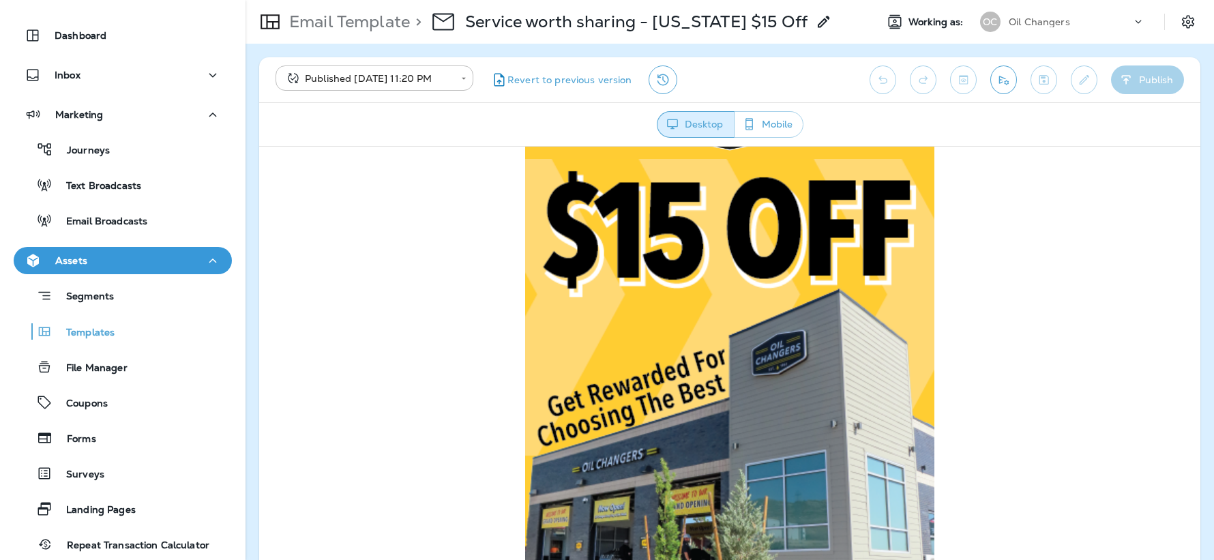
scroll to position [7, 0]
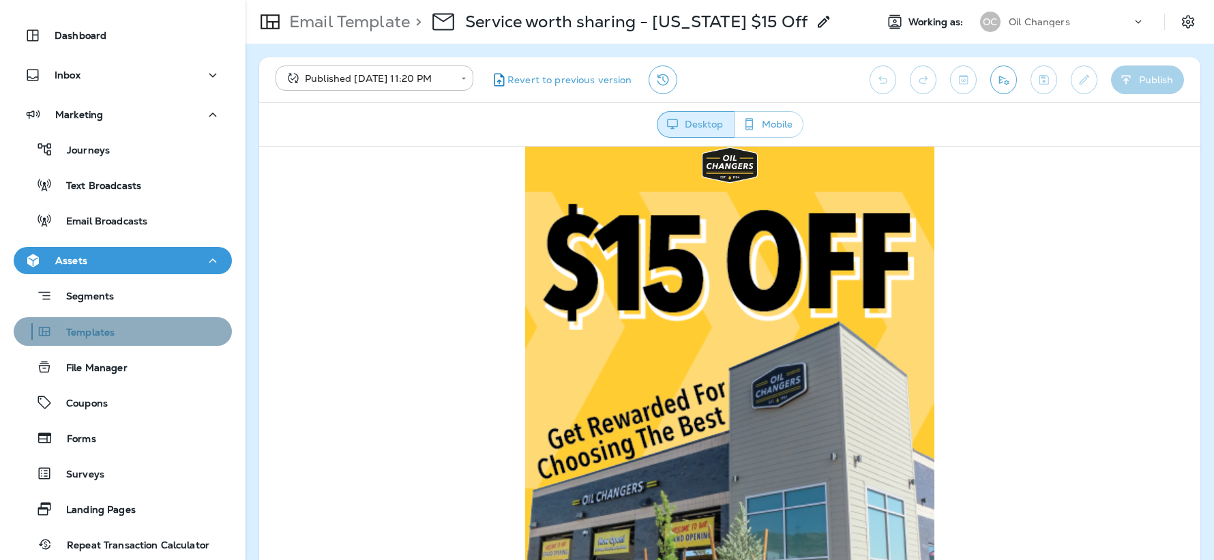
click at [115, 329] on div "Templates" at bounding box center [122, 331] width 207 height 20
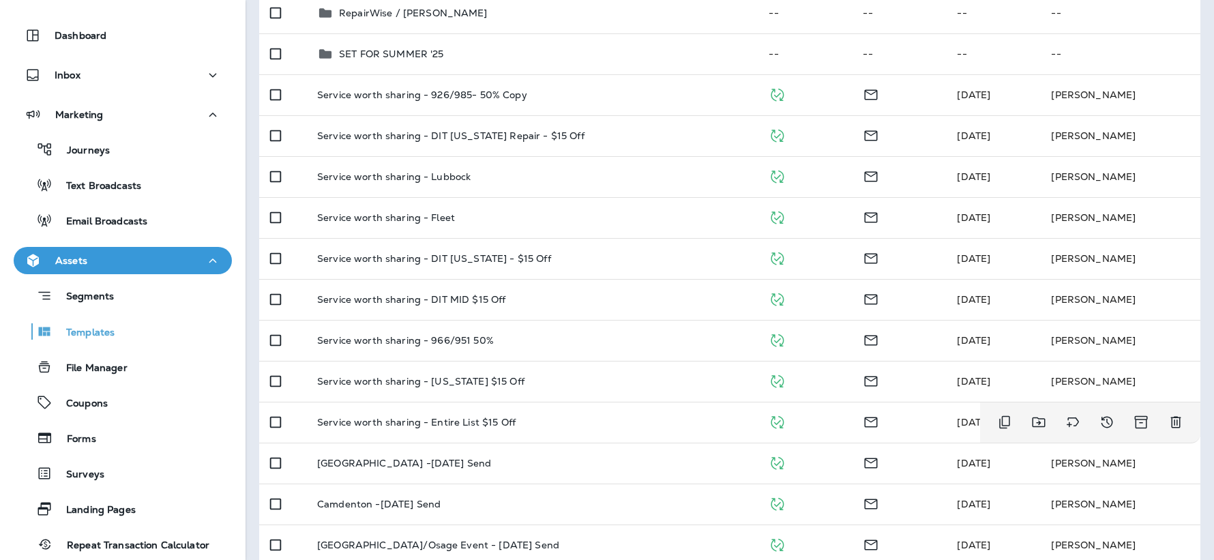
scroll to position [925, 0]
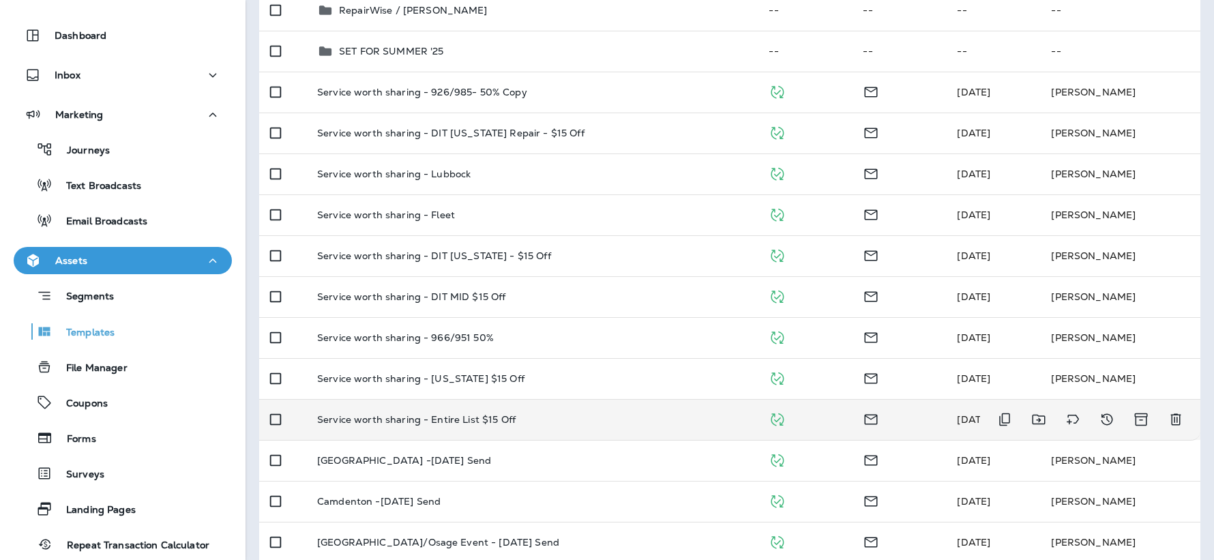
click at [595, 415] on div "Service worth sharing - Entire List $15 Off" at bounding box center [532, 419] width 430 height 11
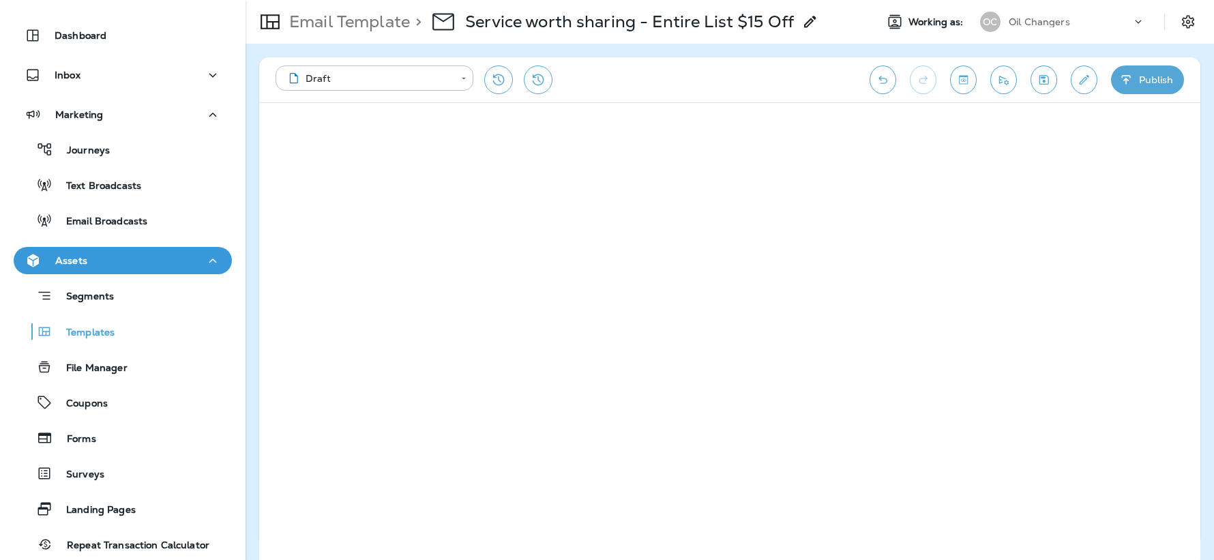
click at [1046, 80] on icon "Save" at bounding box center [1044, 80] width 14 height 14
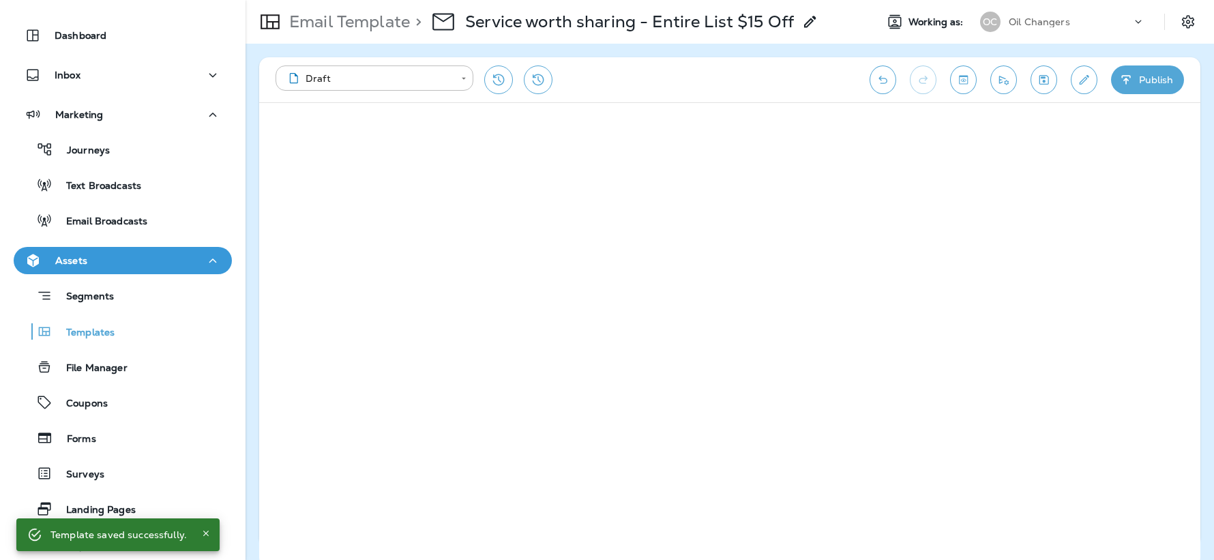
click at [1129, 84] on icon "button" at bounding box center [1126, 80] width 14 height 14
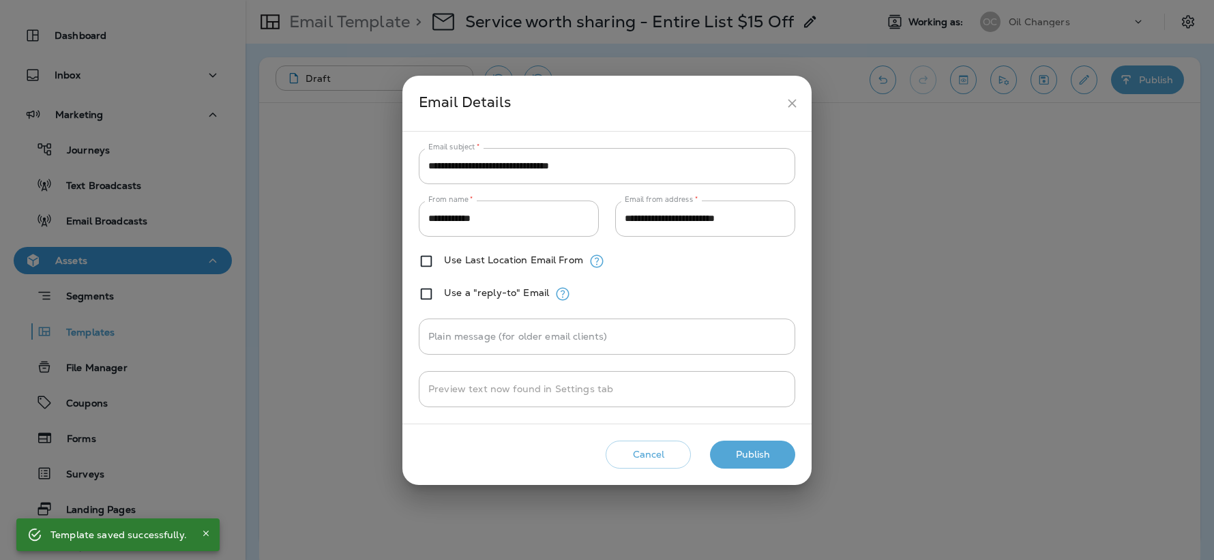
click at [756, 452] on button "Publish" at bounding box center [752, 455] width 85 height 28
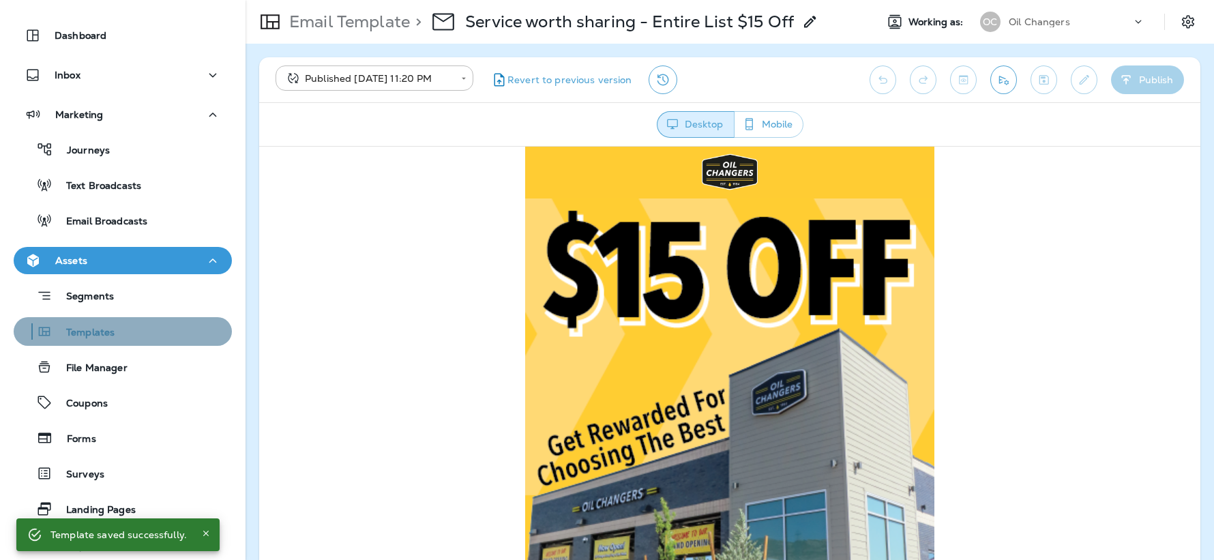
click at [173, 326] on div "Templates" at bounding box center [122, 331] width 207 height 20
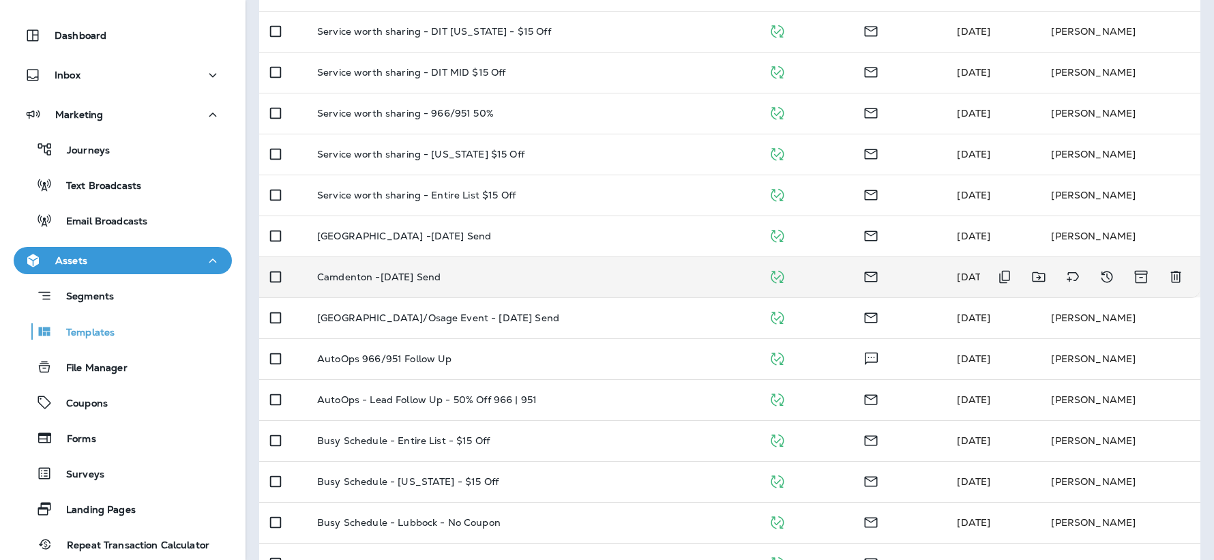
scroll to position [1092, 0]
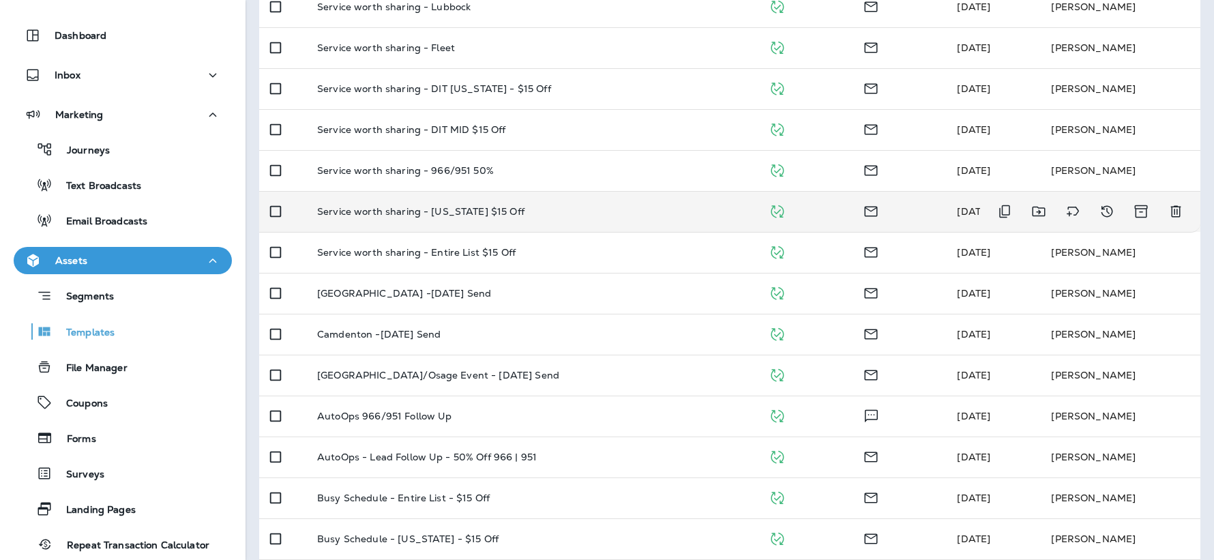
click at [543, 211] on div "Service worth sharing - [US_STATE] $15 Off" at bounding box center [532, 211] width 430 height 11
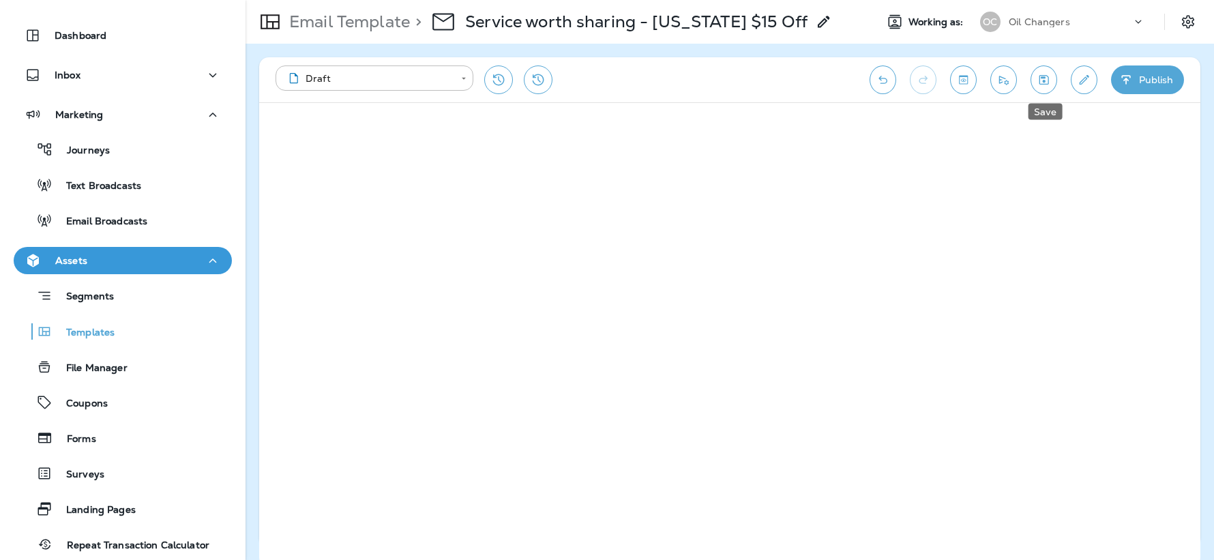
click at [1045, 75] on icon "Save" at bounding box center [1044, 80] width 10 height 10
click at [1147, 80] on button "Publish" at bounding box center [1147, 79] width 73 height 29
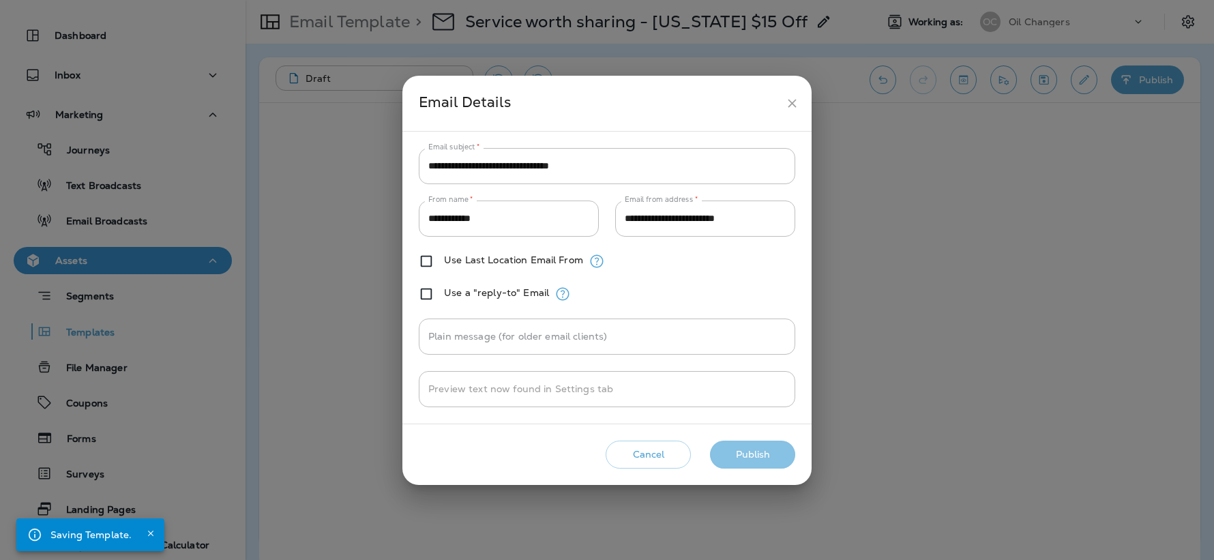
click at [760, 453] on button "Publish" at bounding box center [752, 455] width 85 height 28
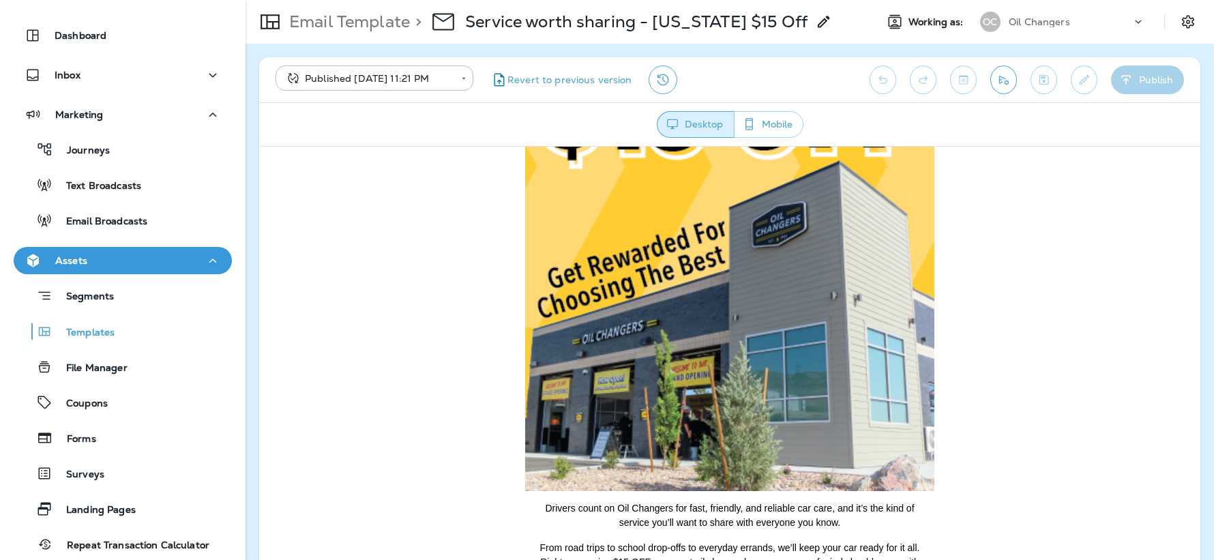
scroll to position [119, 0]
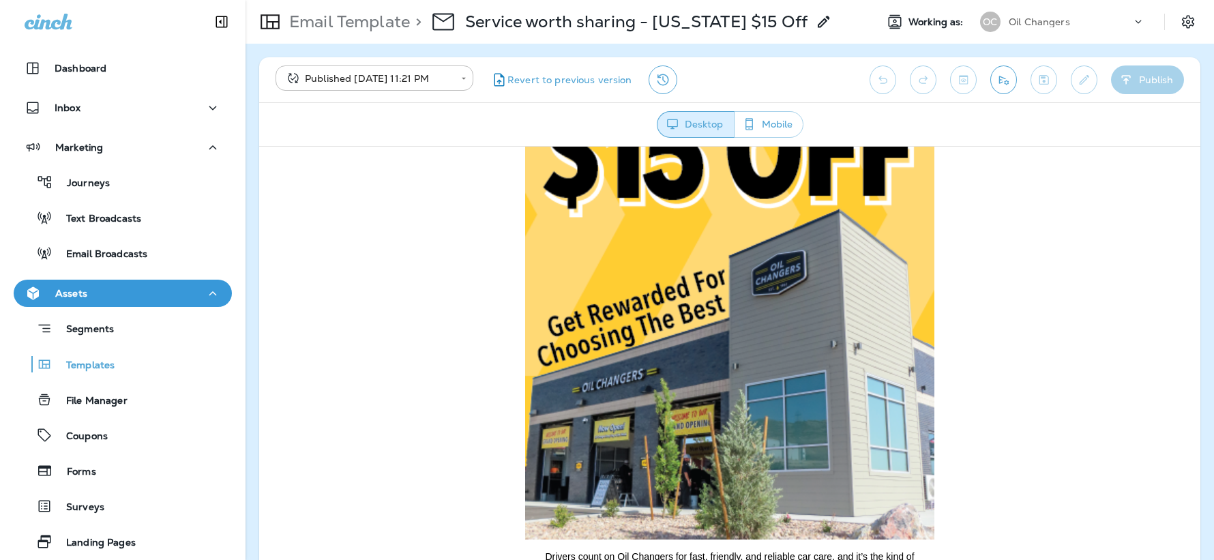
scroll to position [33, 0]
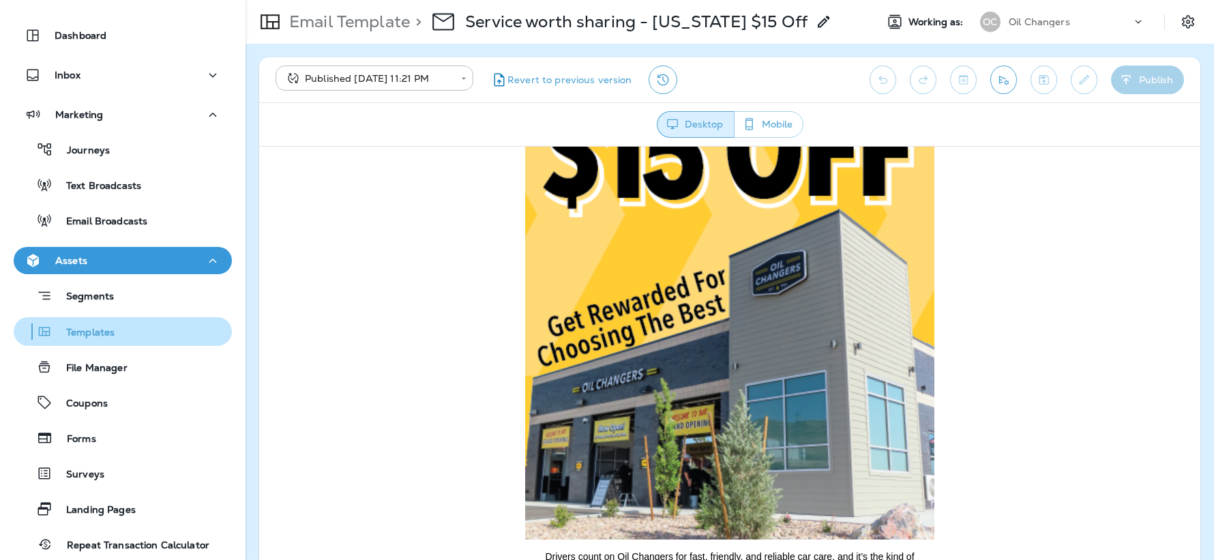
click at [104, 331] on p "Templates" at bounding box center [84, 333] width 62 height 13
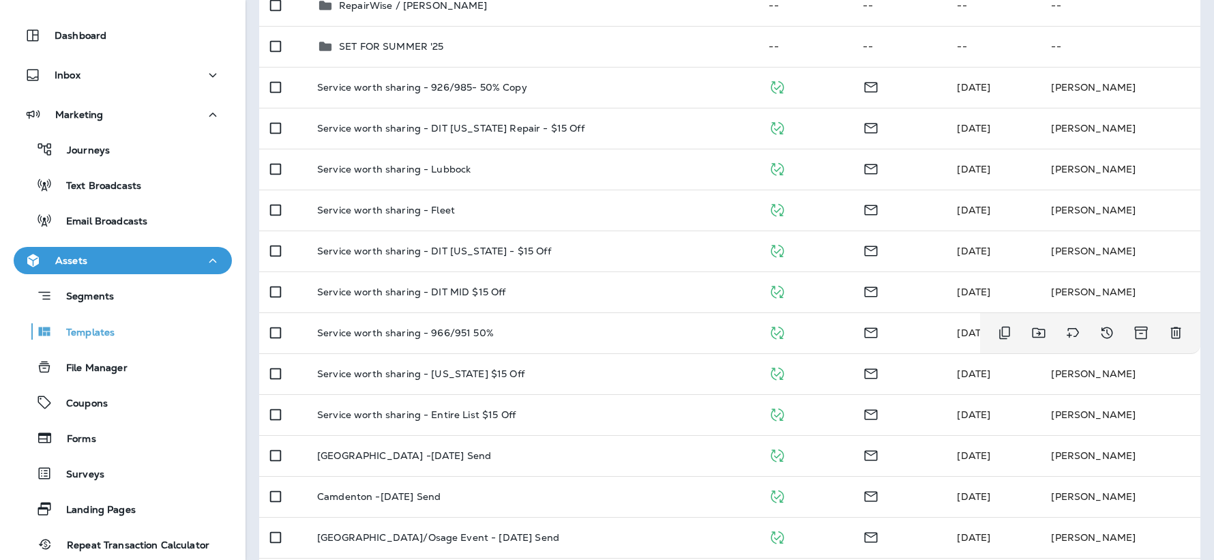
scroll to position [941, 0]
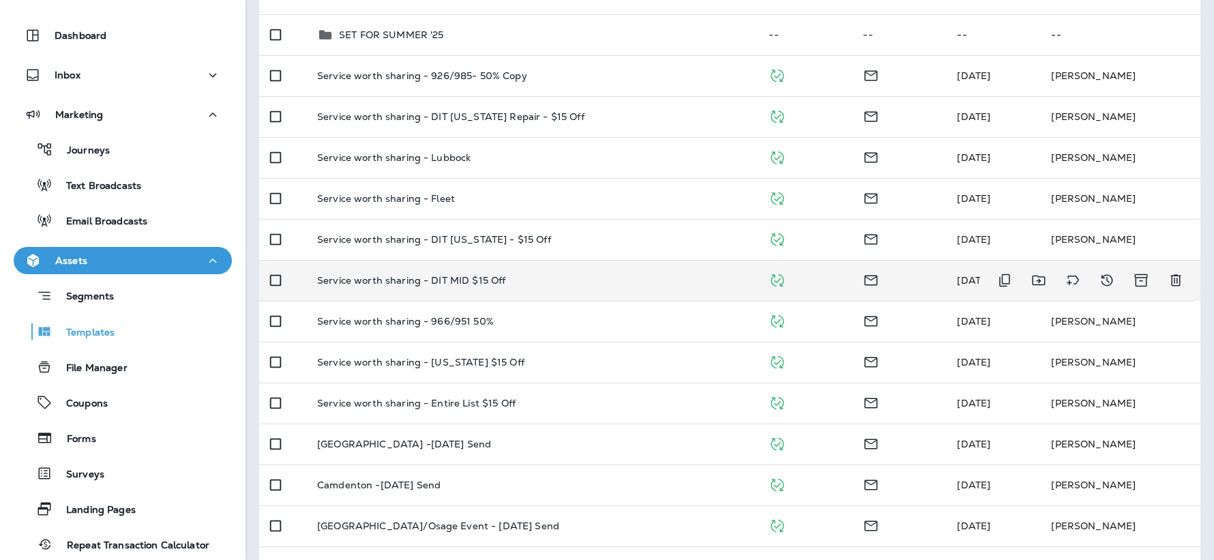
click at [563, 275] on div "Service worth sharing - DIT MID $15 Off" at bounding box center [532, 280] width 430 height 11
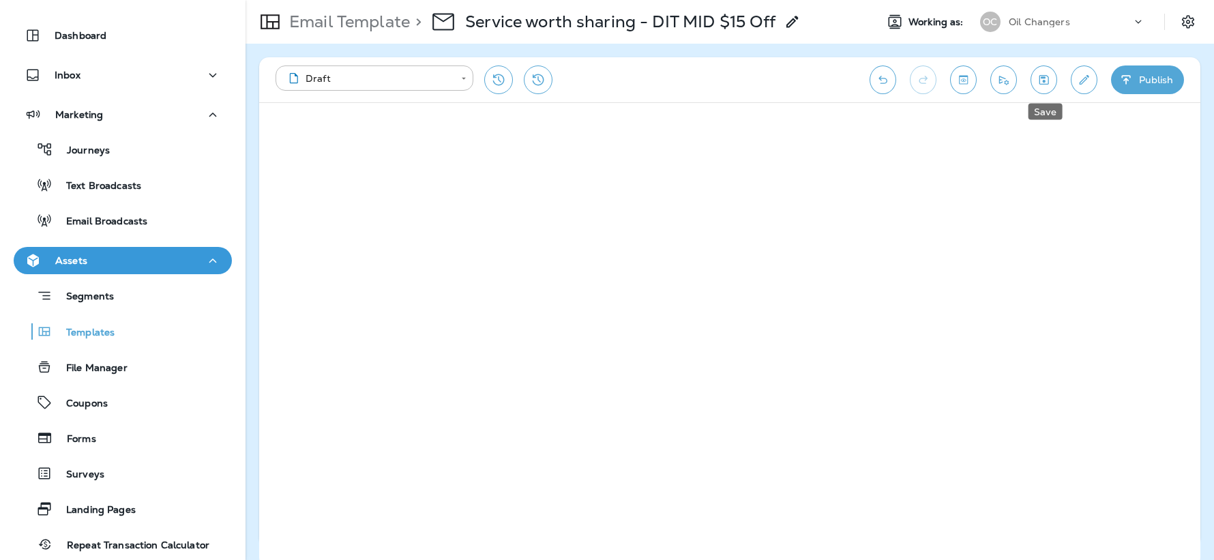
click at [1054, 73] on button "Save" at bounding box center [1043, 79] width 27 height 29
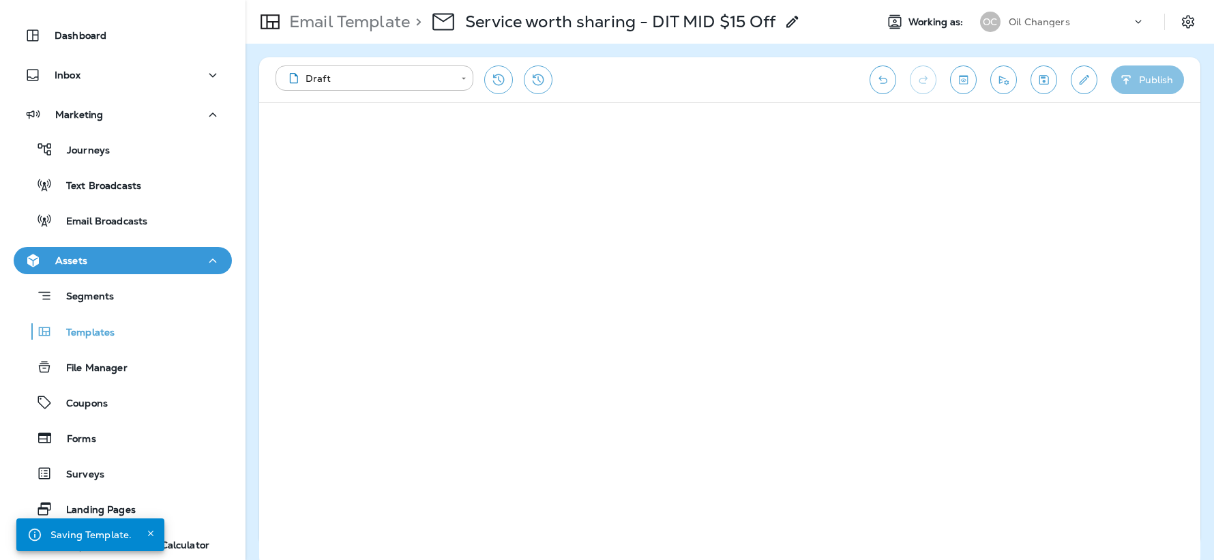
click at [1139, 80] on button "Publish" at bounding box center [1147, 79] width 73 height 29
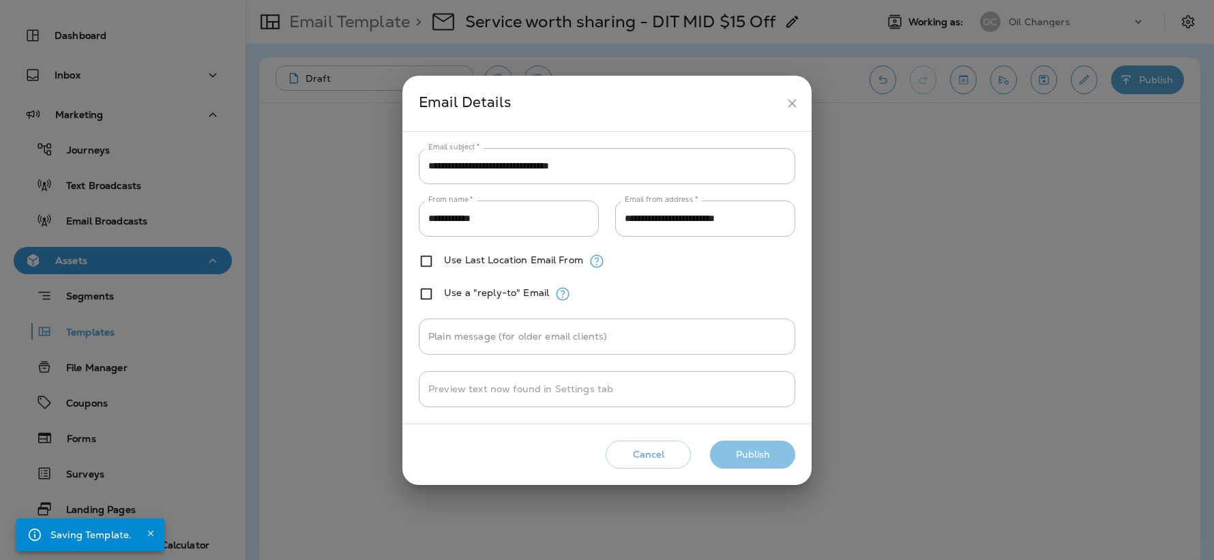
click at [758, 453] on button "Publish" at bounding box center [752, 455] width 85 height 28
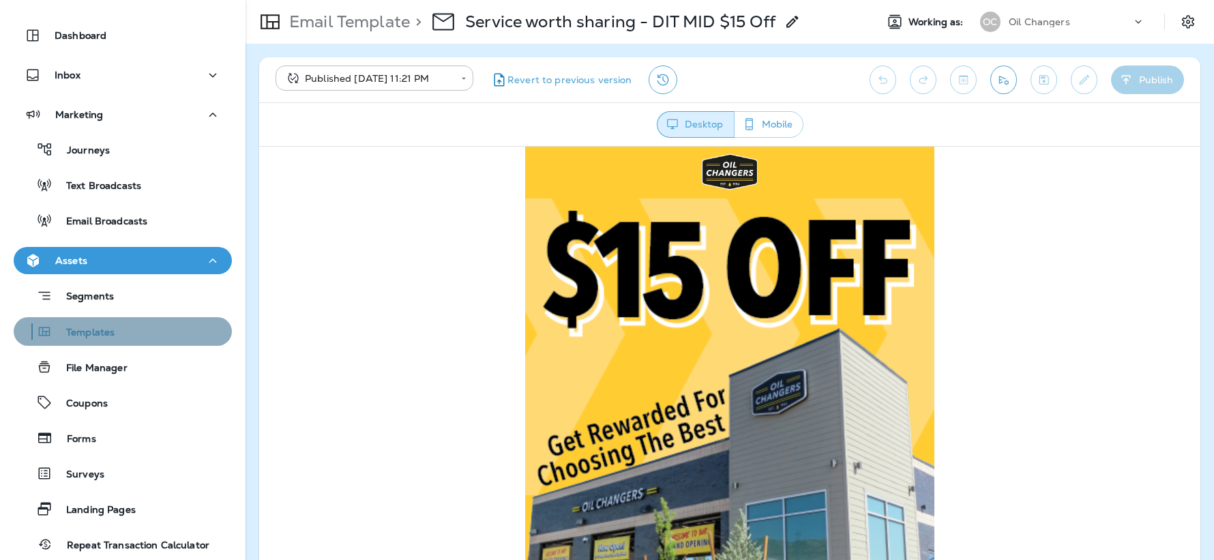
click at [111, 327] on p "Templates" at bounding box center [84, 333] width 62 height 13
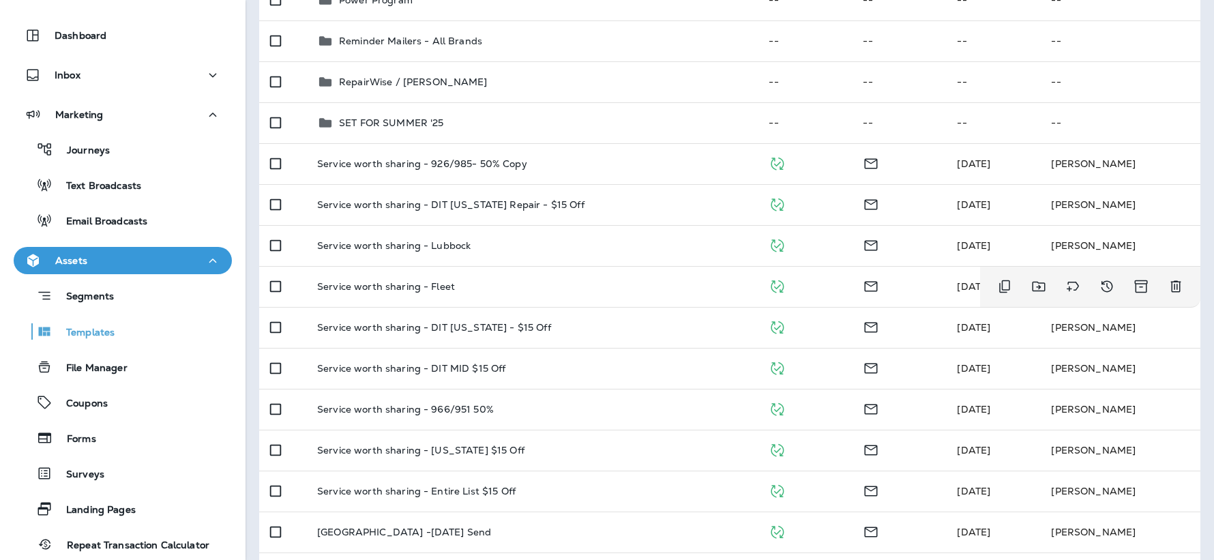
scroll to position [857, 0]
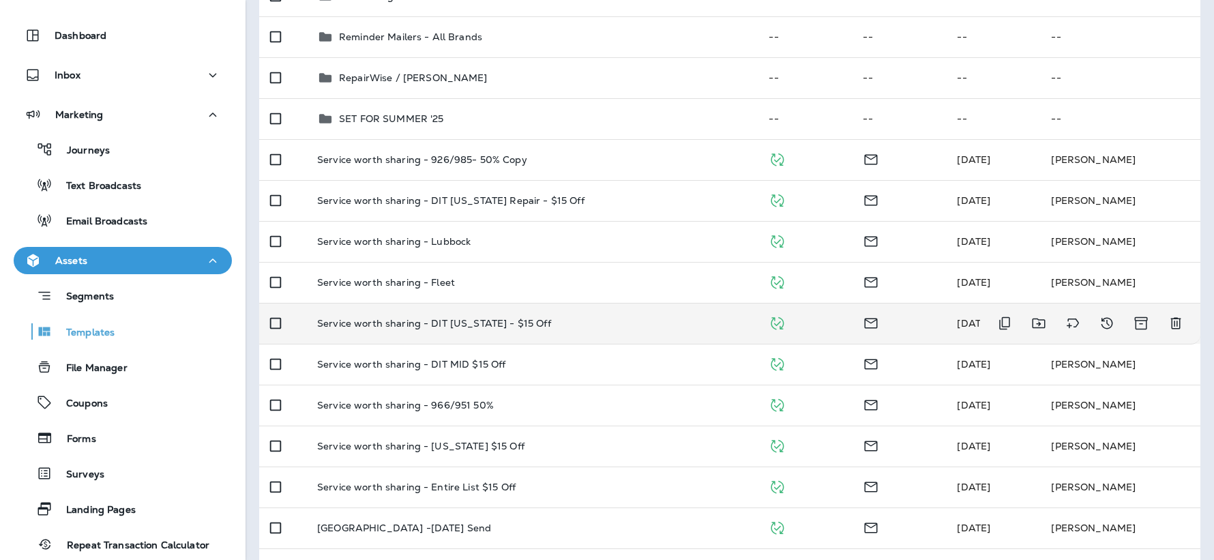
click at [413, 325] on p "Service worth sharing - DIT [US_STATE] - $15 Off" at bounding box center [434, 323] width 234 height 11
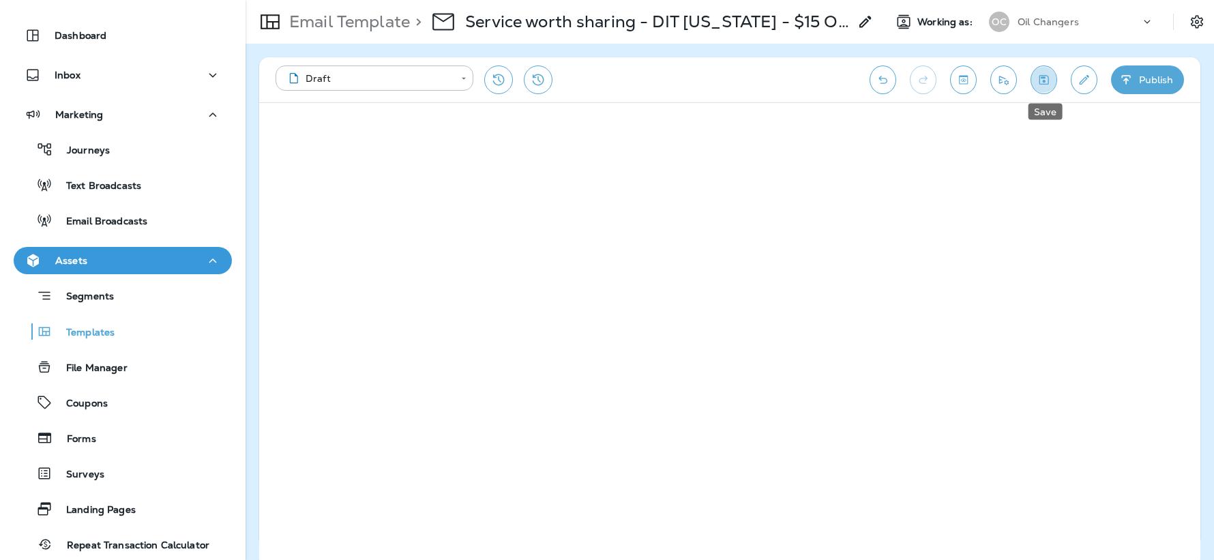
click at [1047, 85] on icon "Save" at bounding box center [1044, 80] width 14 height 14
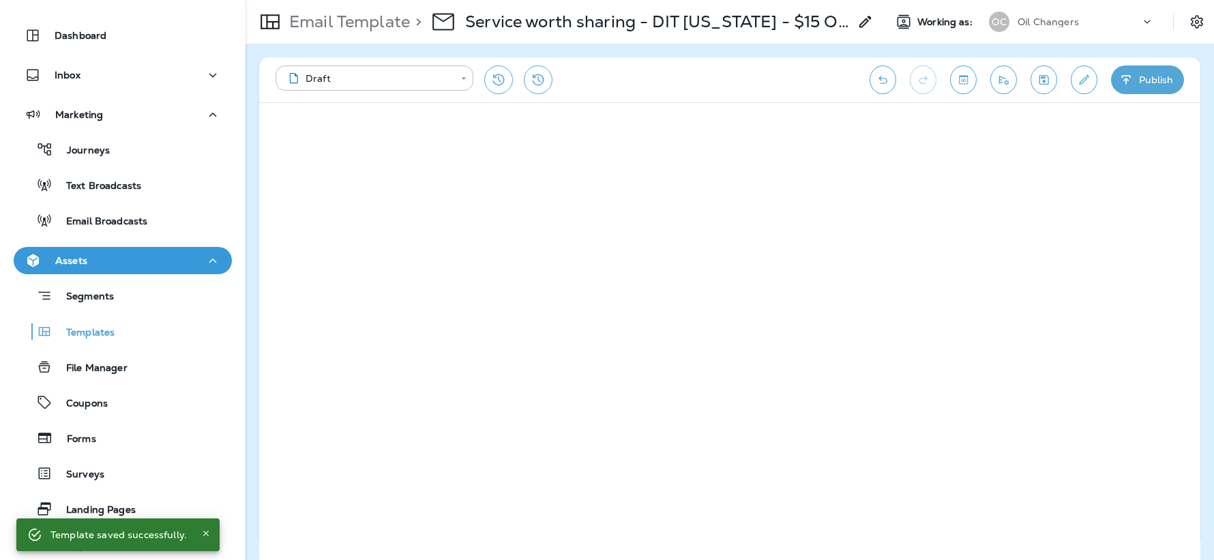
click at [1129, 90] on button "Publish" at bounding box center [1147, 79] width 73 height 29
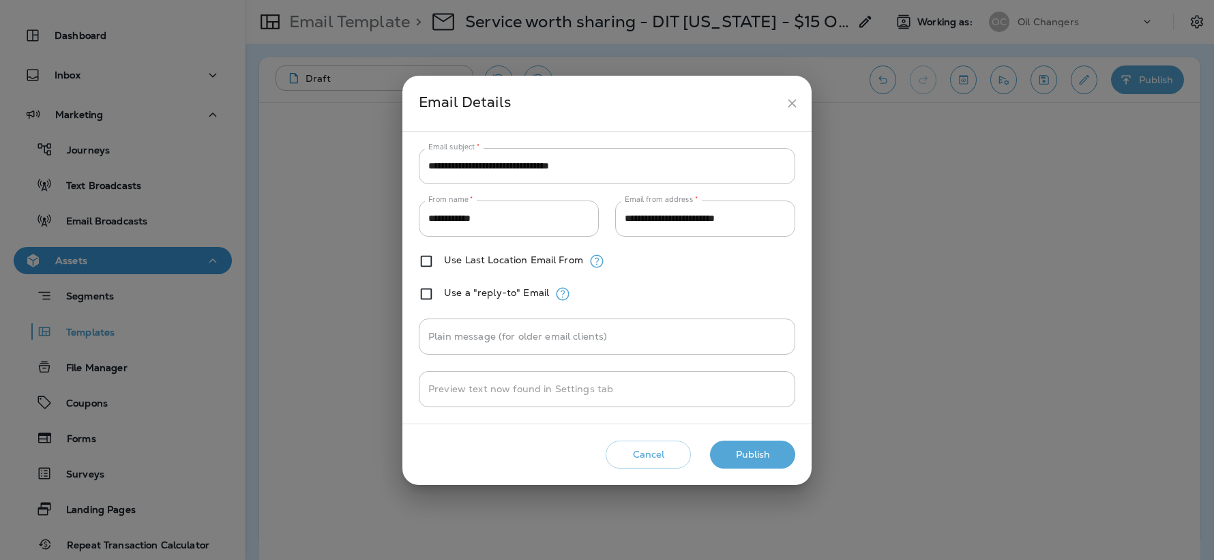
click at [758, 456] on button "Publish" at bounding box center [752, 455] width 85 height 28
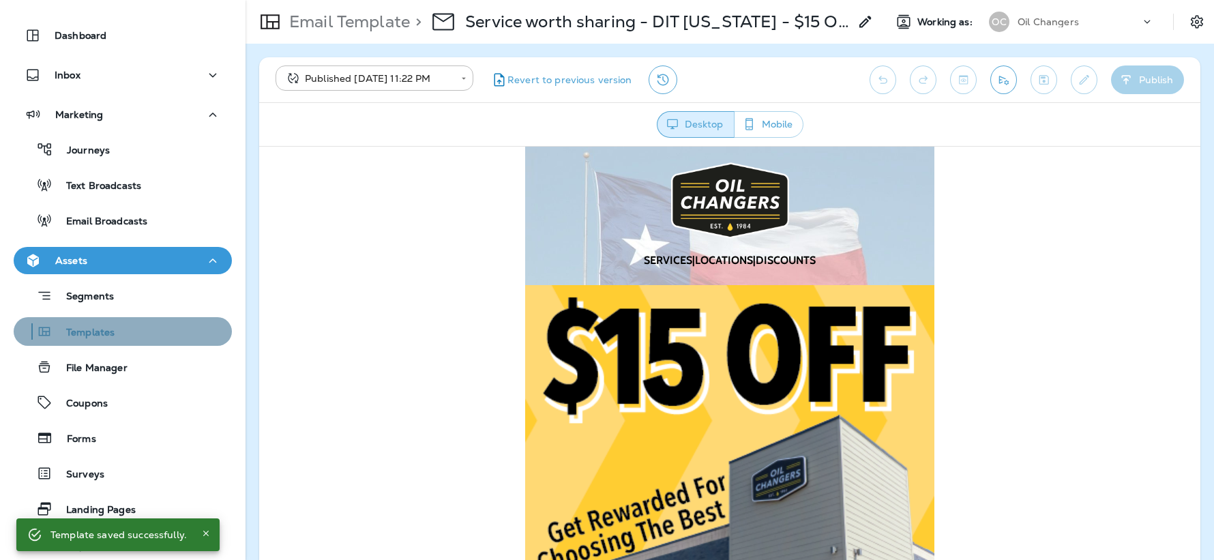
click at [114, 325] on div "Templates" at bounding box center [122, 331] width 207 height 20
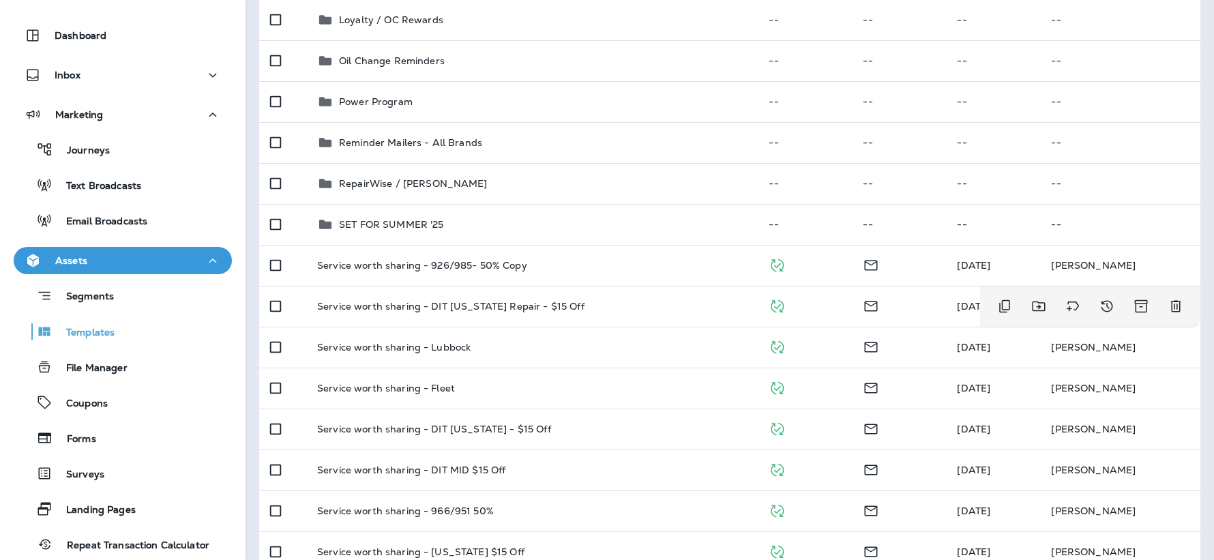
scroll to position [756, 0]
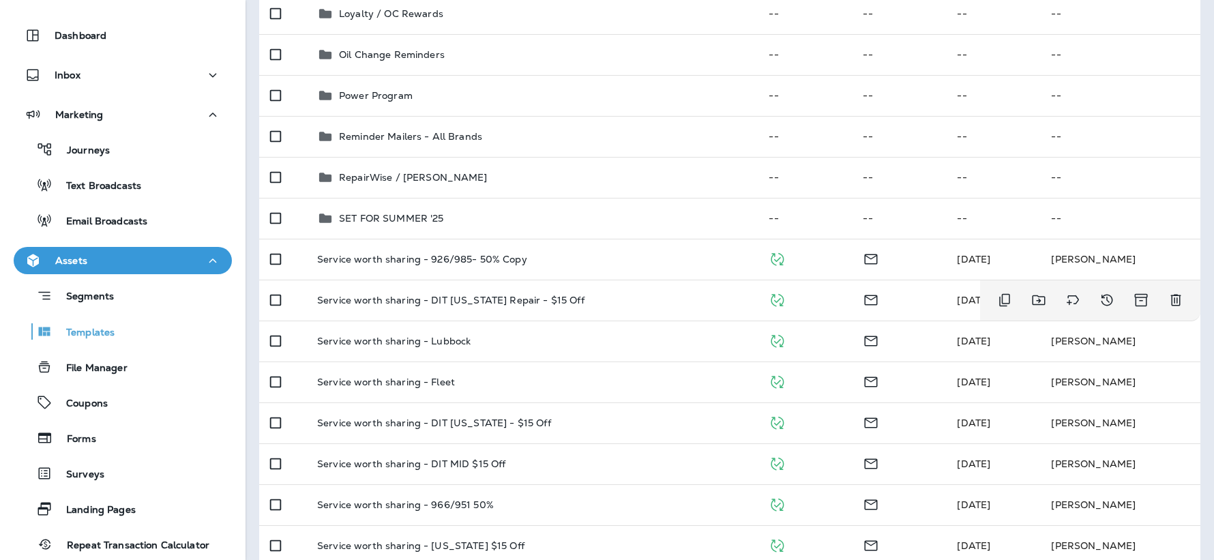
scroll to position [764, 0]
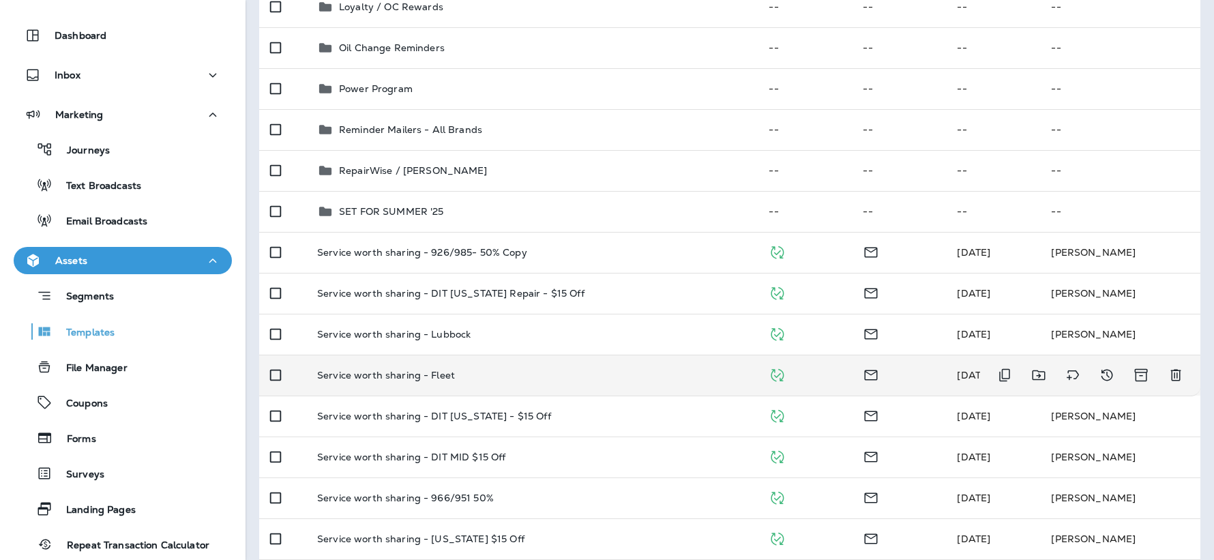
click at [623, 387] on td "Service worth sharing - Fleet" at bounding box center [531, 375] width 451 height 41
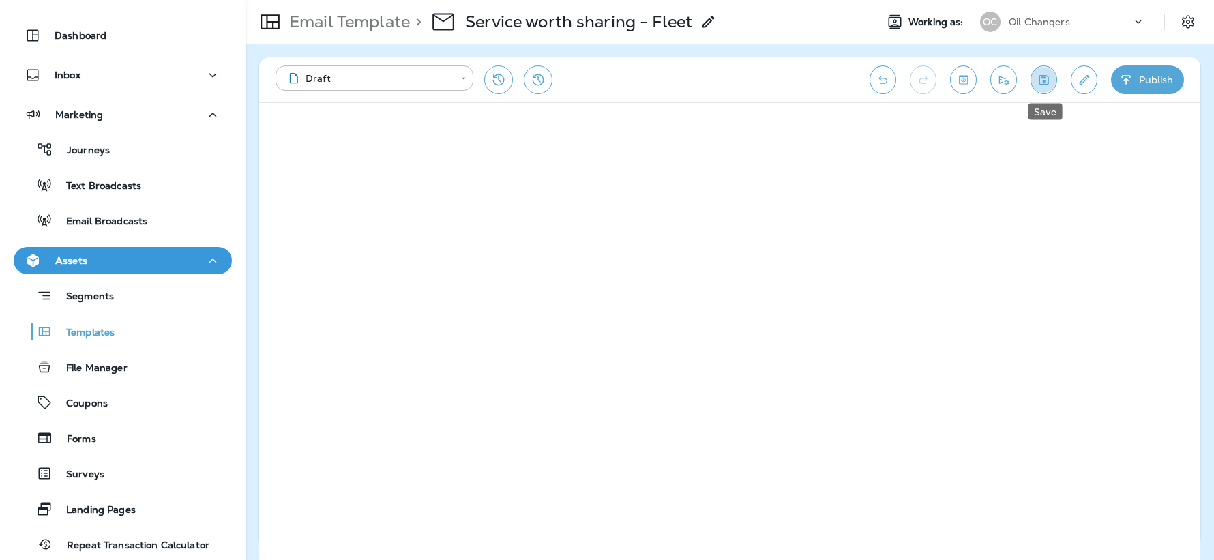
click at [1047, 87] on button "Save" at bounding box center [1043, 79] width 27 height 29
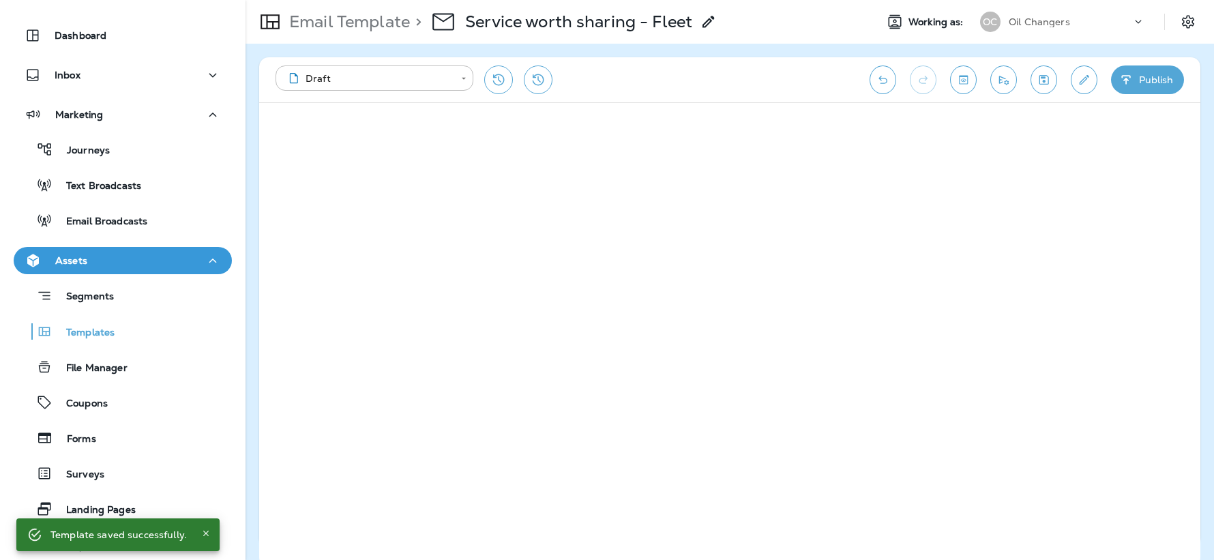
click at [1152, 90] on button "Publish" at bounding box center [1147, 79] width 73 height 29
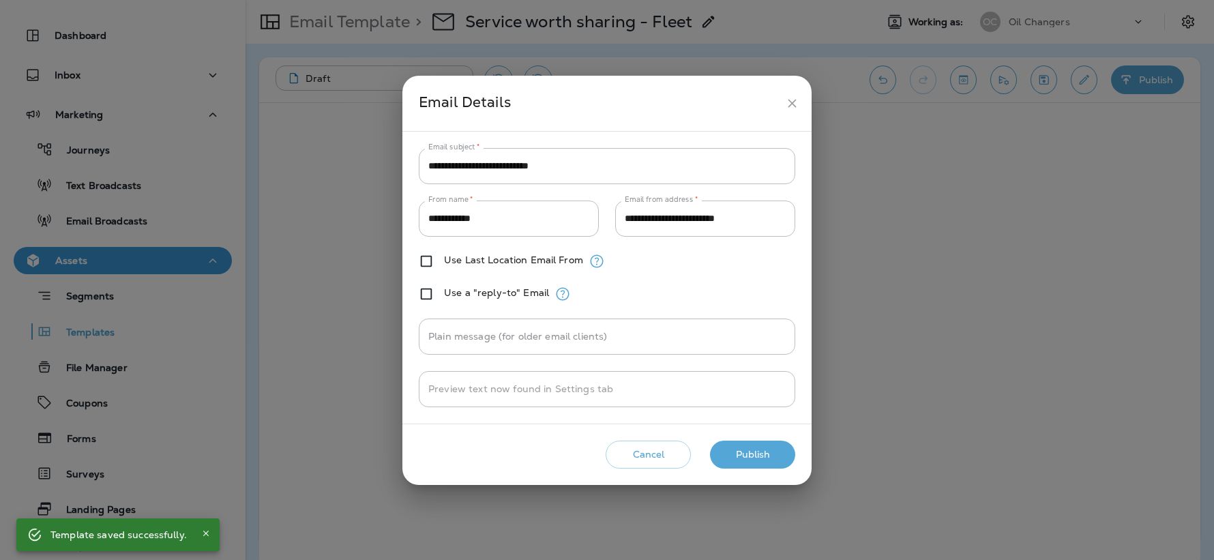
click at [745, 449] on button "Publish" at bounding box center [752, 455] width 85 height 28
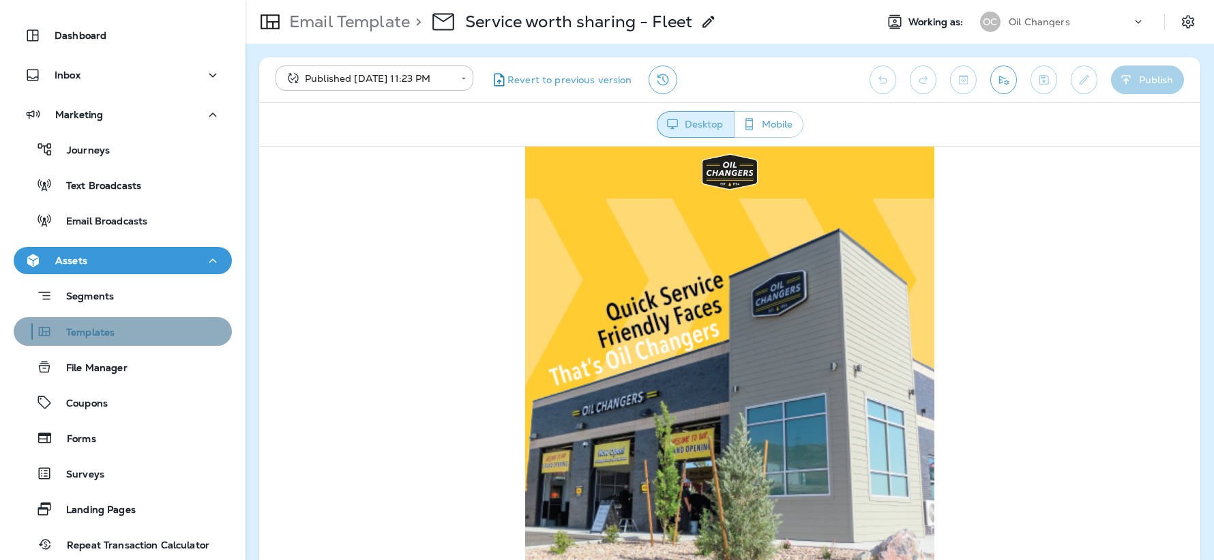
click at [95, 330] on p "Templates" at bounding box center [84, 333] width 62 height 13
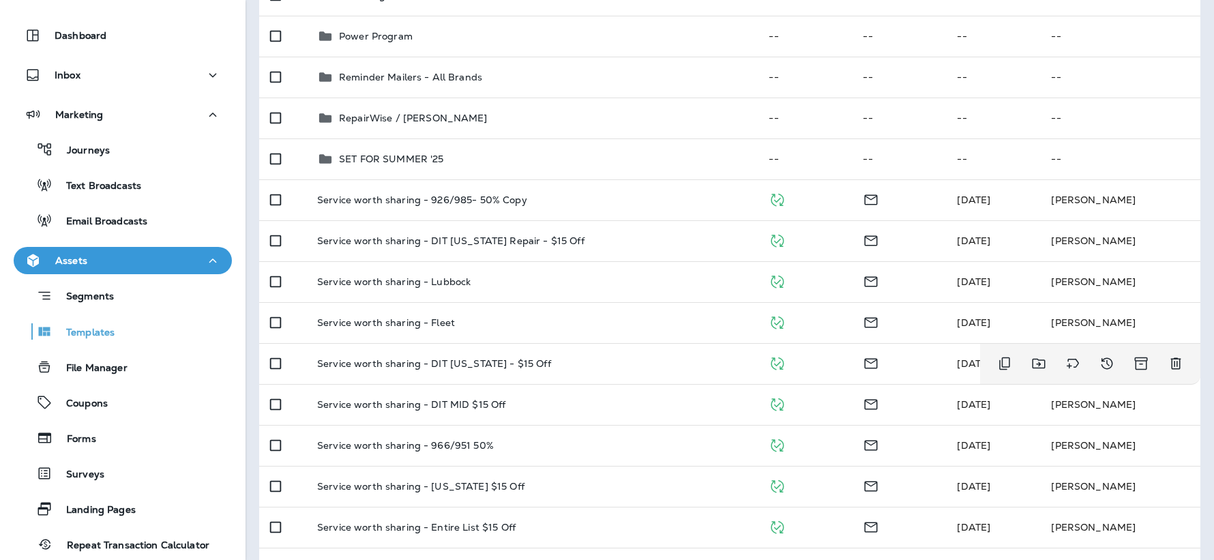
scroll to position [820, 0]
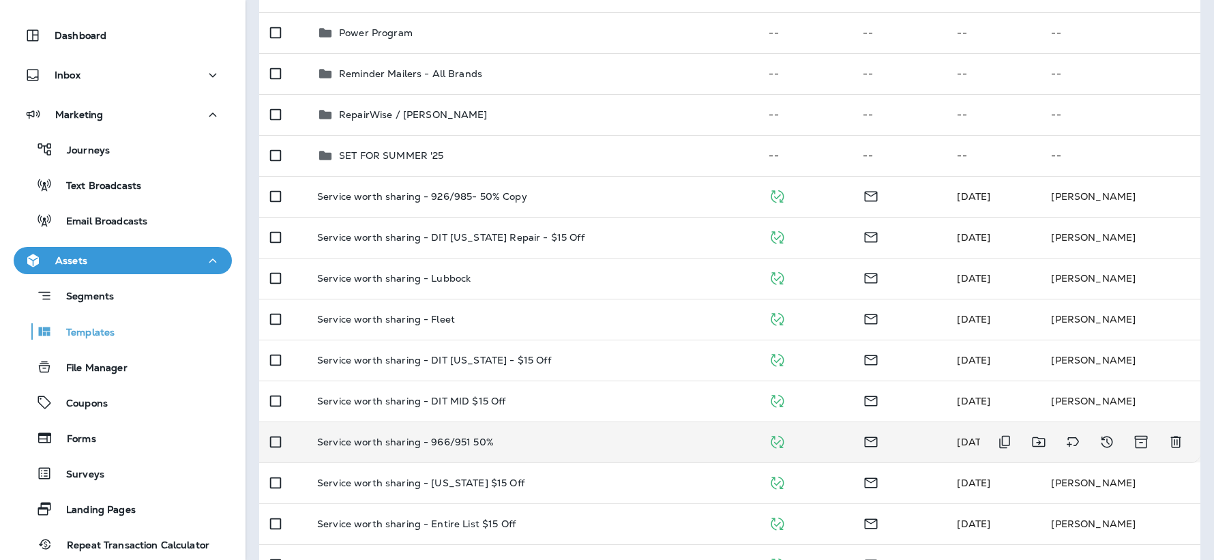
click at [518, 450] on td "Service worth sharing - 966/951 50%" at bounding box center [531, 441] width 451 height 41
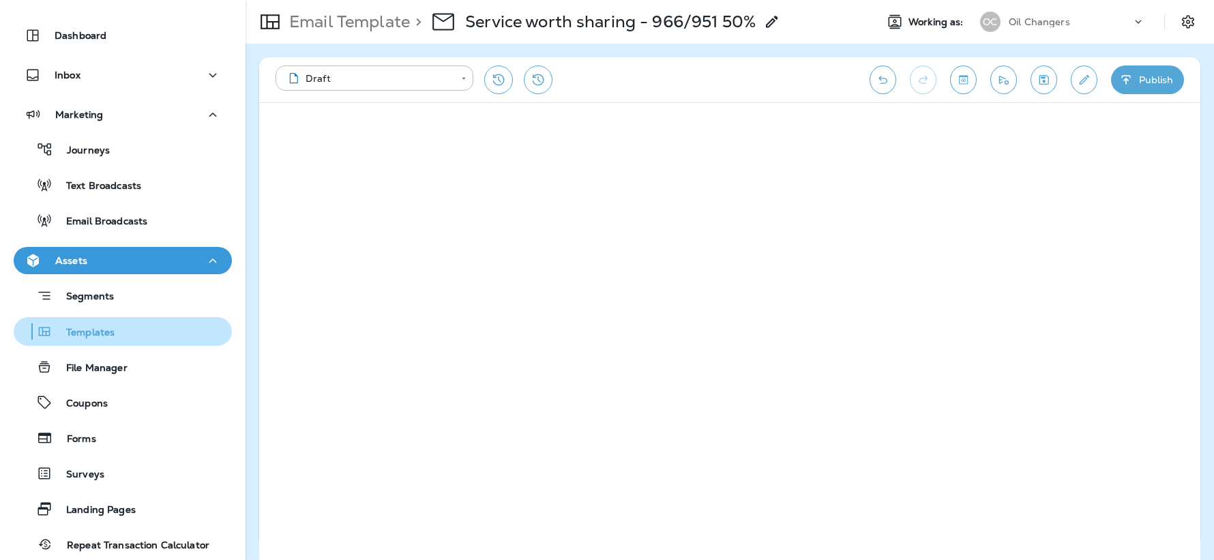
click at [123, 333] on div "Templates" at bounding box center [122, 331] width 207 height 20
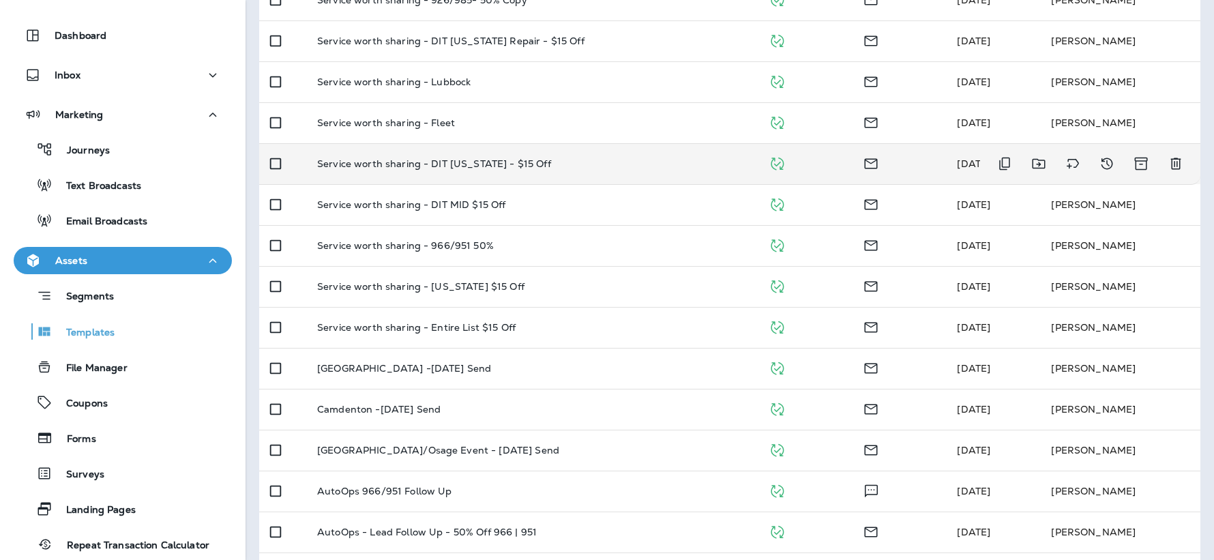
scroll to position [1002, 0]
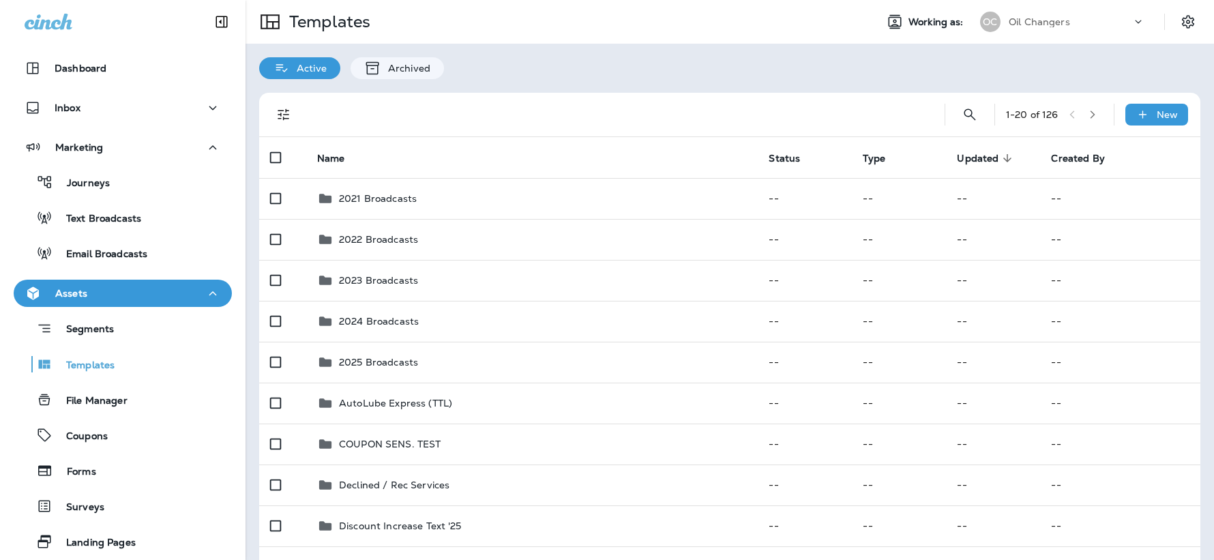
scroll to position [33, 0]
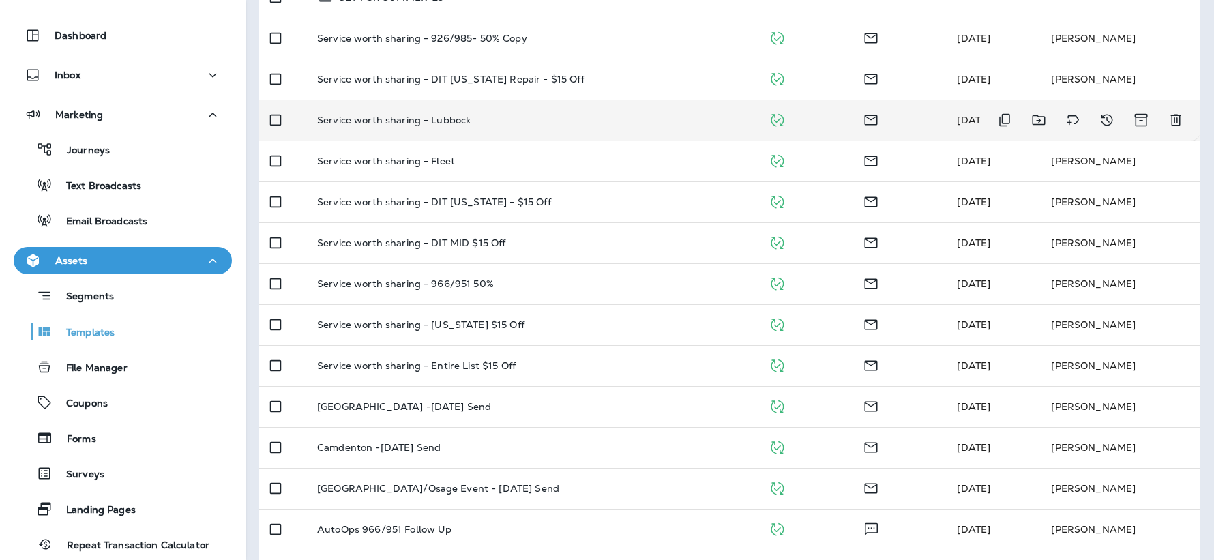
click at [475, 128] on td "Service worth sharing - Lubbock" at bounding box center [531, 120] width 451 height 41
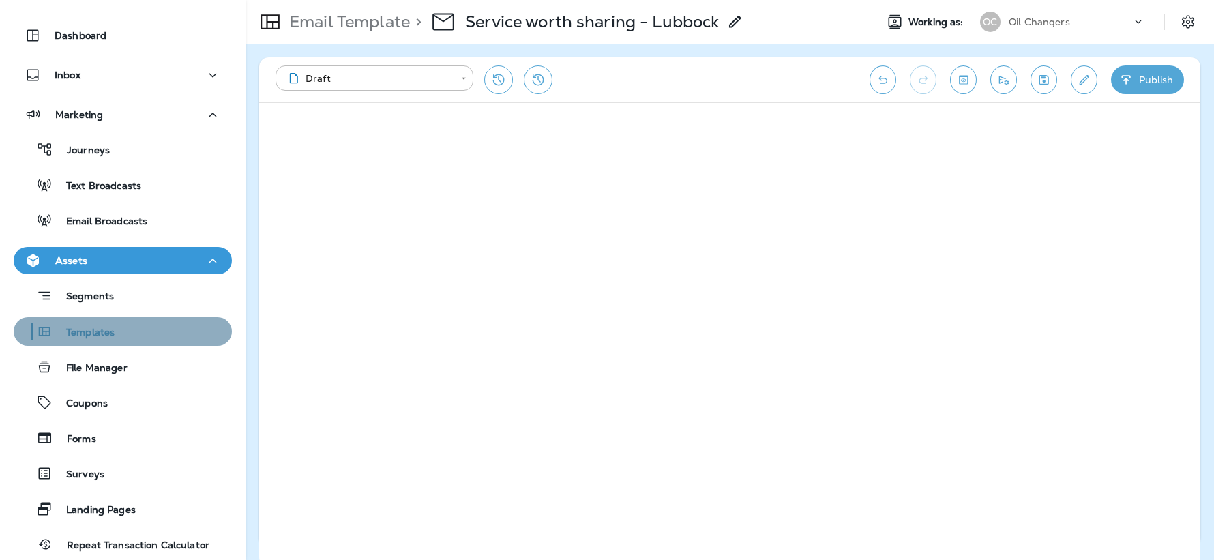
click at [123, 333] on div "Templates" at bounding box center [122, 331] width 207 height 20
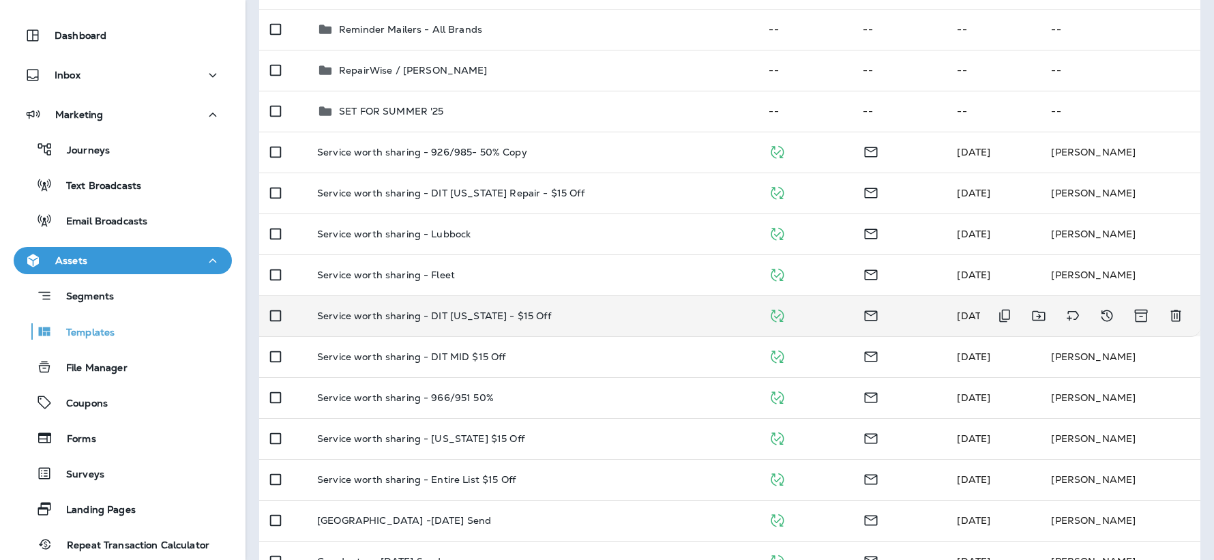
scroll to position [857, 0]
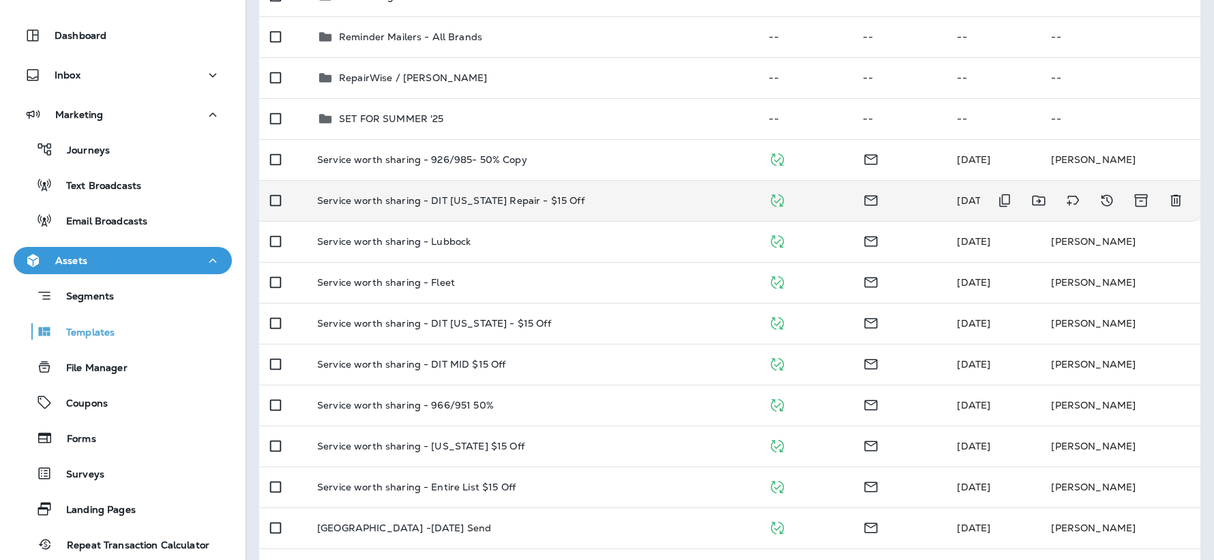
click at [481, 203] on p "Service worth sharing - DIT [US_STATE] Repair - $15 Off" at bounding box center [450, 200] width 267 height 11
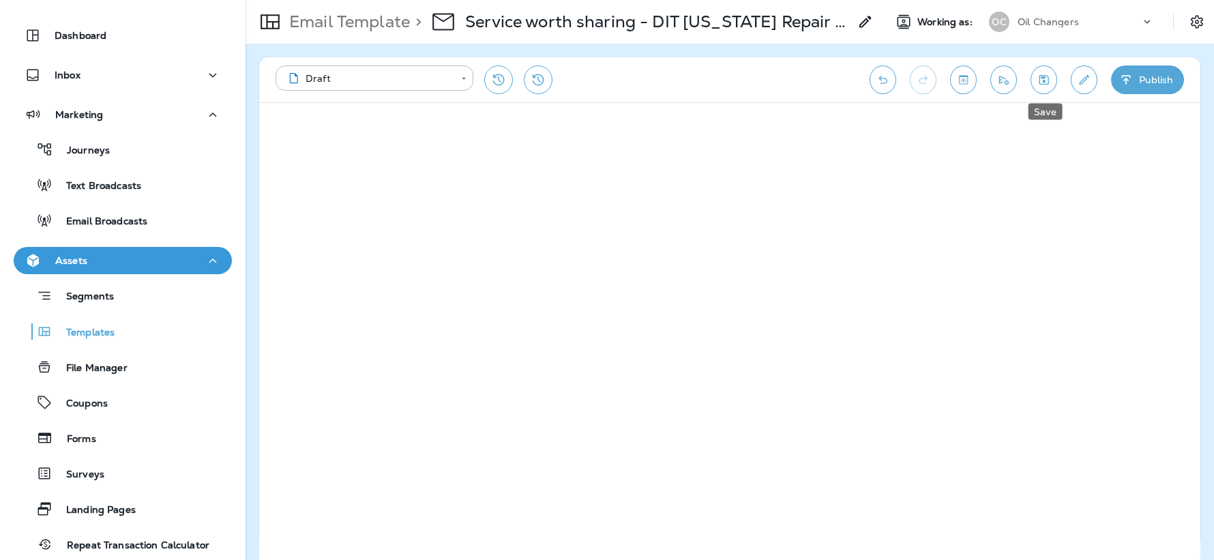
click at [1046, 79] on icon "Save" at bounding box center [1044, 80] width 14 height 14
click at [1138, 90] on button "Publish" at bounding box center [1147, 79] width 73 height 29
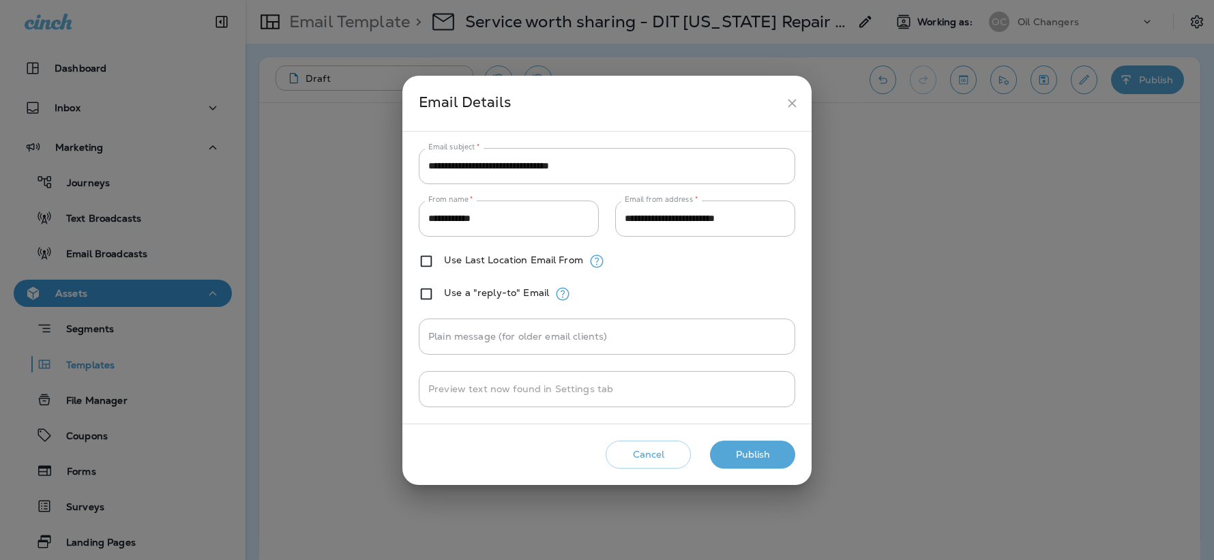
scroll to position [33, 0]
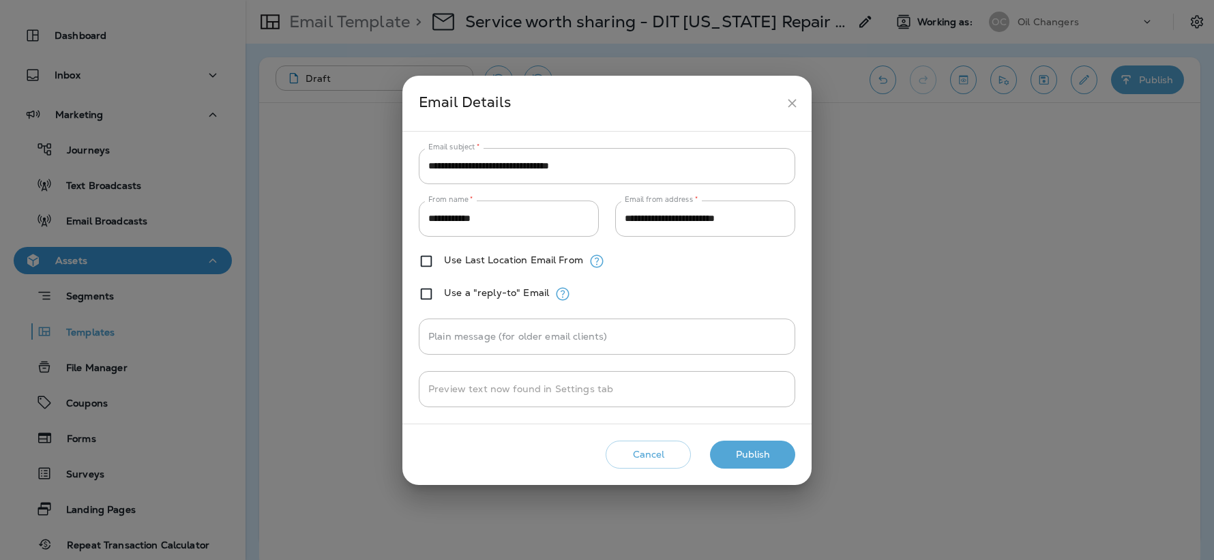
click at [762, 449] on button "Publish" at bounding box center [752, 455] width 85 height 28
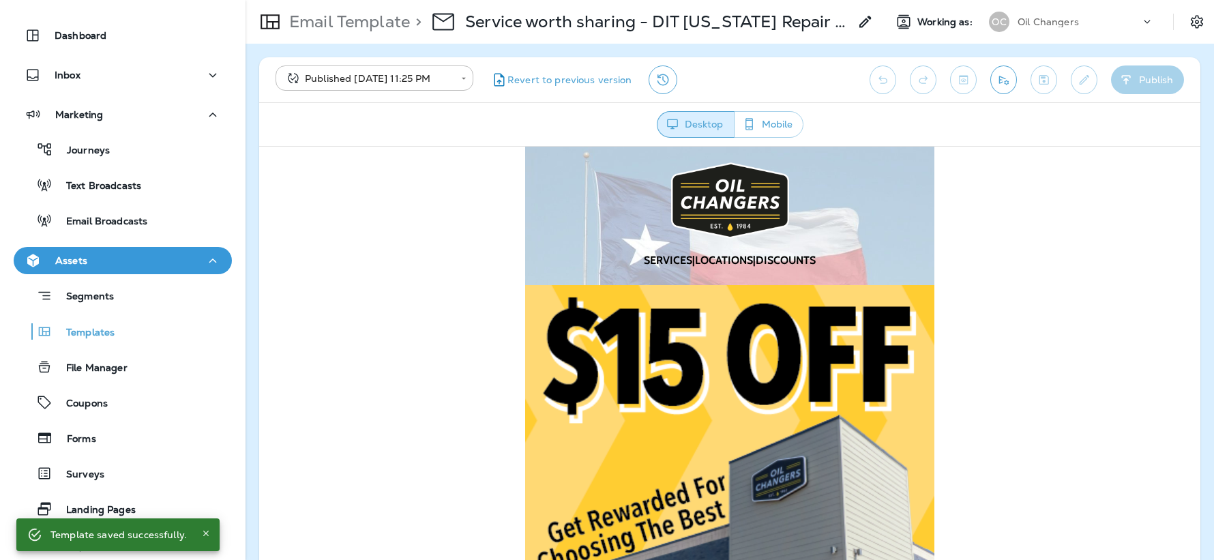
scroll to position [0, 0]
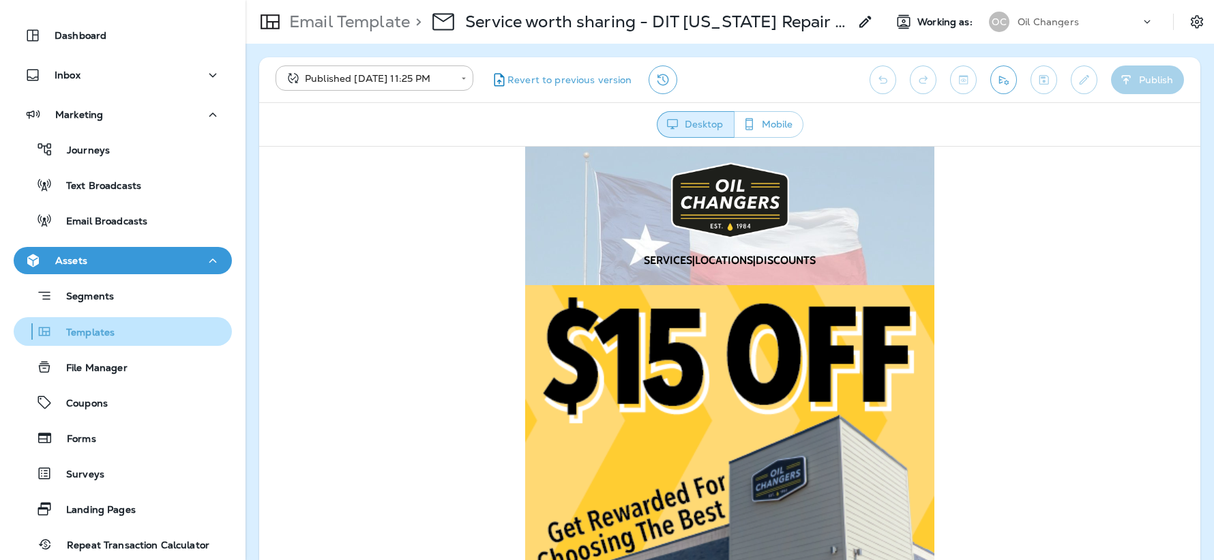
click at [104, 333] on p "Templates" at bounding box center [84, 333] width 62 height 13
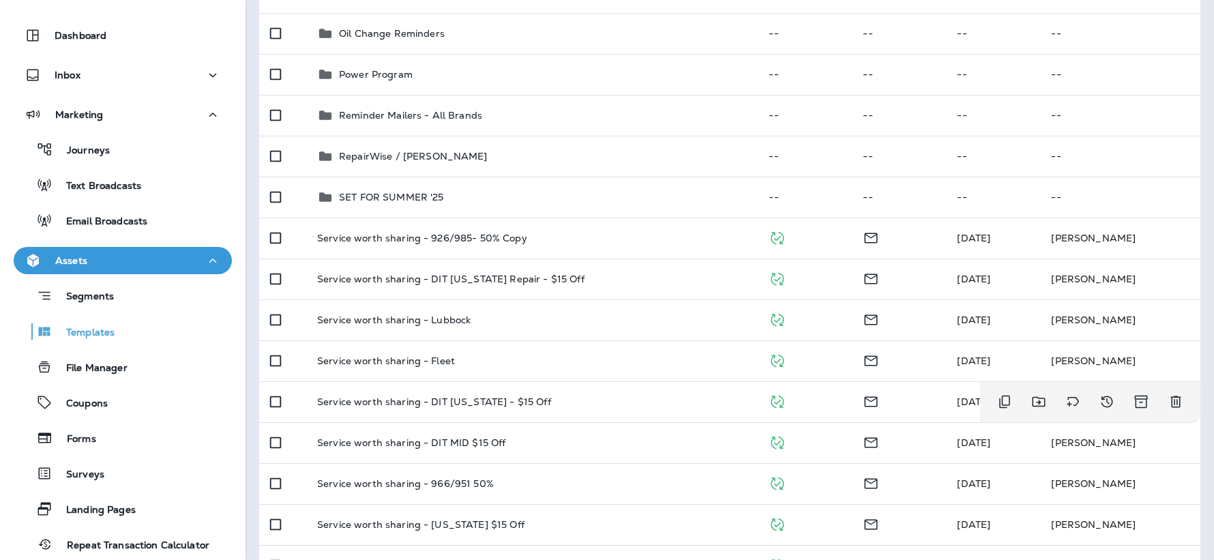
scroll to position [791, 0]
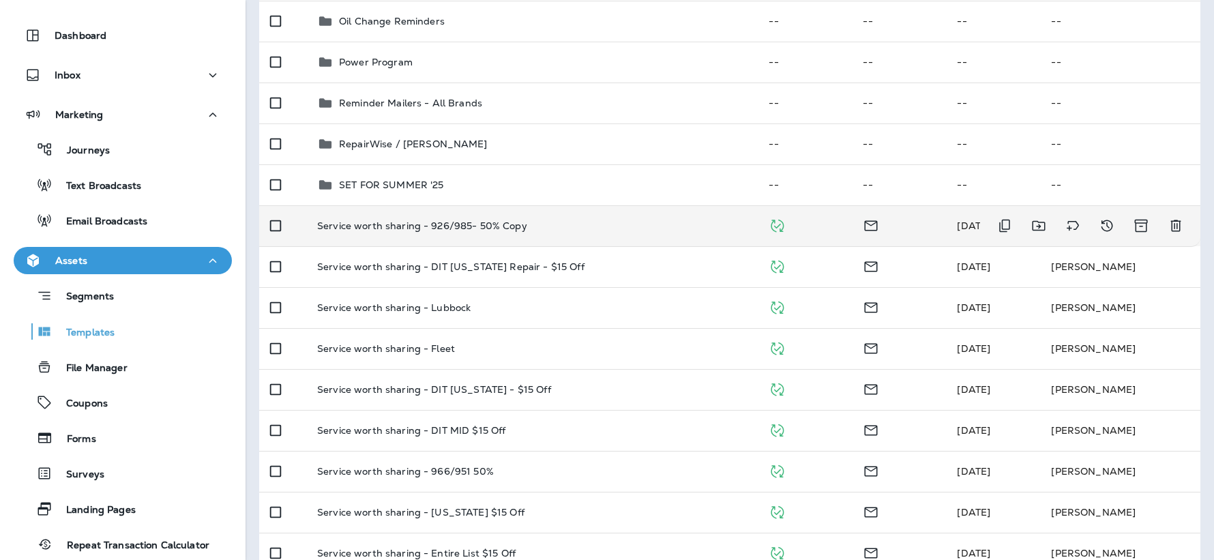
click at [511, 230] on p "Service worth sharing - 926/985- 50% Copy" at bounding box center [422, 225] width 210 height 11
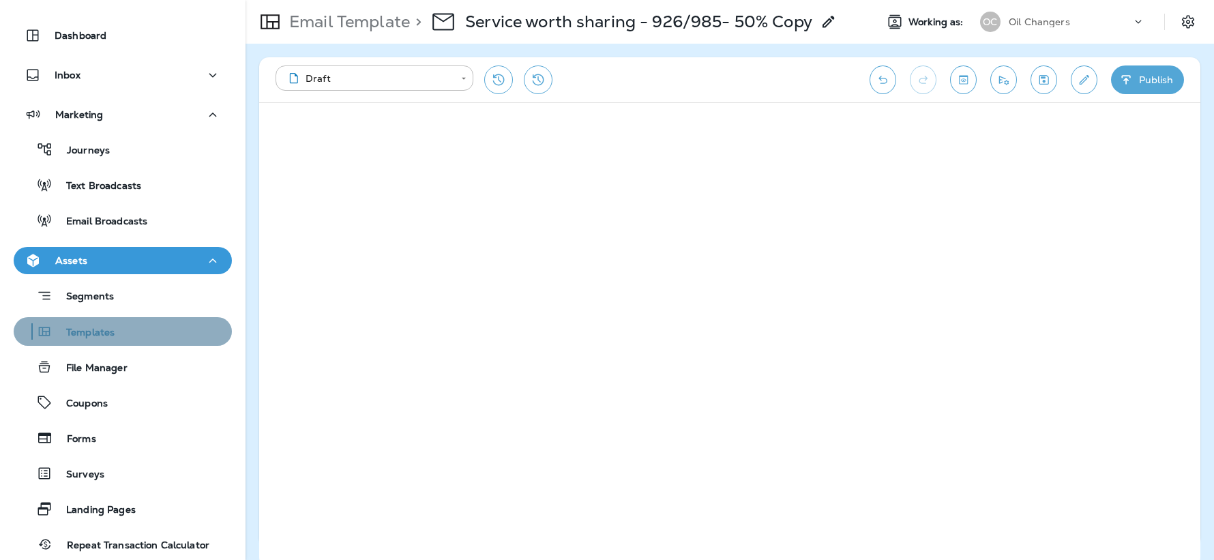
click at [104, 337] on p "Templates" at bounding box center [84, 333] width 62 height 13
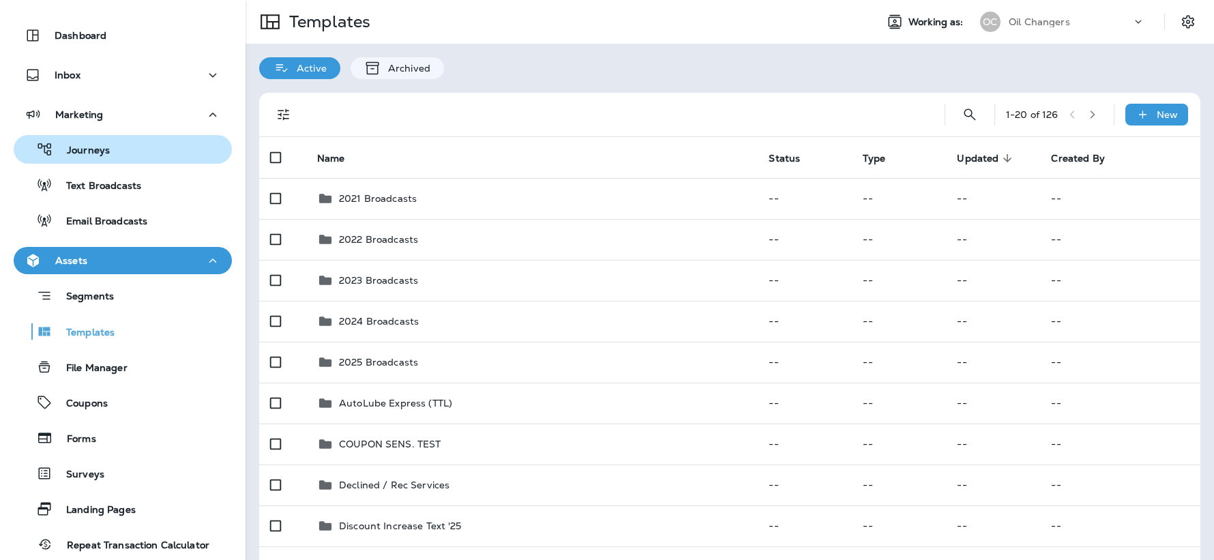
click at [111, 147] on div "Journeys" at bounding box center [122, 149] width 207 height 20
